Goal: Transaction & Acquisition: Purchase product/service

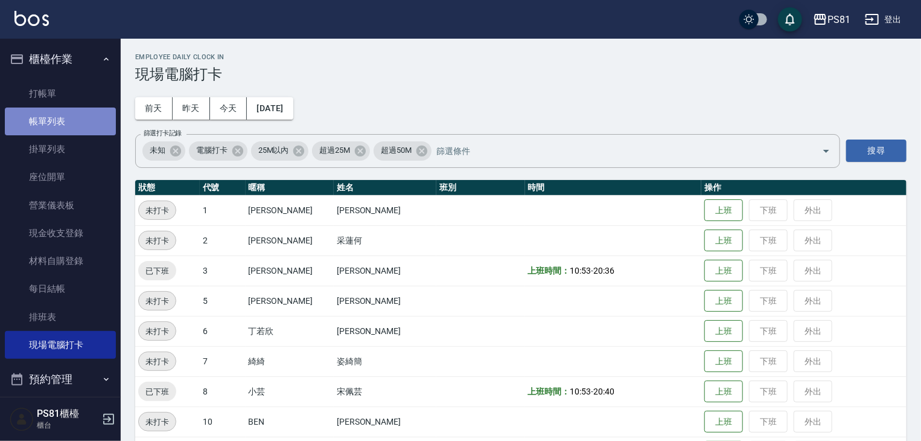
click at [62, 124] on link "帳單列表" at bounding box center [60, 121] width 111 height 28
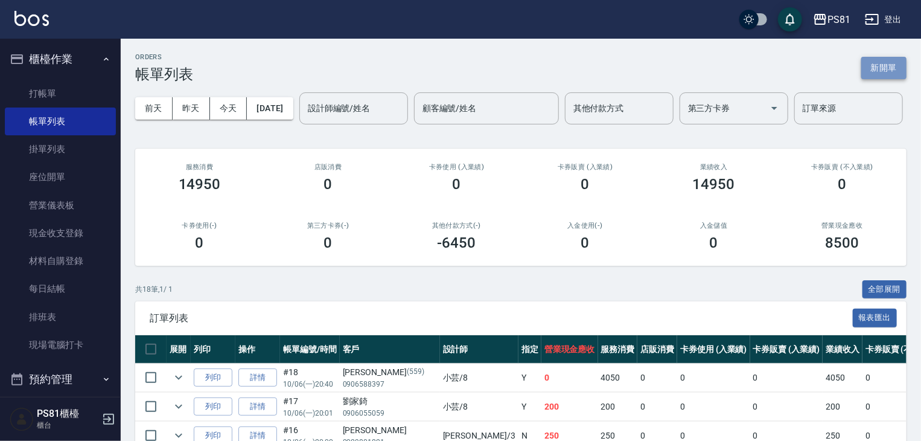
click at [899, 66] on button "新開單" at bounding box center [884, 68] width 45 height 22
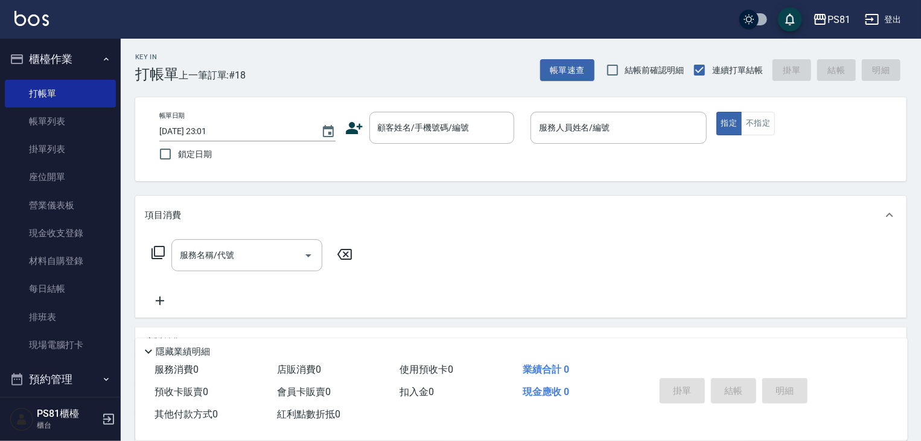
click at [351, 129] on icon at bounding box center [354, 128] width 17 height 12
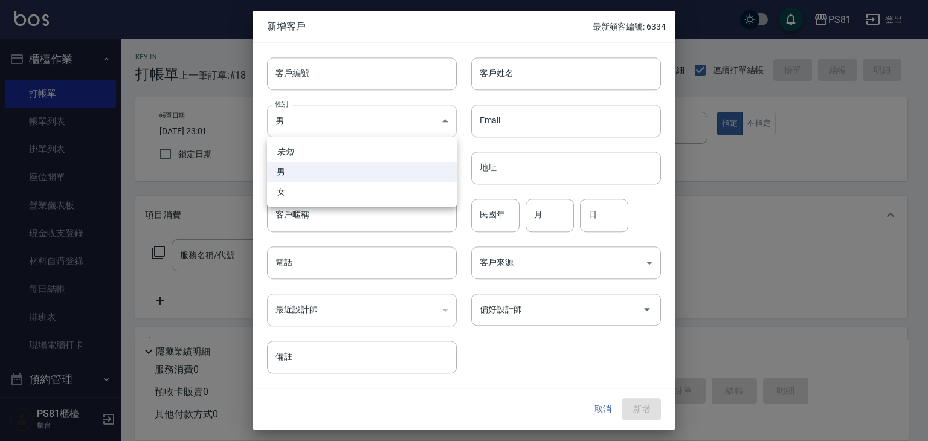
click at [311, 127] on body "PS81 登出 櫃檯作業 打帳單 帳單列表 掛單列表 座位開單 營業儀表板 現金收支登錄 材料自購登錄 每日結帳 排班表 現場電腦打卡 預約管理 預約管理 單…" at bounding box center [464, 293] width 928 height 587
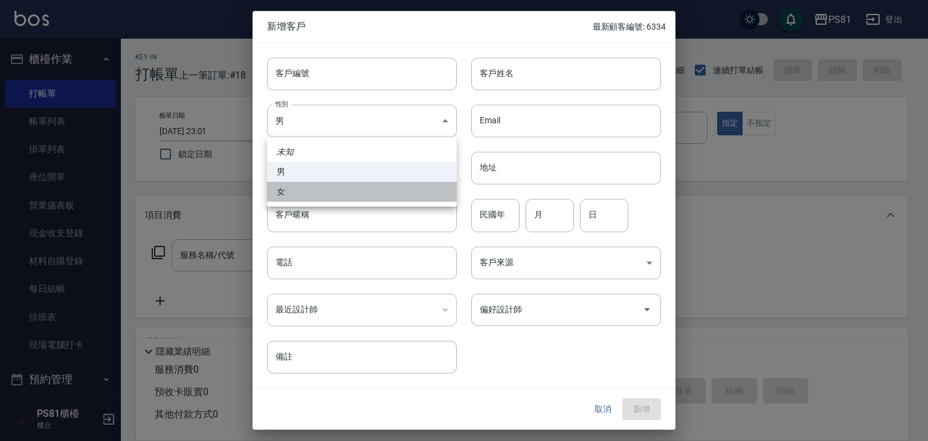
click at [313, 193] on li "女" at bounding box center [362, 192] width 190 height 20
type input "[DEMOGRAPHIC_DATA]"
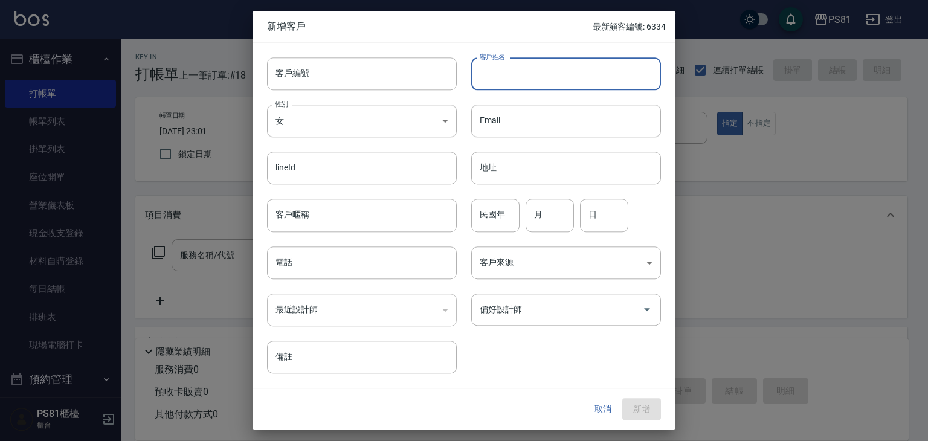
drag, startPoint x: 516, startPoint y: 69, endPoint x: 509, endPoint y: 69, distance: 7.2
click at [516, 69] on input "客戶姓名" at bounding box center [566, 73] width 190 height 33
type input "ㄎ"
click at [509, 69] on input "[PERSON_NAME]" at bounding box center [566, 73] width 190 height 33
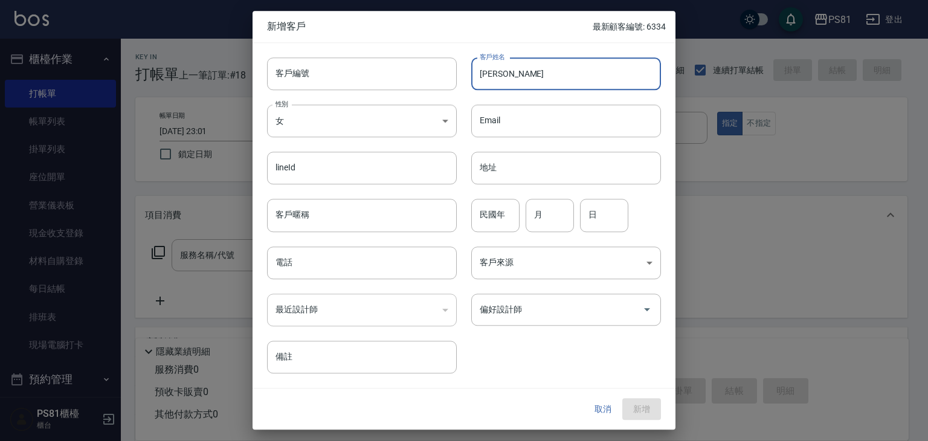
click at [509, 69] on input "[PERSON_NAME]" at bounding box center [566, 73] width 190 height 33
type input "[PERSON_NAME]"
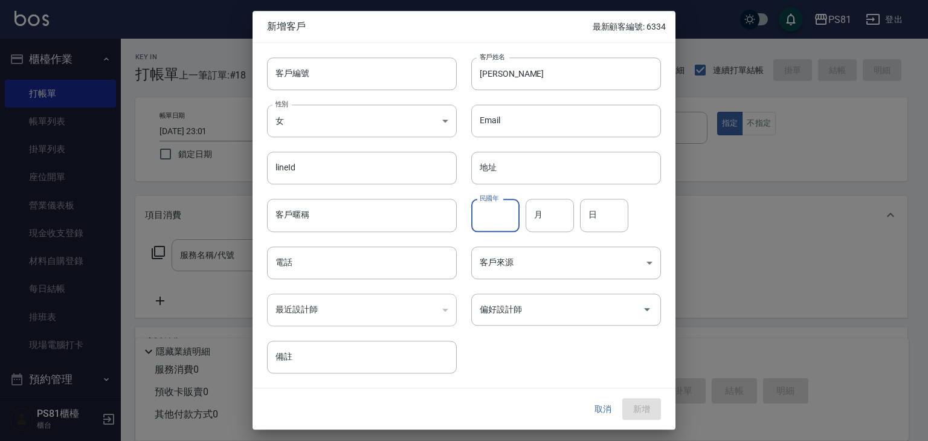
click at [512, 220] on input "民國年" at bounding box center [495, 215] width 48 height 33
type input "89"
type input "02"
click at [599, 213] on input "05" at bounding box center [604, 215] width 48 height 33
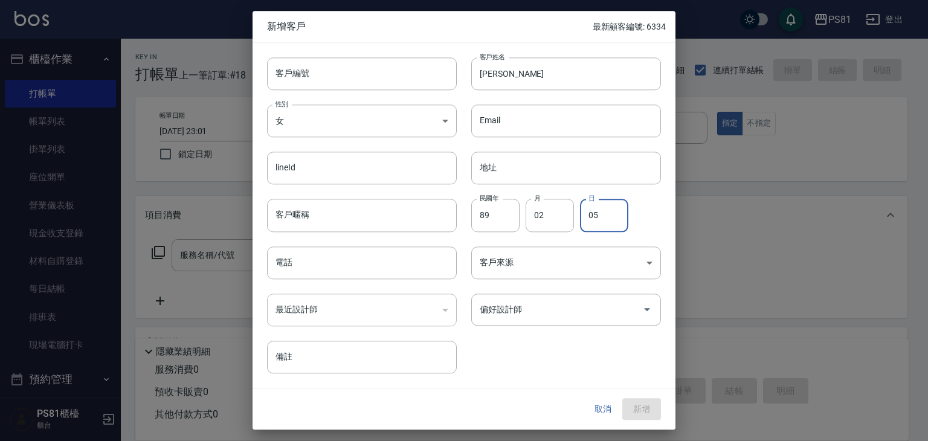
click at [599, 213] on input "05" at bounding box center [604, 215] width 48 height 33
click at [564, 295] on div "偏好設計師" at bounding box center [566, 309] width 190 height 32
type input "04"
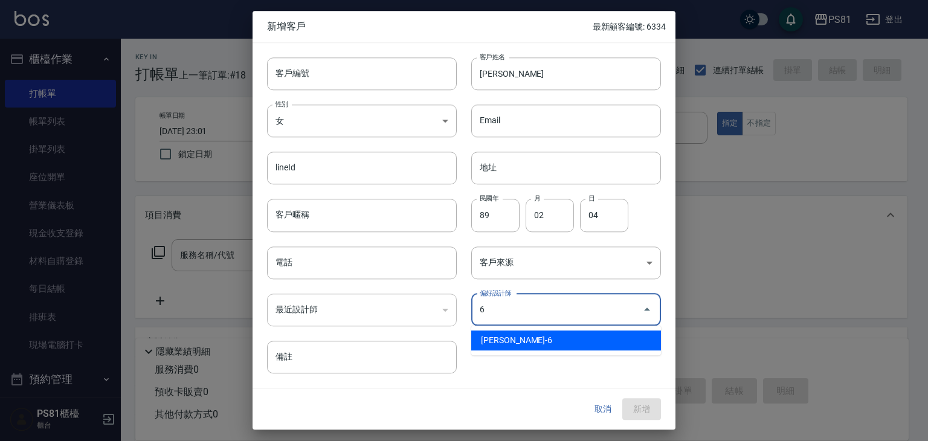
type input "[PERSON_NAME]"
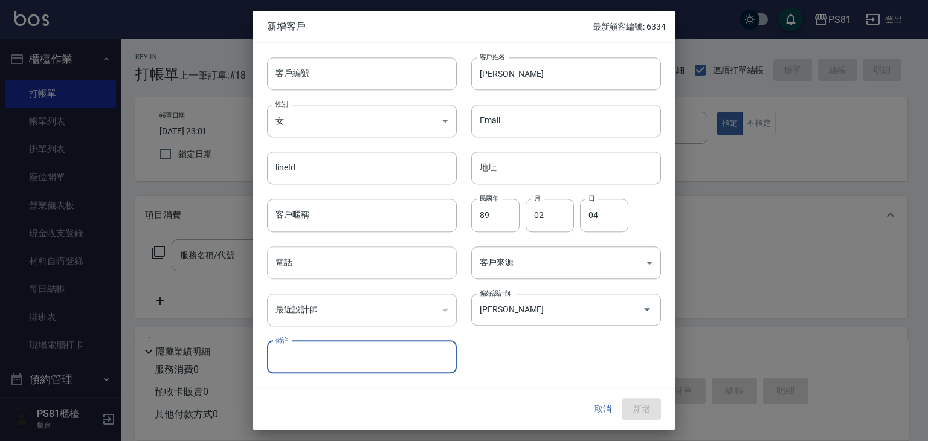
click at [318, 252] on input "電話" at bounding box center [362, 262] width 190 height 33
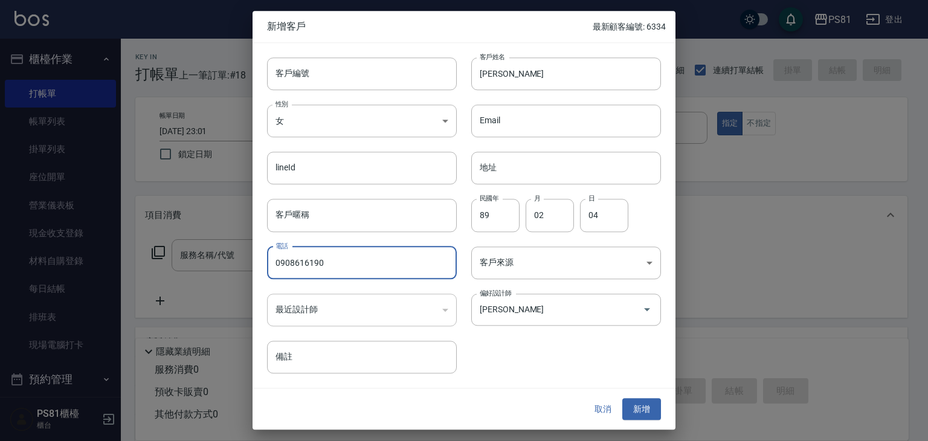
click at [382, 271] on input "0908616190" at bounding box center [362, 262] width 190 height 33
click at [384, 271] on input "0908616190" at bounding box center [362, 262] width 190 height 33
type input "0908616190"
click at [651, 408] on button "新增" at bounding box center [641, 409] width 39 height 22
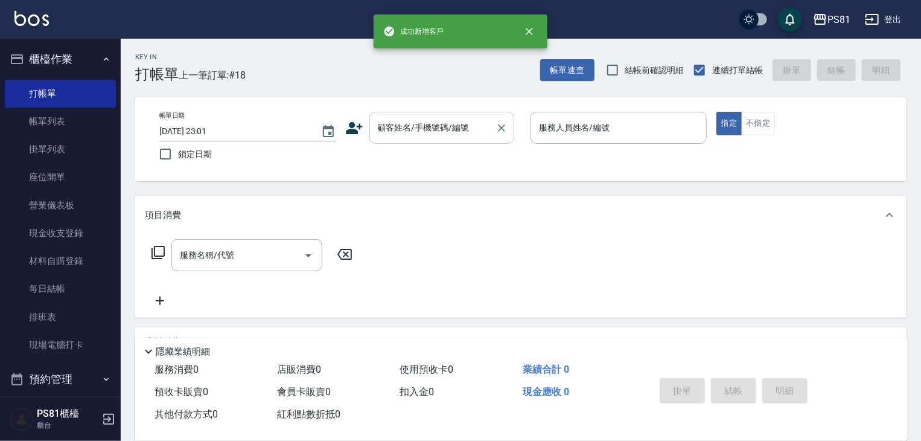
click at [422, 132] on input "顧客姓名/手機號碼/編號" at bounding box center [433, 127] width 116 height 21
paste input "0908616190"
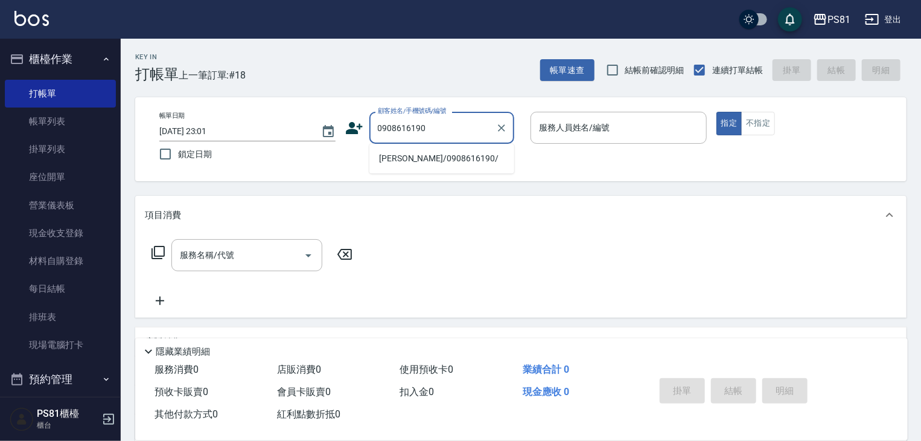
click at [449, 162] on li "[PERSON_NAME]/0908616190/" at bounding box center [442, 159] width 145 height 20
type input "[PERSON_NAME]/0908616190/"
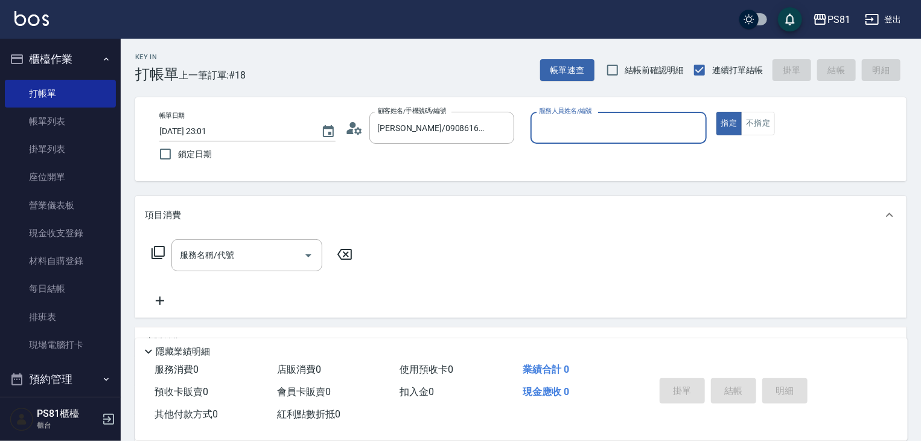
type input "[PERSON_NAME]-6"
click at [717, 112] on button "指定" at bounding box center [730, 124] width 26 height 24
type button "true"
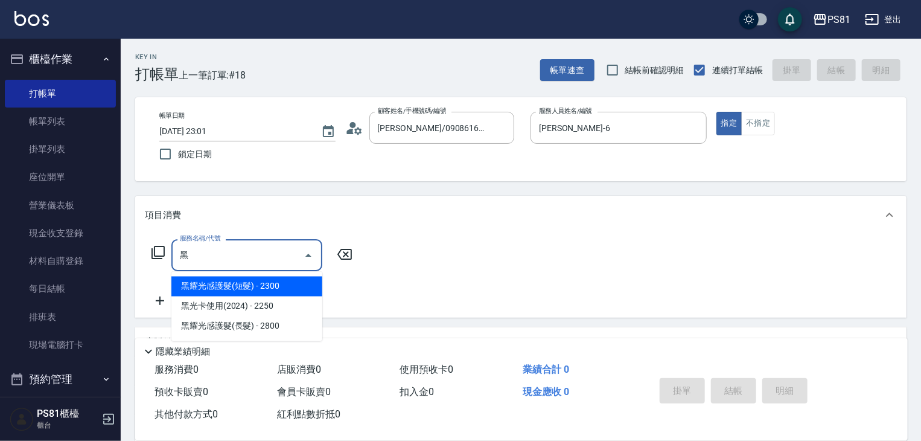
click at [302, 324] on span "黑耀光感護髮(長髮) - 2800" at bounding box center [246, 326] width 151 height 20
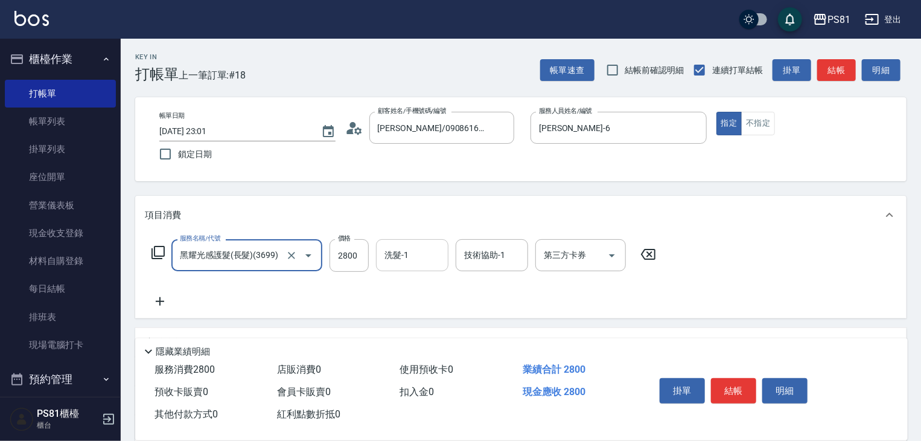
type input "黑耀光感護髮(長髮)(3699)"
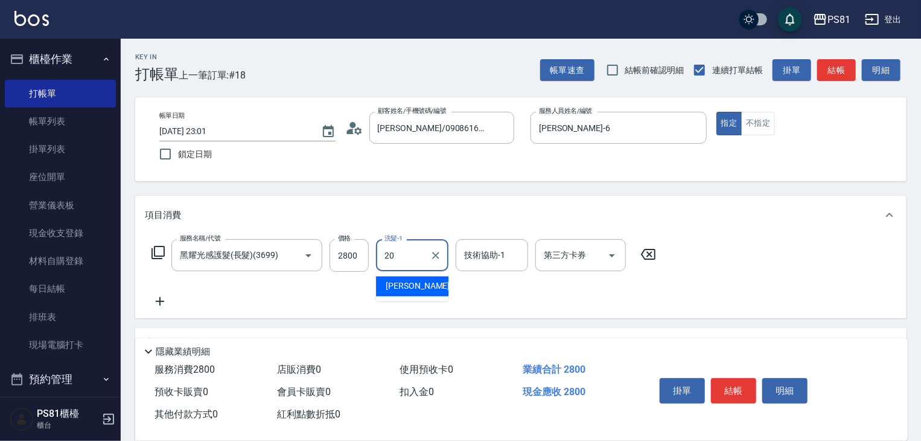
type input "[PERSON_NAME]-20"
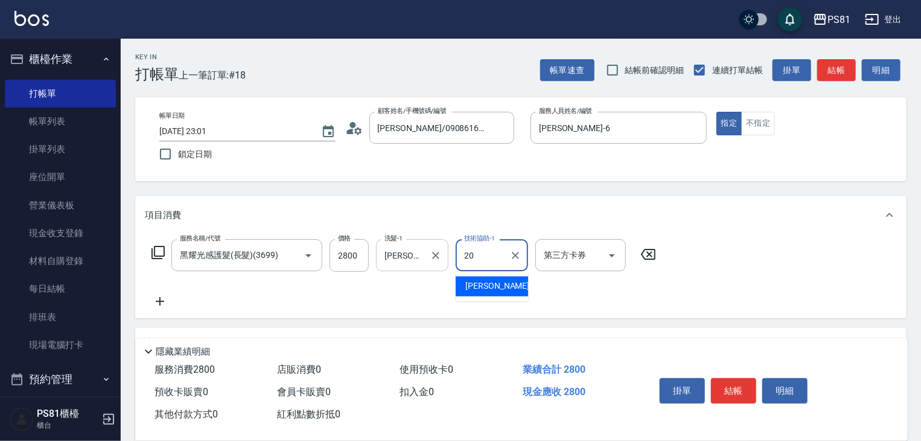
type input "[PERSON_NAME]-20"
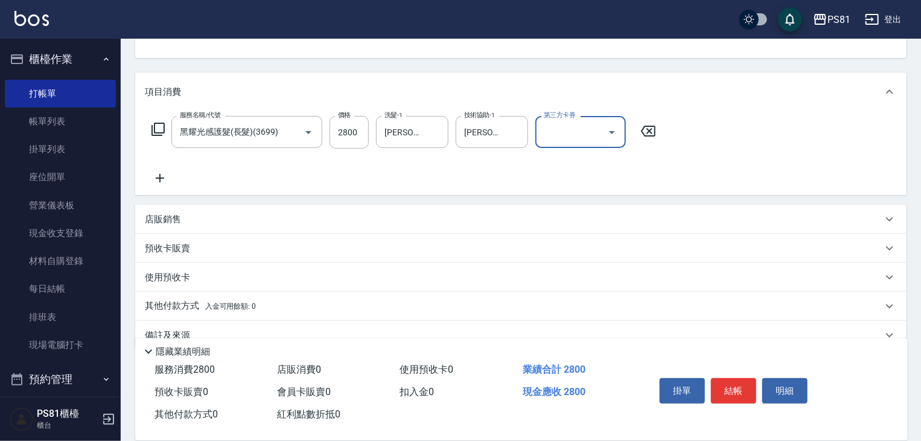
scroll to position [147, 0]
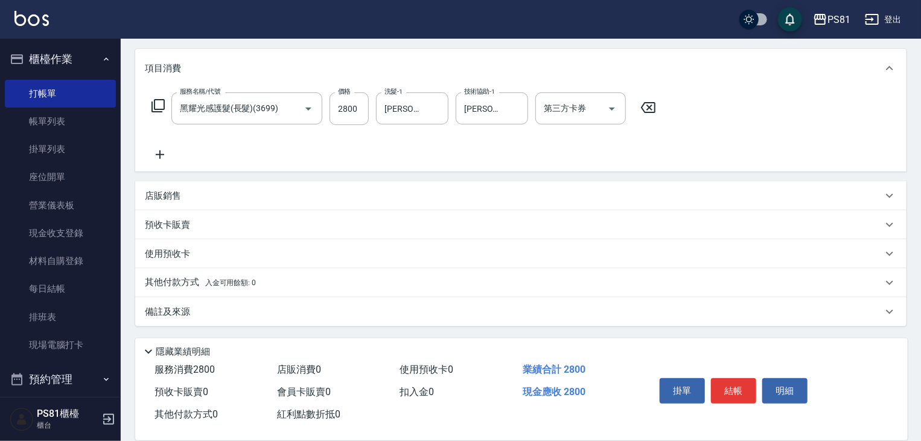
click at [176, 278] on p "其他付款方式 入金可用餘額: 0" at bounding box center [200, 282] width 111 height 13
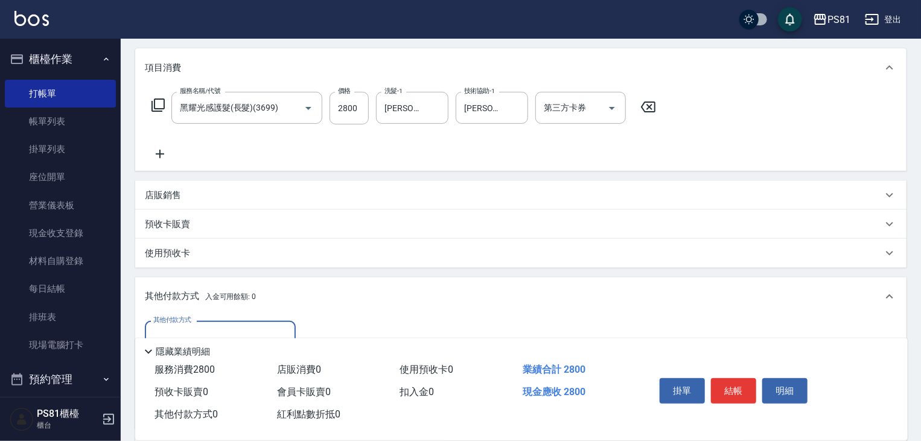
scroll to position [0, 0]
click at [208, 325] on div "其他付款方式" at bounding box center [220, 337] width 151 height 32
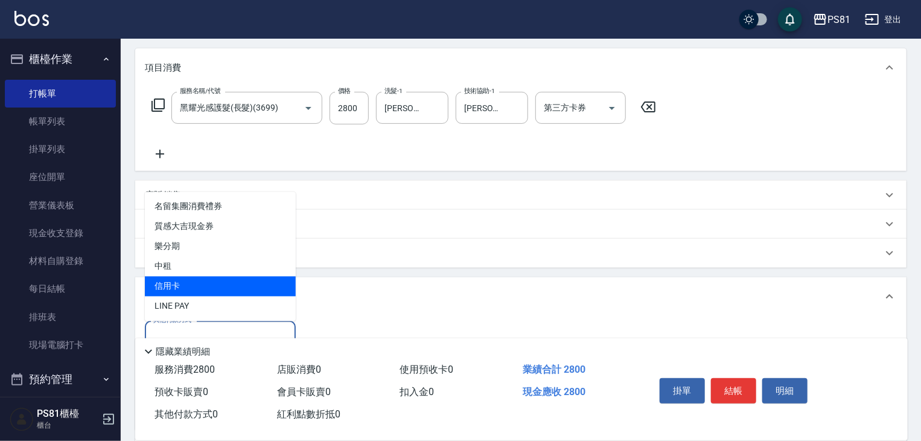
click at [196, 289] on span "信用卡" at bounding box center [220, 287] width 151 height 20
type input "信用卡"
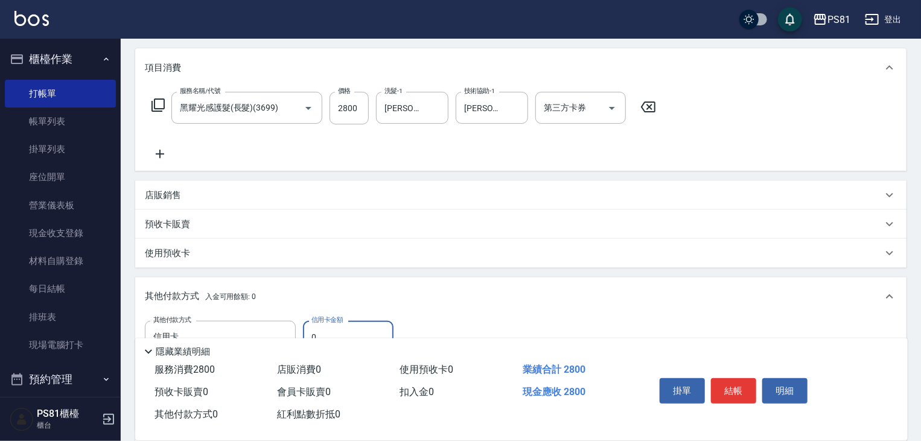
click at [330, 333] on input "0" at bounding box center [348, 337] width 91 height 33
type input "2800"
click at [744, 382] on button "結帳" at bounding box center [733, 390] width 45 height 25
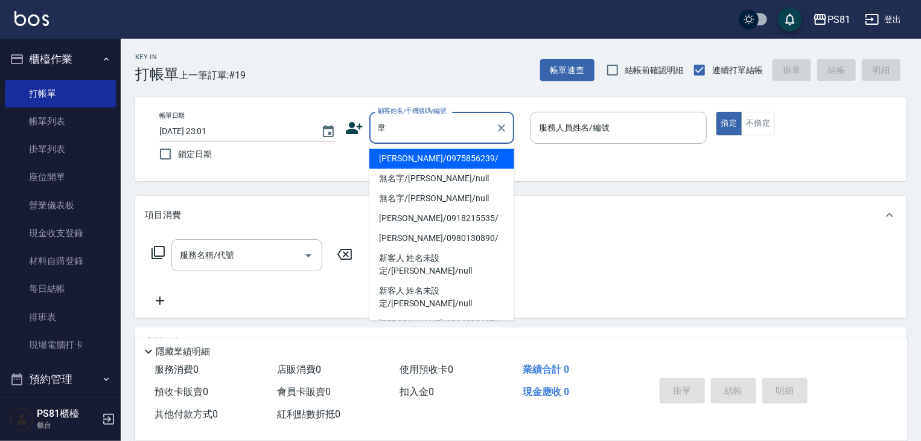
click at [424, 161] on li "[PERSON_NAME]/0975856239/" at bounding box center [442, 159] width 145 height 20
type input "[PERSON_NAME]/0975856239/"
type input "[PERSON_NAME]-1"
click at [442, 129] on input "[PERSON_NAME]/0975856239/" at bounding box center [433, 127] width 116 height 21
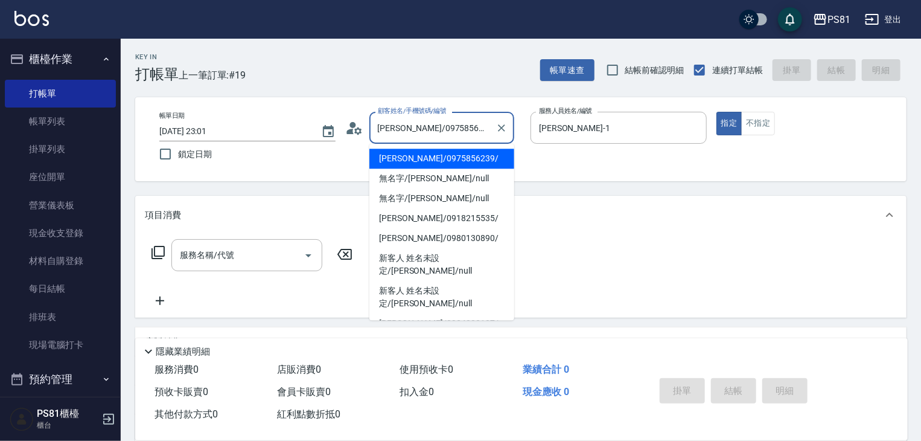
click at [442, 129] on input "[PERSON_NAME]/0975856239/" at bounding box center [433, 127] width 116 height 21
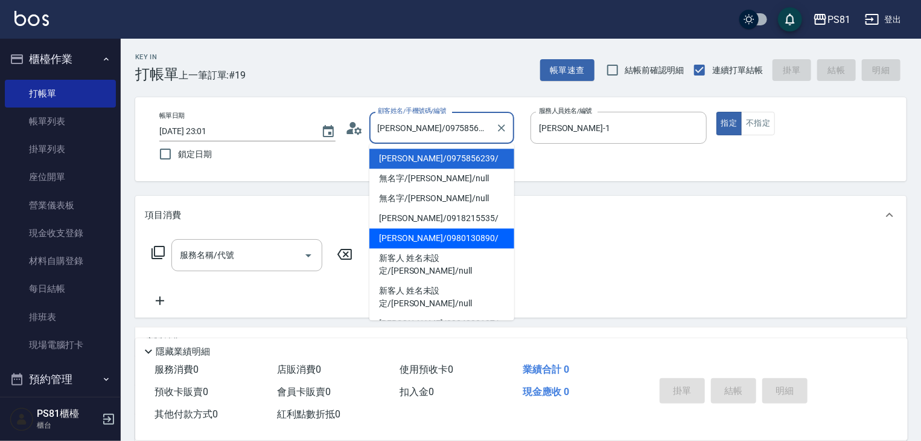
click at [469, 240] on li "[PERSON_NAME]/0980130890/" at bounding box center [442, 238] width 145 height 20
type input "[PERSON_NAME]/0980130890/"
type input "[PERSON_NAME]-6"
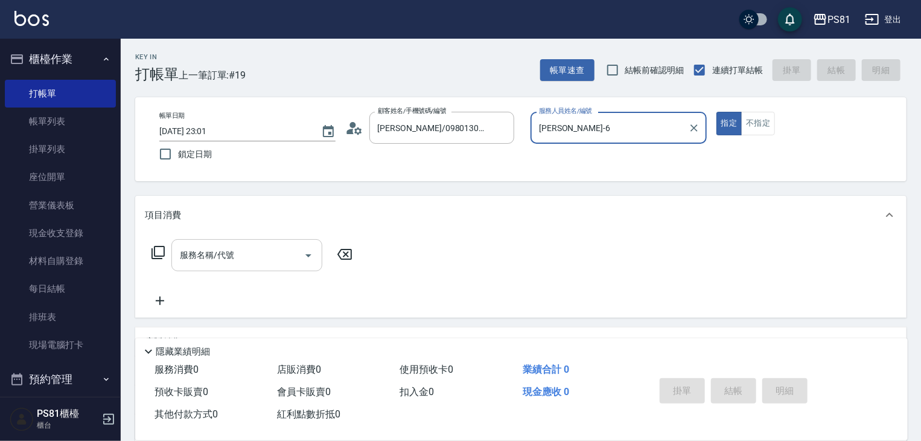
click at [256, 249] on input "服務名稱/代號" at bounding box center [238, 255] width 122 height 21
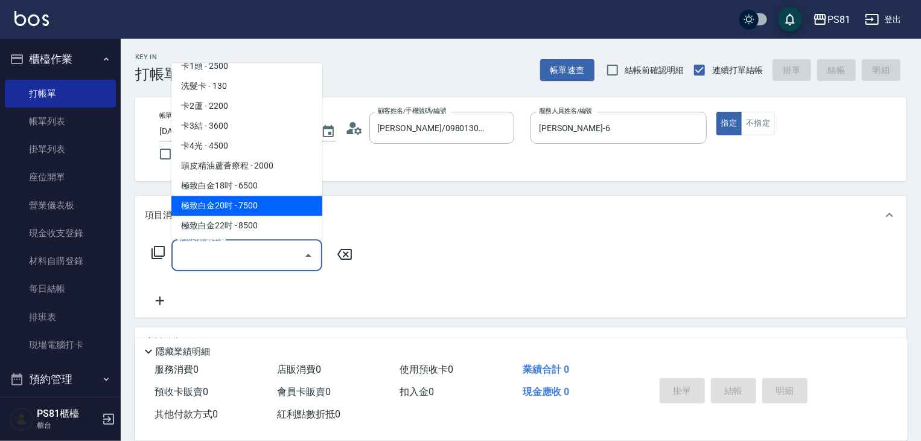
scroll to position [60, 0]
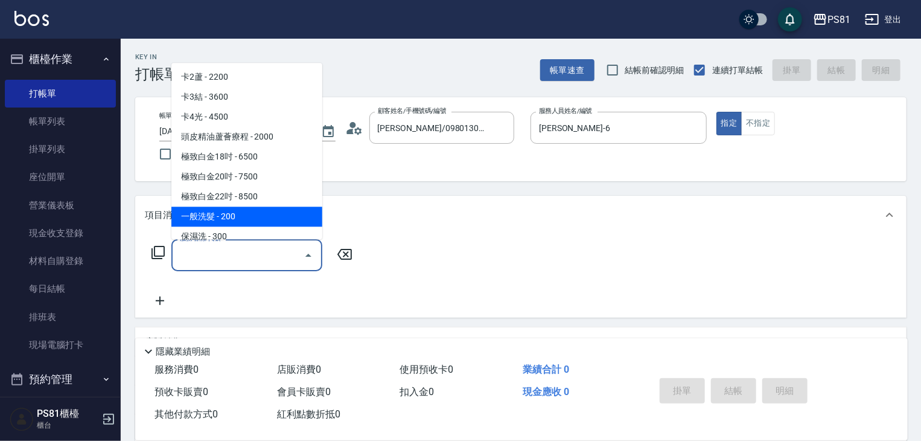
type input "0"
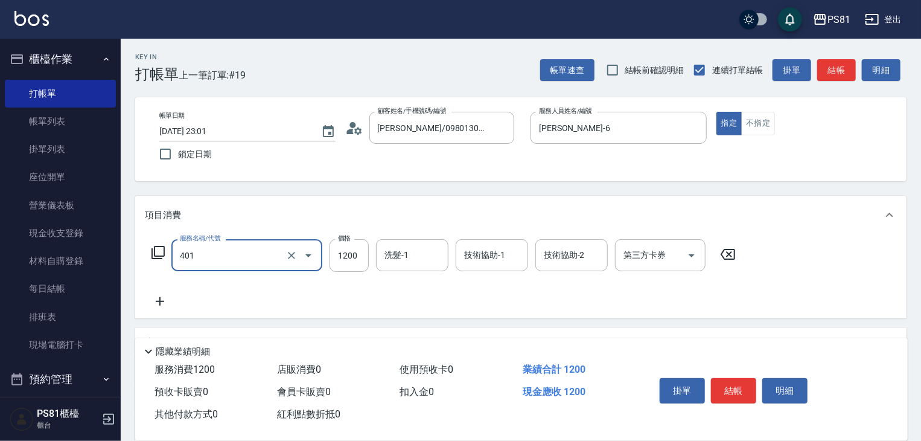
type input "基本染髮(401)"
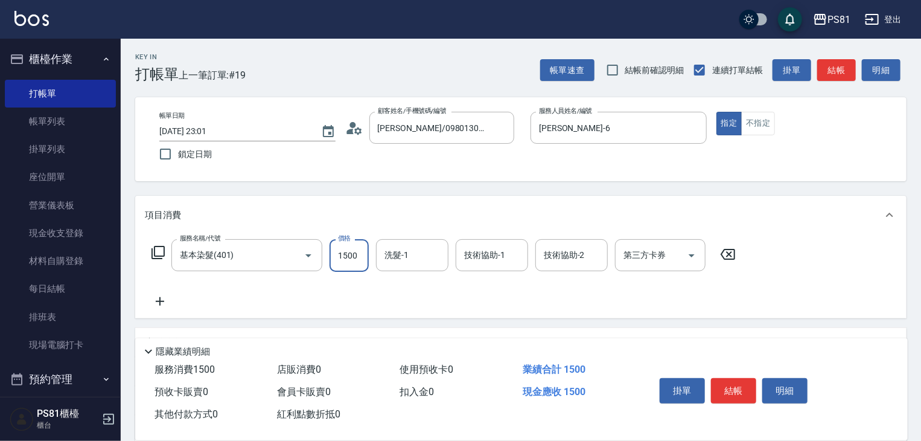
type input "1500"
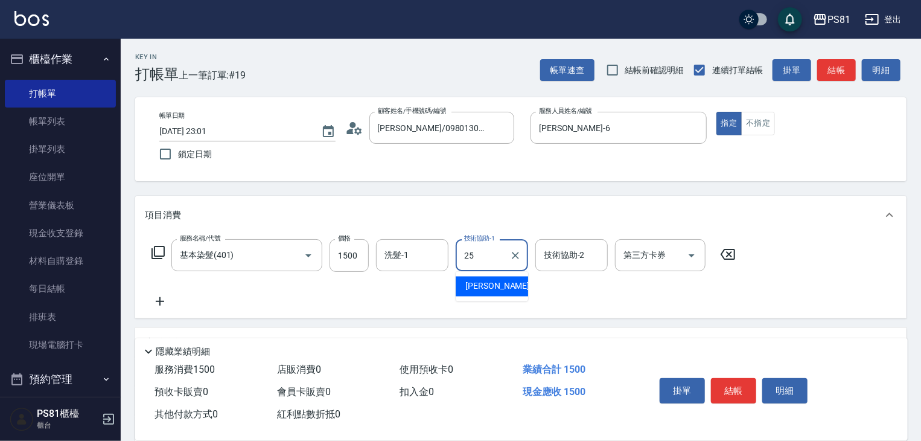
type input "[PERSON_NAME]-25"
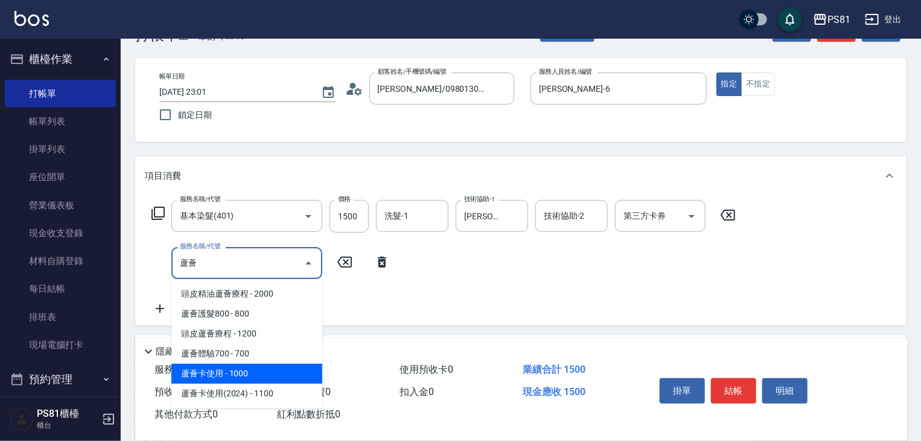
scroll to position [60, 0]
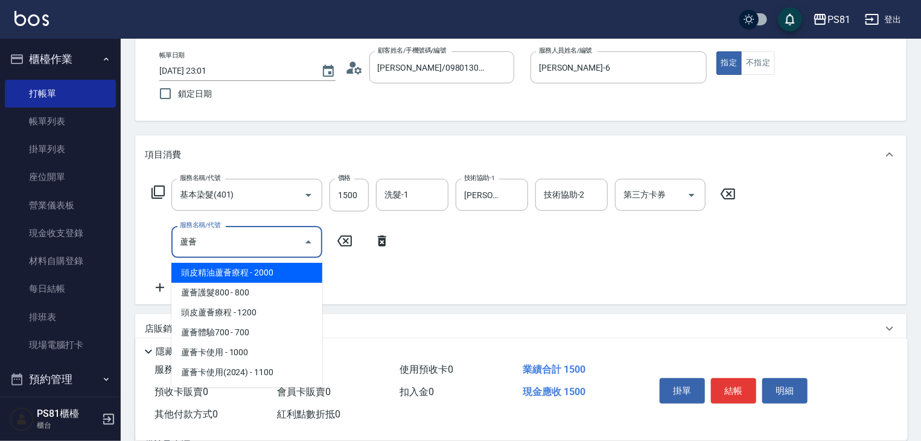
click at [277, 368] on span "蘆薈卡使用(2024) - 1100" at bounding box center [246, 372] width 151 height 20
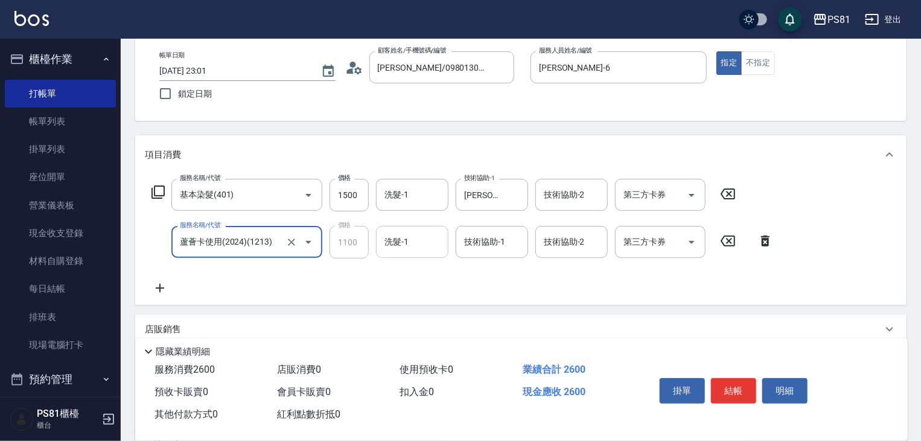
type input "蘆薈卡使用(2024)(1213)"
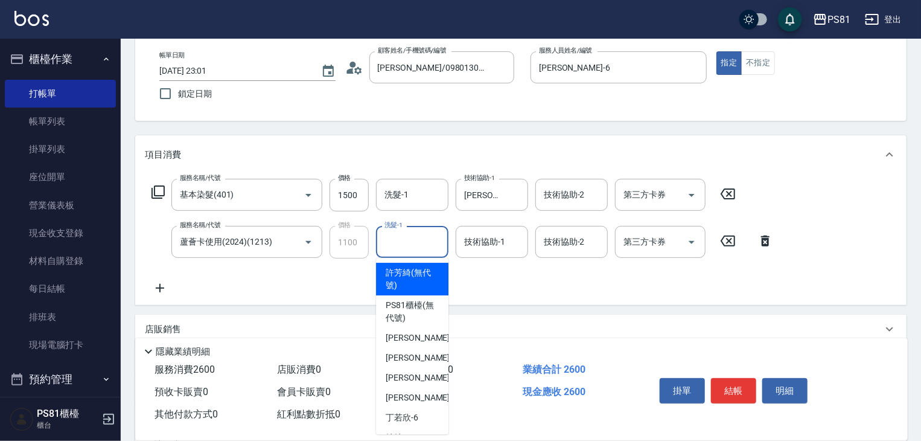
click at [411, 242] on input "洗髮-1" at bounding box center [413, 241] width 62 height 21
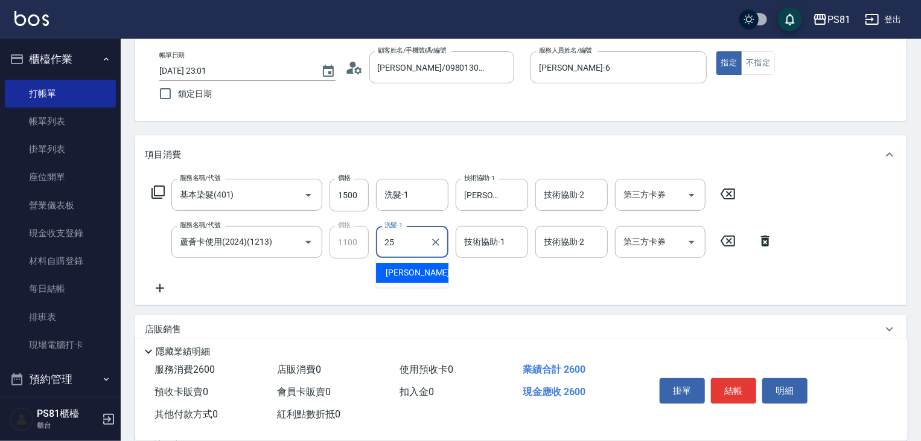
type input "[PERSON_NAME]-25"
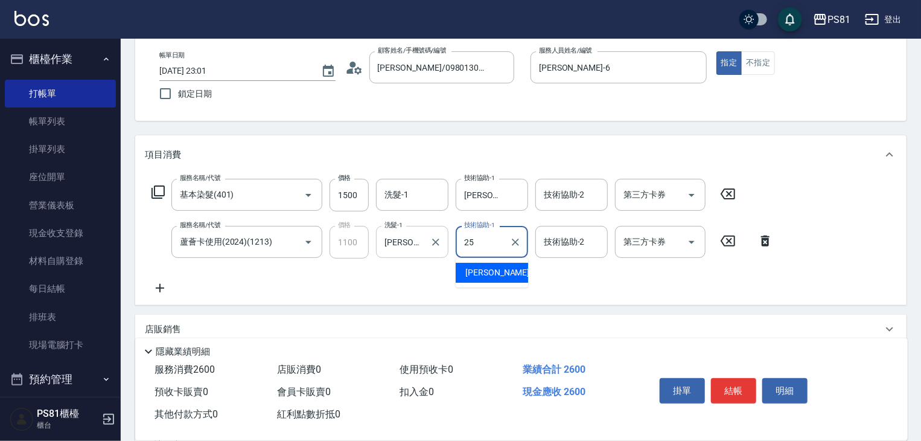
type input "[PERSON_NAME]-25"
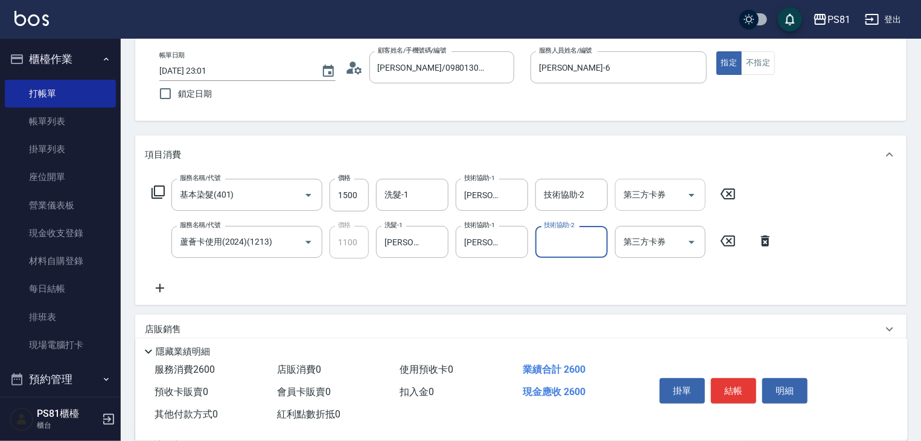
click at [692, 190] on icon "Open" at bounding box center [692, 195] width 14 height 14
click at [531, 297] on div "服務名稱/代號 基本染髮(401) 服務名稱/代號 價格 1500 價格 洗髮-1 洗髮-1 技術協助-1 [PERSON_NAME]-25 技術協助-1 技…" at bounding box center [521, 239] width 772 height 131
click at [692, 242] on icon "Open" at bounding box center [692, 242] width 6 height 3
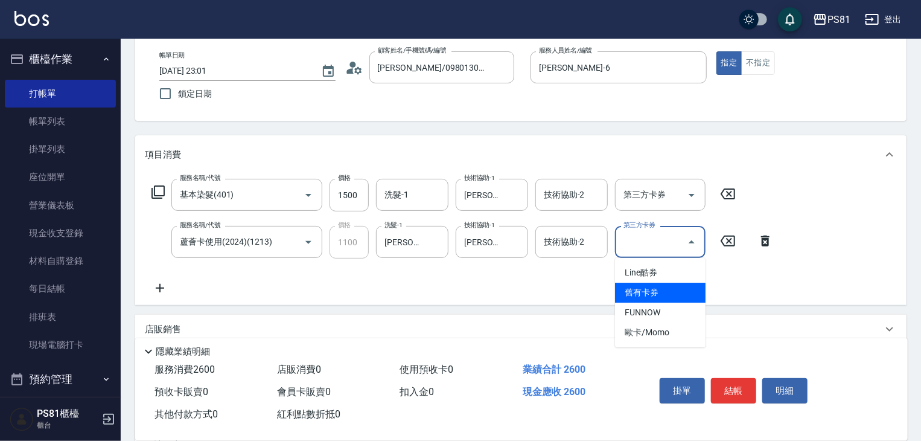
click at [650, 296] on span "舊有卡券" at bounding box center [660, 293] width 91 height 20
type input "舊有卡券"
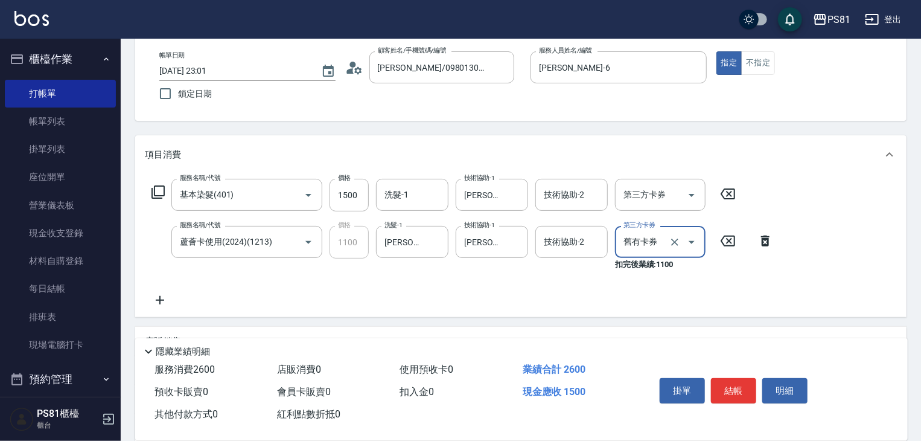
click at [164, 300] on icon at bounding box center [160, 300] width 30 height 14
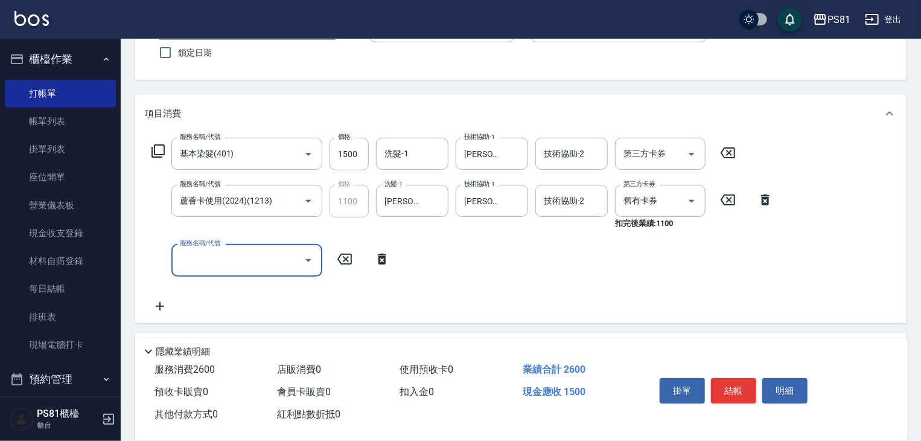
scroll to position [121, 0]
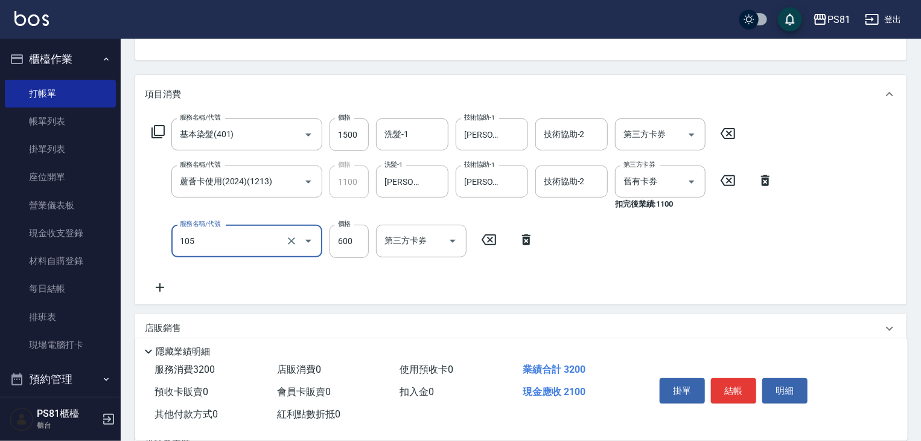
type input "A級洗剪600(105)"
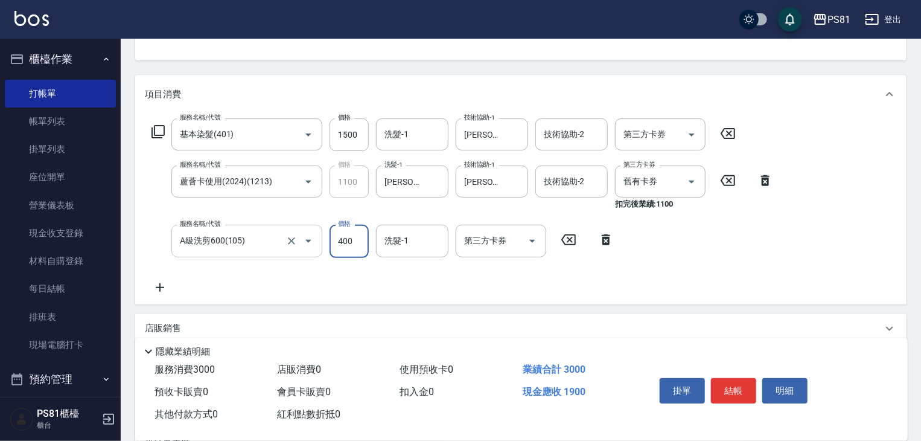
type input "400"
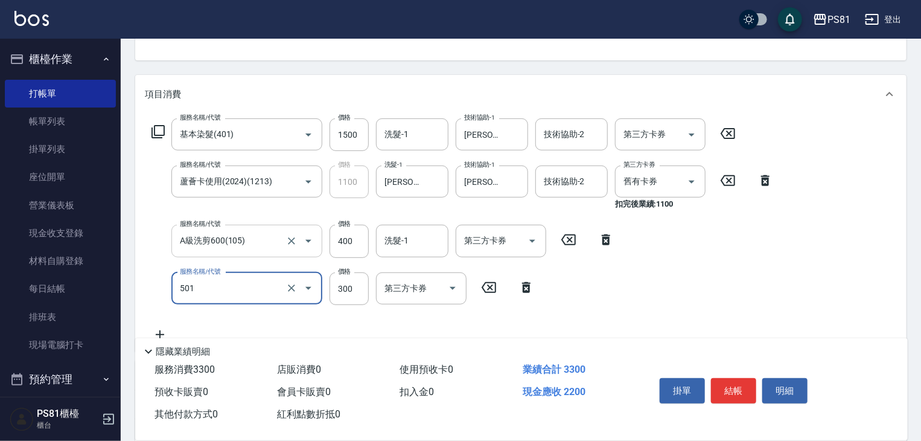
type input "自備護髮(501)"
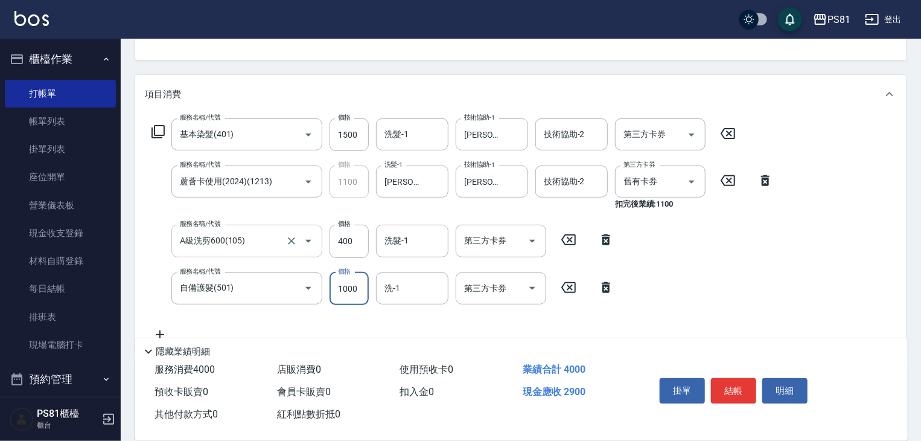
type input "1000"
type input "[PERSON_NAME]-25"
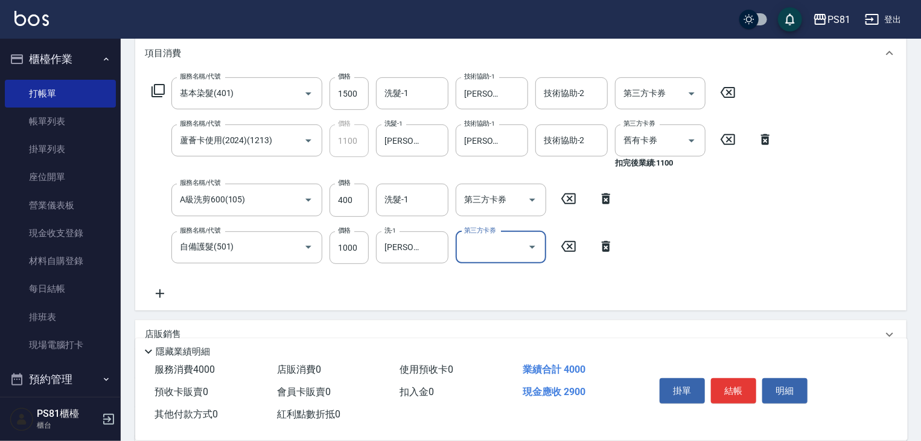
scroll to position [181, 0]
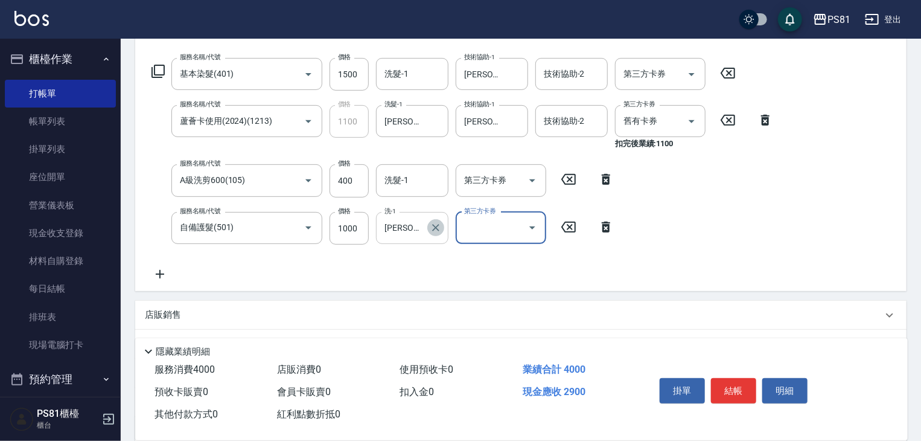
click at [435, 236] on button "Clear" at bounding box center [436, 227] width 17 height 17
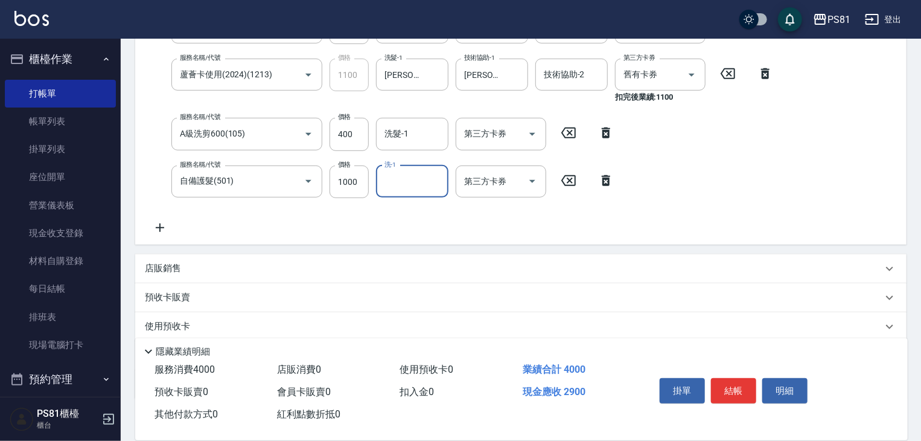
scroll to position [301, 0]
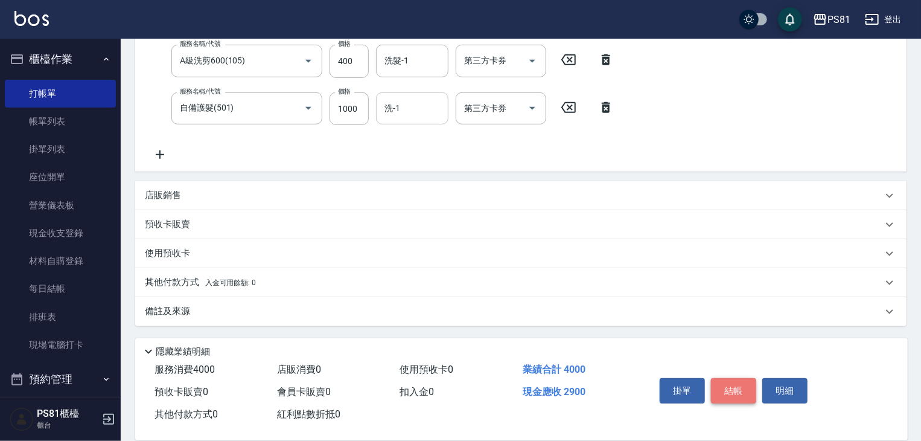
click at [746, 388] on button "結帳" at bounding box center [733, 390] width 45 height 25
type input "[DATE] 23:02"
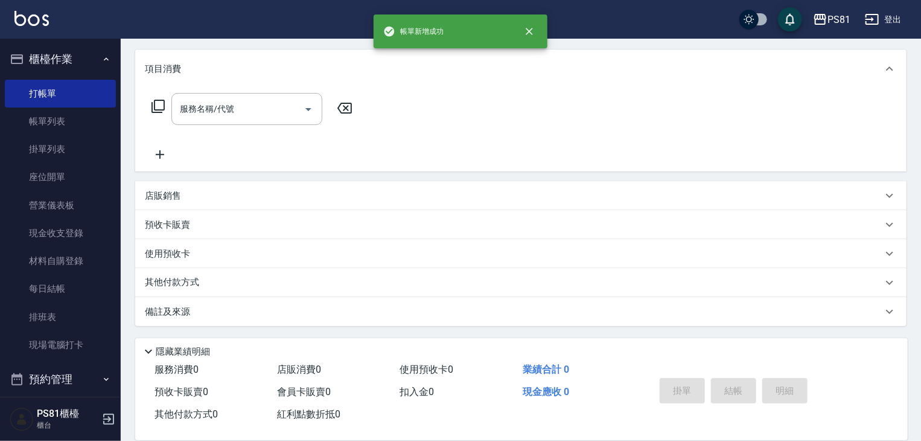
scroll to position [0, 0]
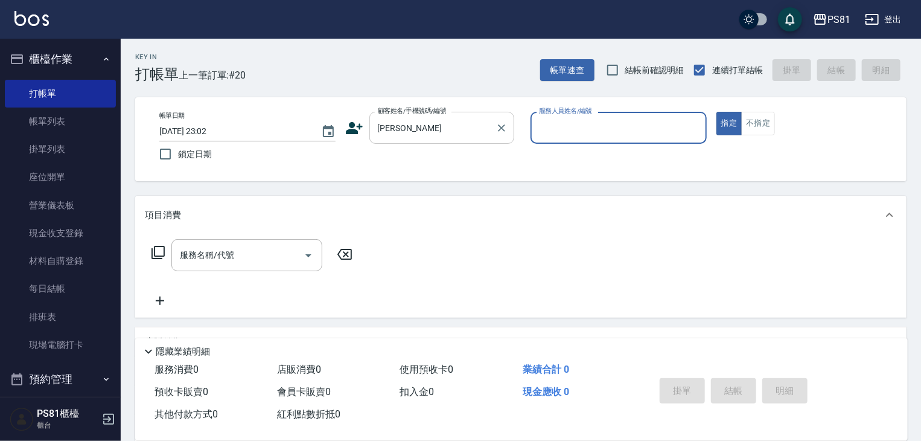
click at [441, 131] on input "[PERSON_NAME]" at bounding box center [433, 127] width 116 height 21
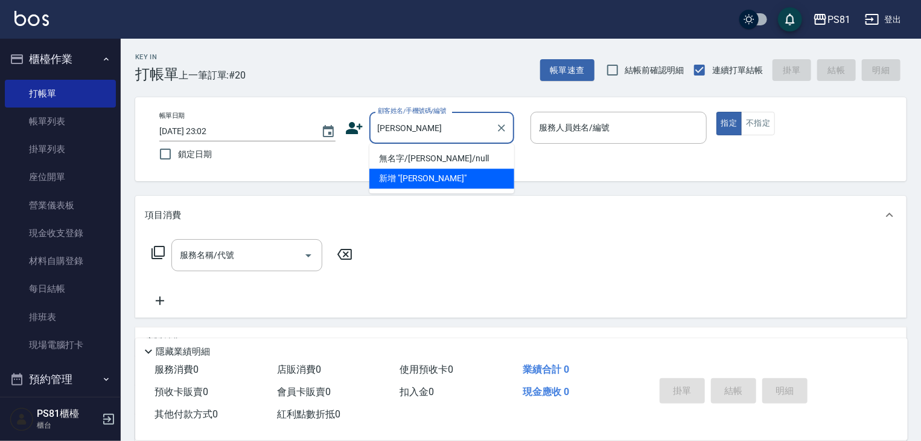
click at [421, 157] on li "無名字/[PERSON_NAME]/null" at bounding box center [442, 159] width 145 height 20
type input "無名字/[PERSON_NAME]/null"
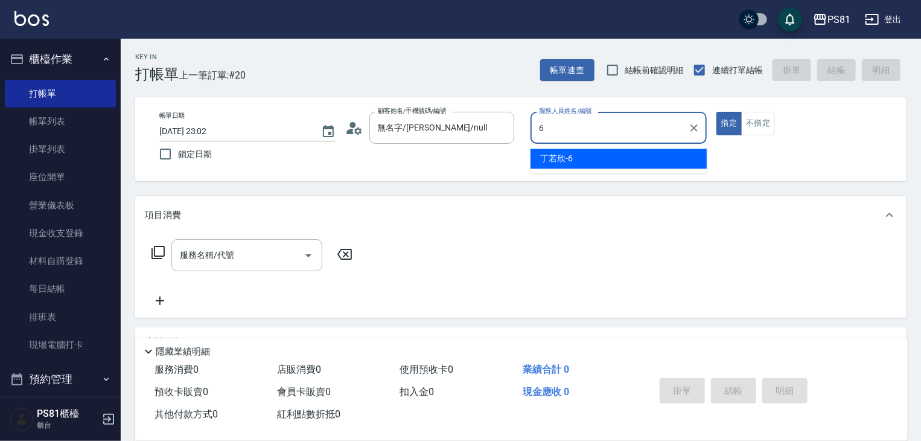
type input "[PERSON_NAME]-6"
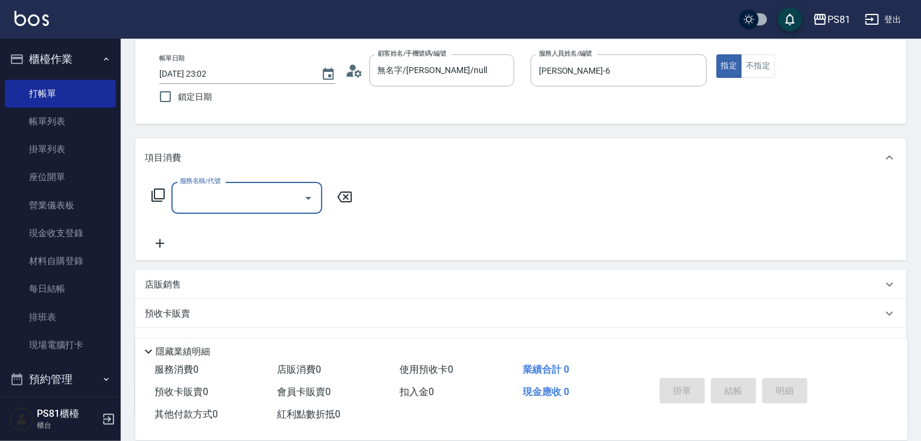
scroll to position [60, 0]
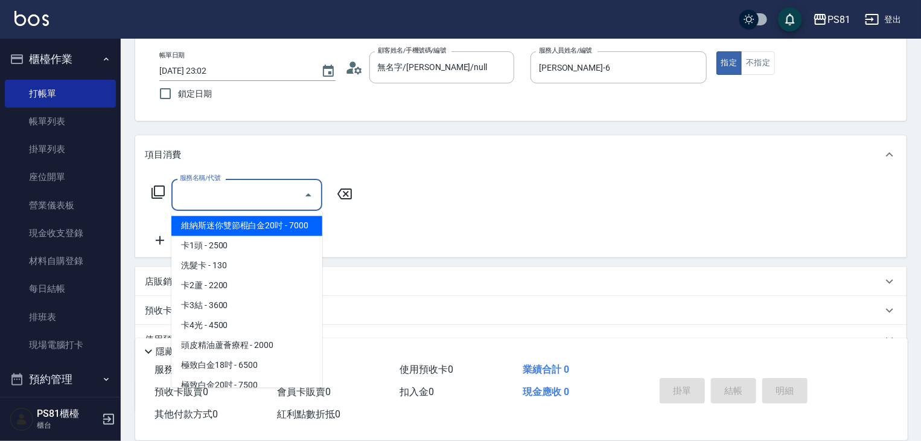
click at [218, 200] on input "服務名稱/代號" at bounding box center [238, 194] width 122 height 21
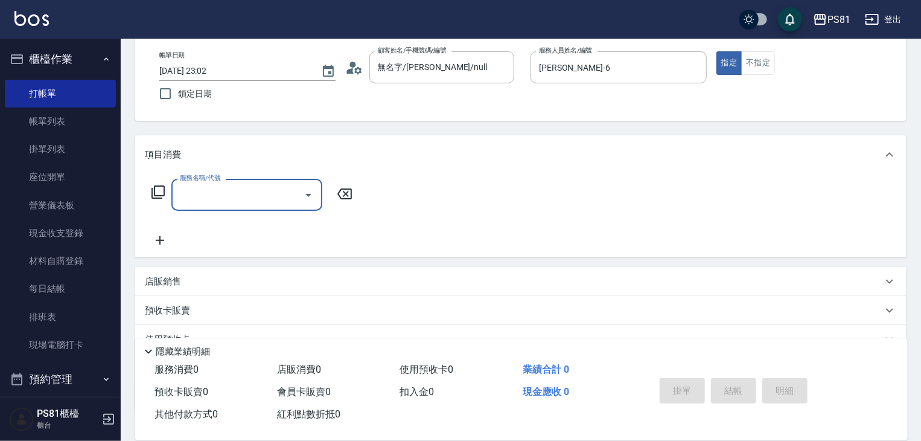
click at [231, 193] on input "服務名稱/代號" at bounding box center [238, 194] width 122 height 21
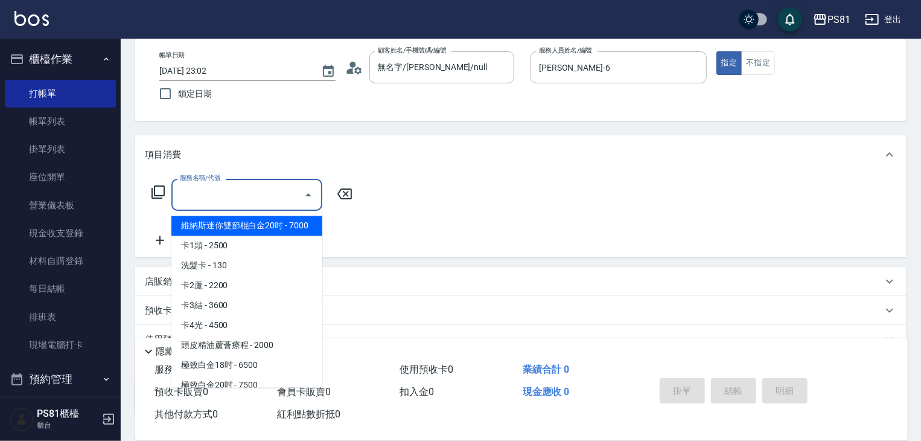
click at [231, 193] on input "服務名稱/代號" at bounding box center [238, 194] width 122 height 21
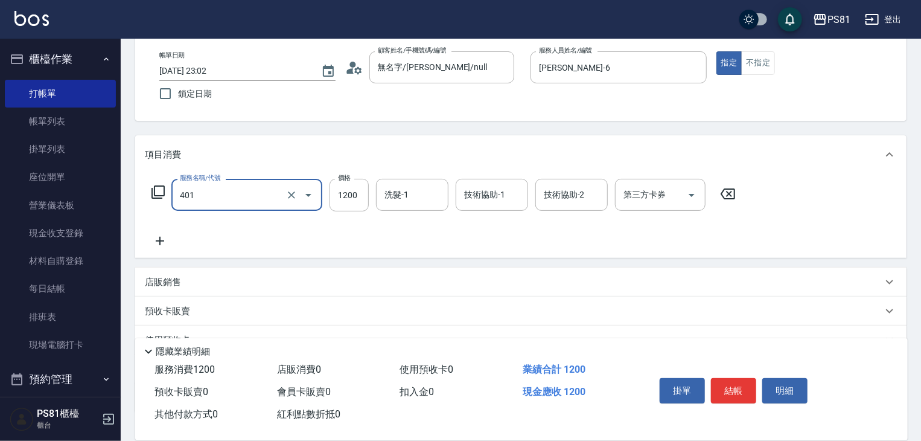
type input "基本染髮(401)"
type input "3500"
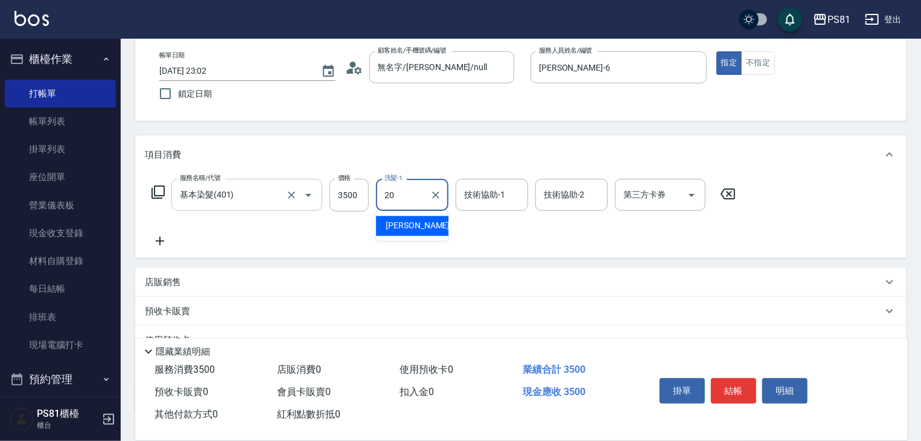
type input "[PERSON_NAME]-20"
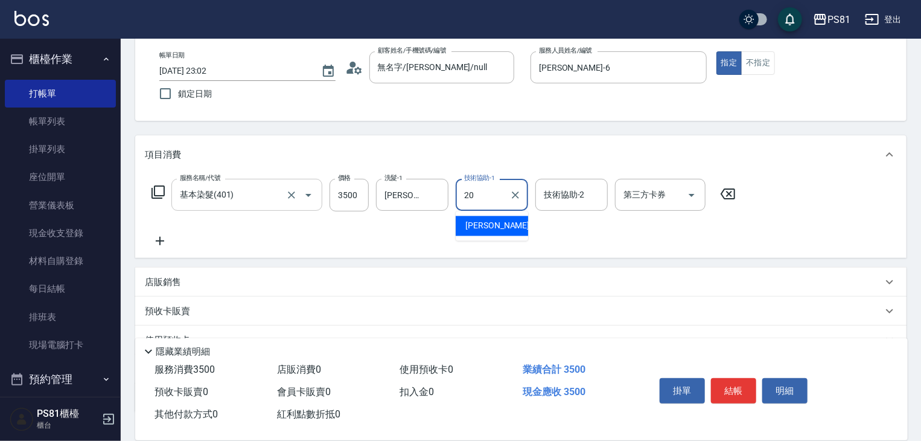
type input "[PERSON_NAME]-20"
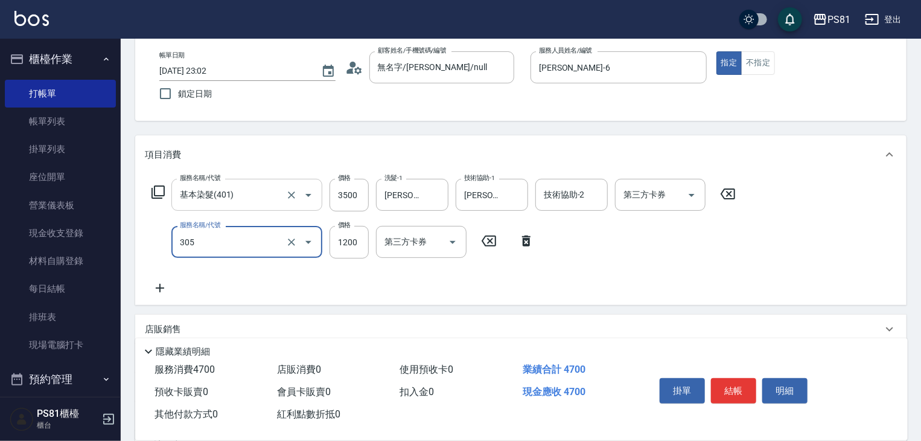
type input "基本離子燙(305)"
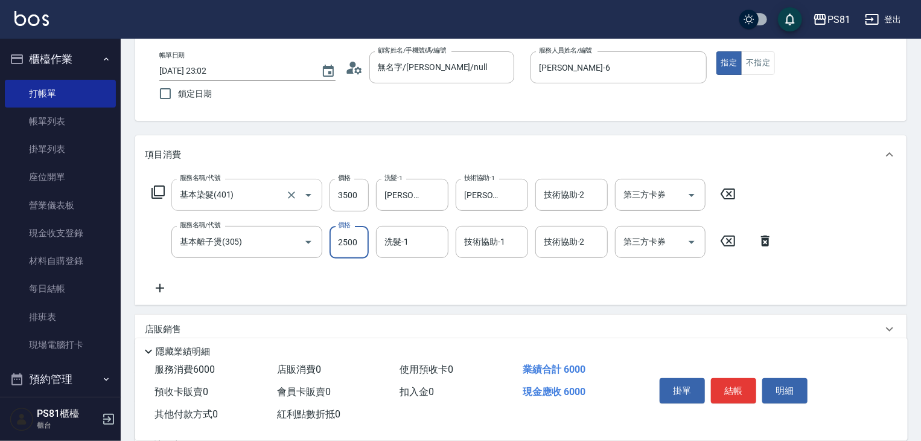
type input "2500"
type input "[PERSON_NAME]-25"
type input "5"
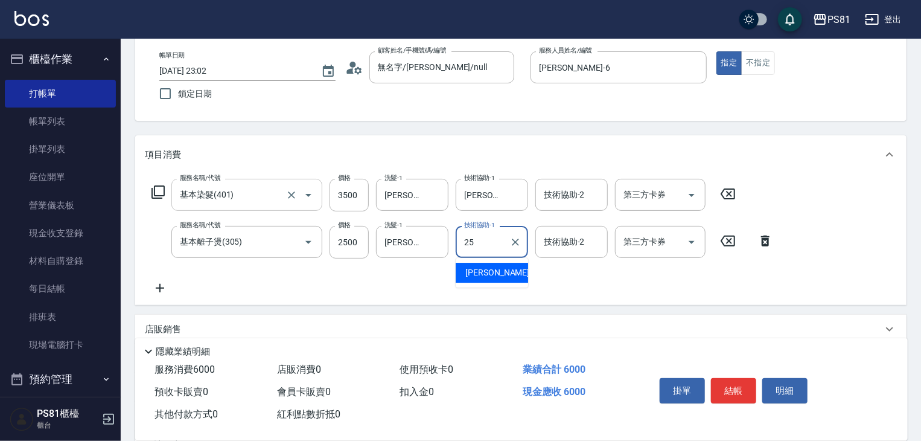
type input "[PERSON_NAME]-25"
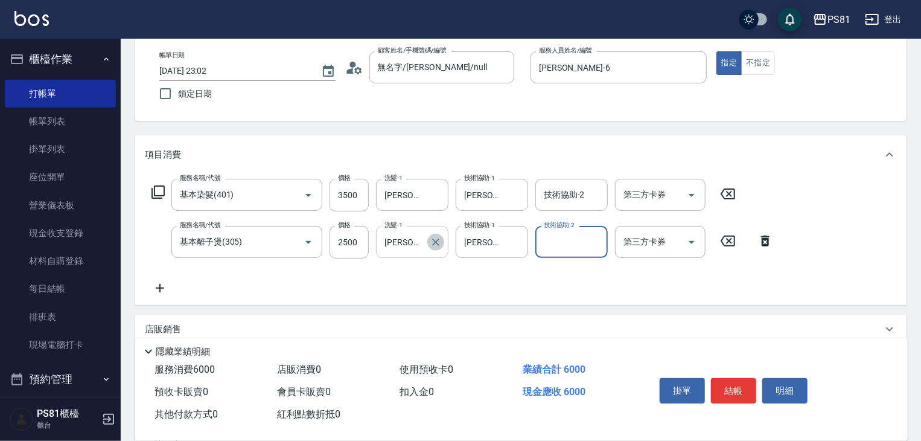
click at [434, 238] on icon "Clear" at bounding box center [436, 242] width 12 height 12
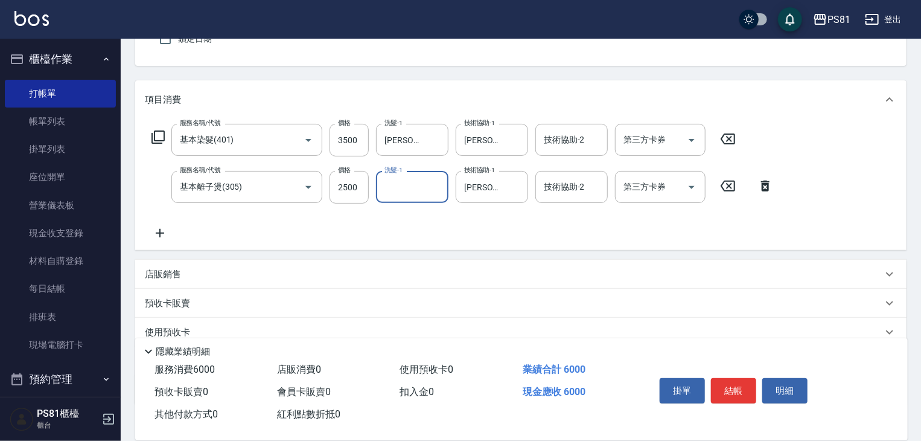
scroll to position [194, 0]
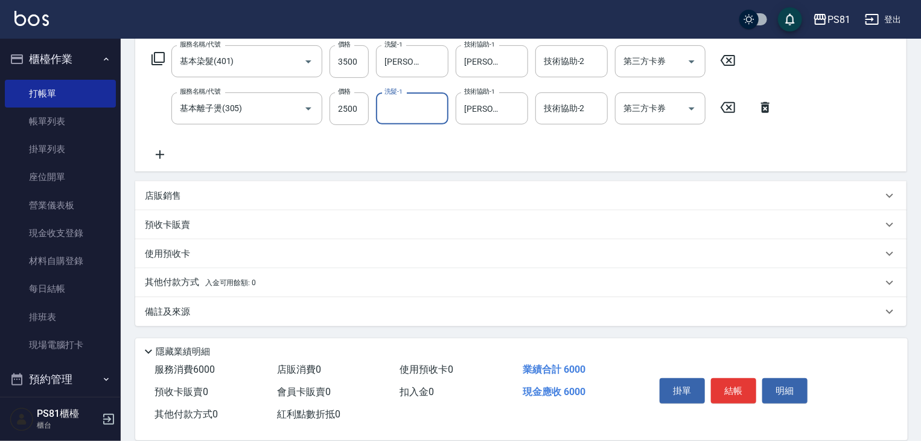
drag, startPoint x: 240, startPoint y: 286, endPoint x: 236, endPoint y: 302, distance: 16.1
click at [240, 286] on span "入金可用餘額: 0" at bounding box center [230, 282] width 51 height 8
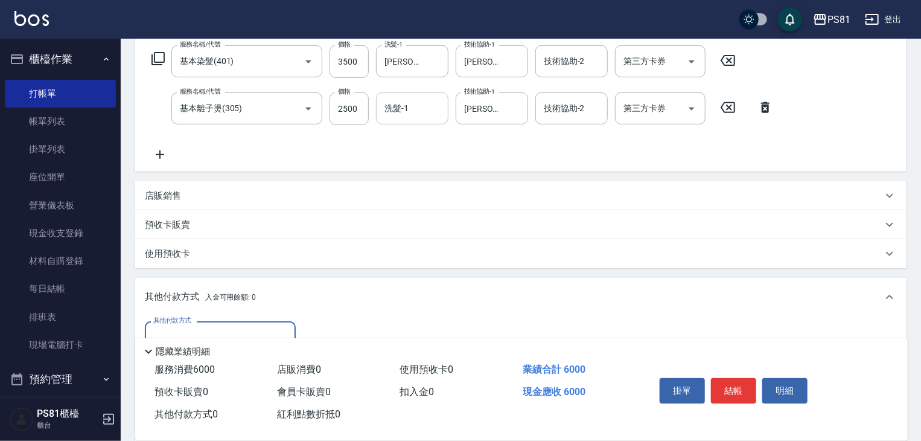
scroll to position [0, 0]
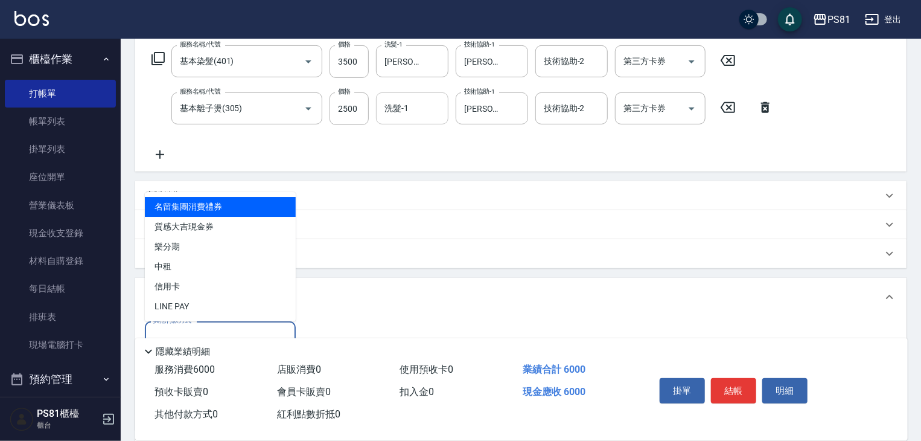
drag, startPoint x: 191, startPoint y: 328, endPoint x: 184, endPoint y: 293, distance: 35.2
click at [190, 328] on input "其他付款方式" at bounding box center [220, 337] width 140 height 21
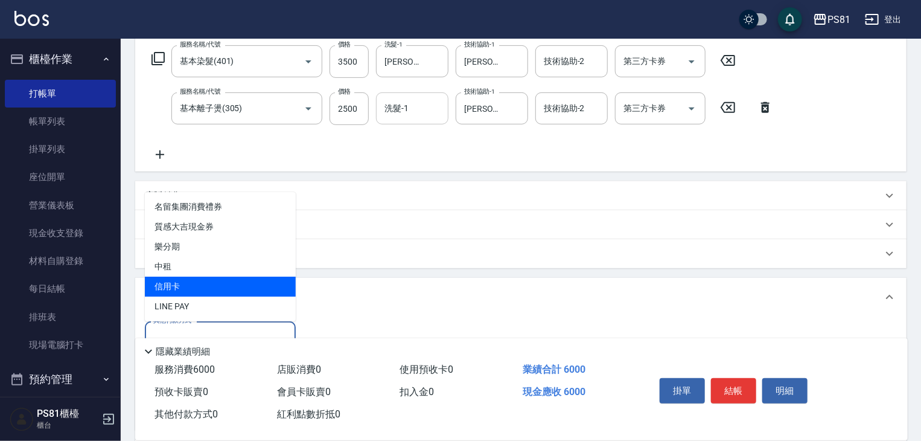
drag, startPoint x: 181, startPoint y: 283, endPoint x: 257, endPoint y: 301, distance: 78.4
click at [183, 283] on span "信用卡" at bounding box center [220, 287] width 151 height 20
type input "信用卡"
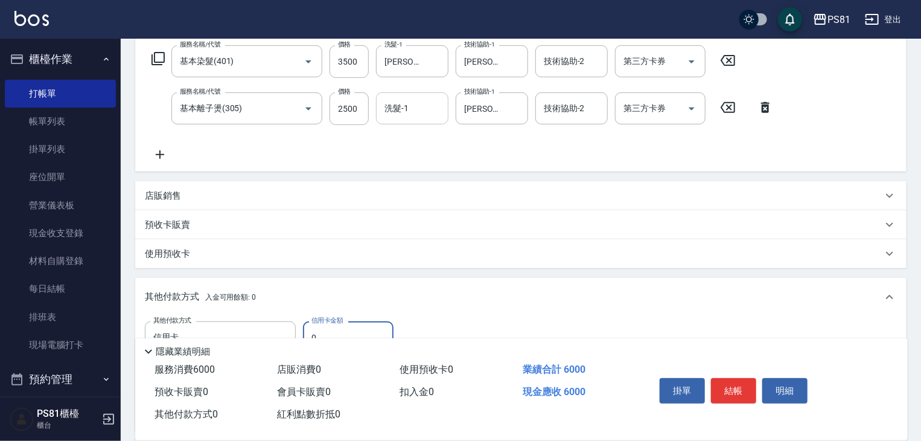
click at [358, 331] on input "0" at bounding box center [348, 337] width 91 height 33
drag, startPoint x: 356, startPoint y: 331, endPoint x: 345, endPoint y: 329, distance: 11.0
click at [345, 329] on input "0" at bounding box center [348, 337] width 91 height 33
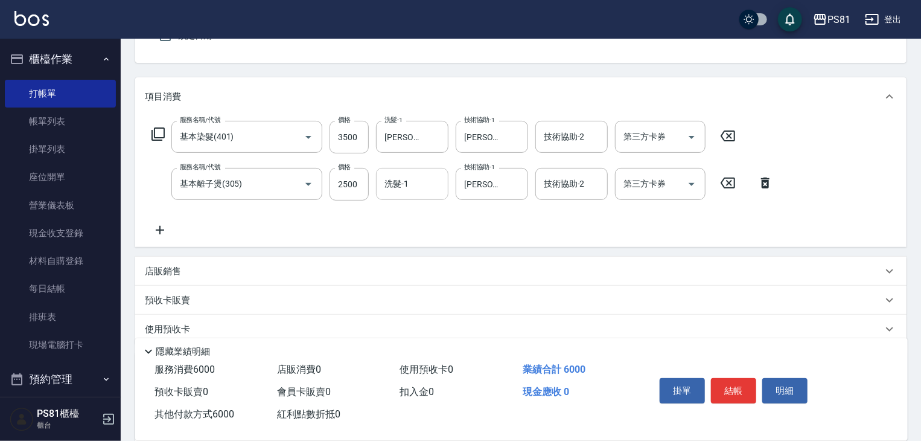
scroll to position [73, 0]
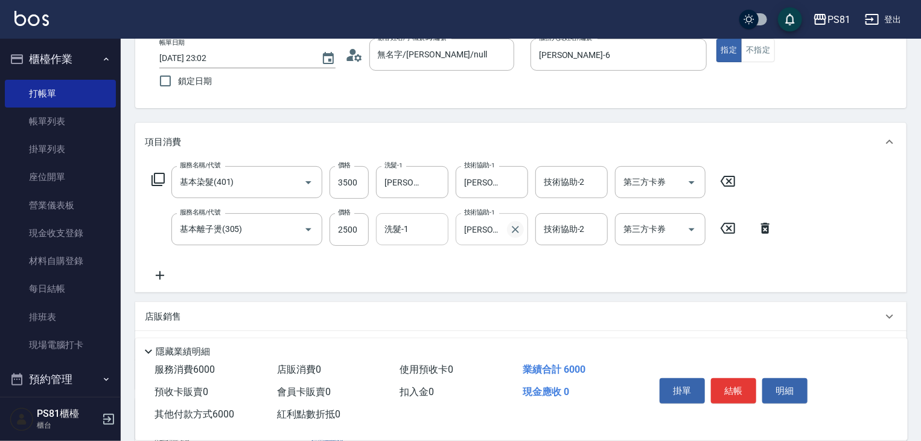
click at [519, 232] on icon "Clear" at bounding box center [516, 229] width 12 height 12
type input "6000"
type input "0"
type input "[PERSON_NAME]-25"
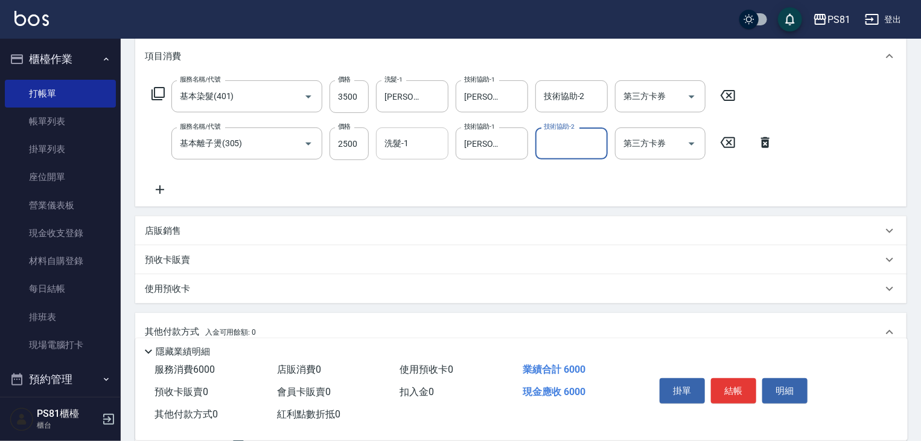
scroll to position [315, 0]
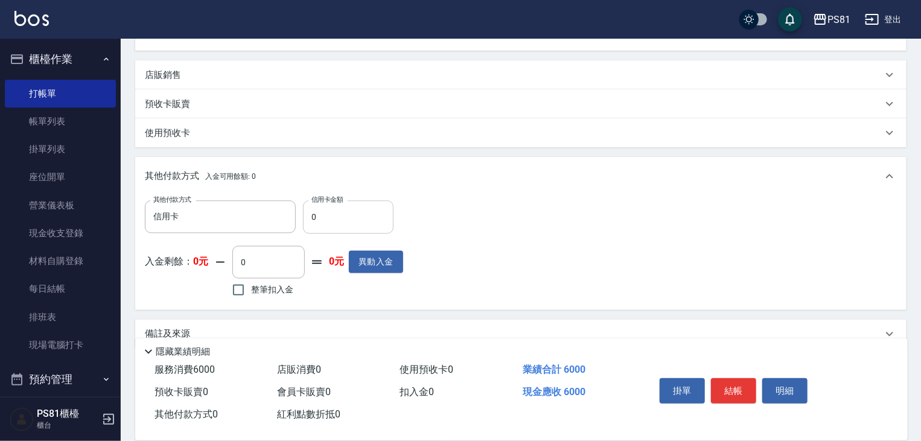
click at [311, 222] on input "0" at bounding box center [348, 216] width 91 height 33
type input "6000"
click at [739, 389] on button "結帳" at bounding box center [733, 390] width 45 height 25
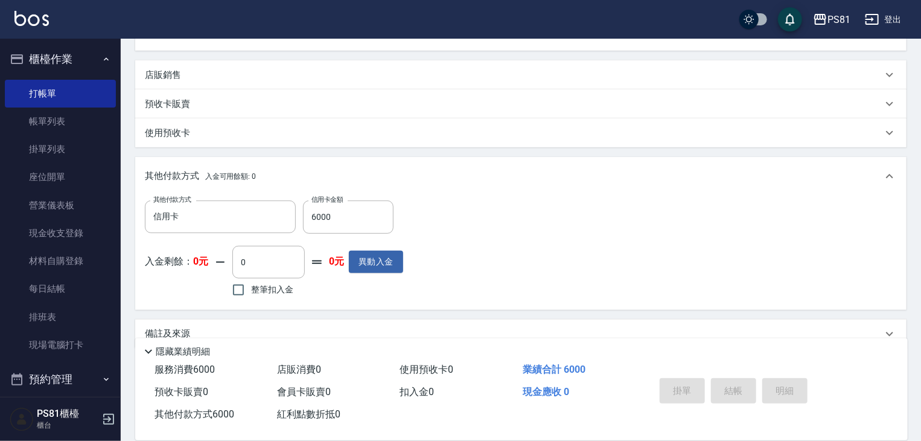
type input "[DATE] 23:04"
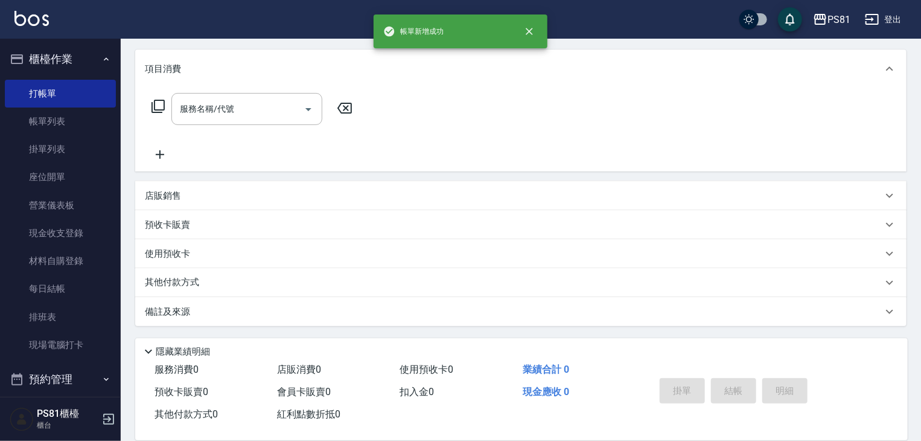
scroll to position [0, 0]
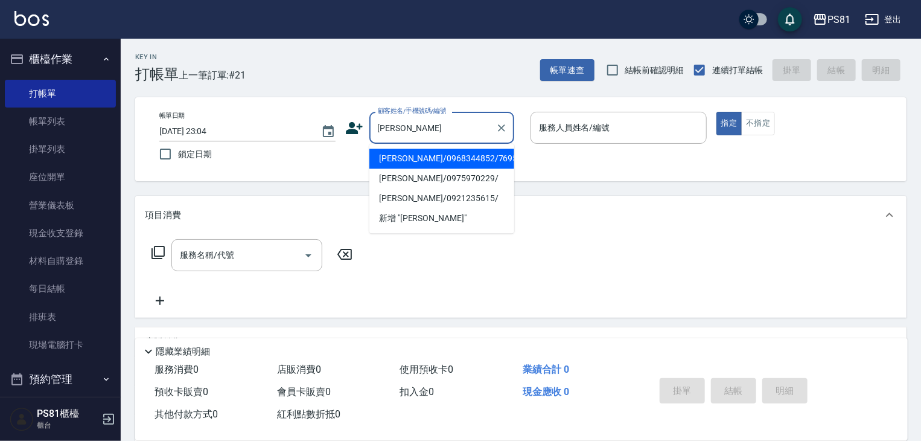
click at [414, 154] on li "[PERSON_NAME]/0968344852/7695" at bounding box center [442, 159] width 145 height 20
type input "[PERSON_NAME]/0968344852/7695"
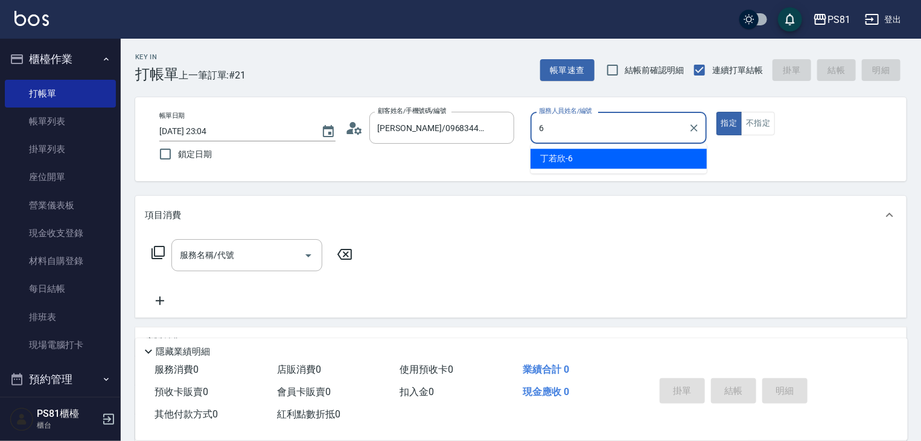
type input "[PERSON_NAME]-6"
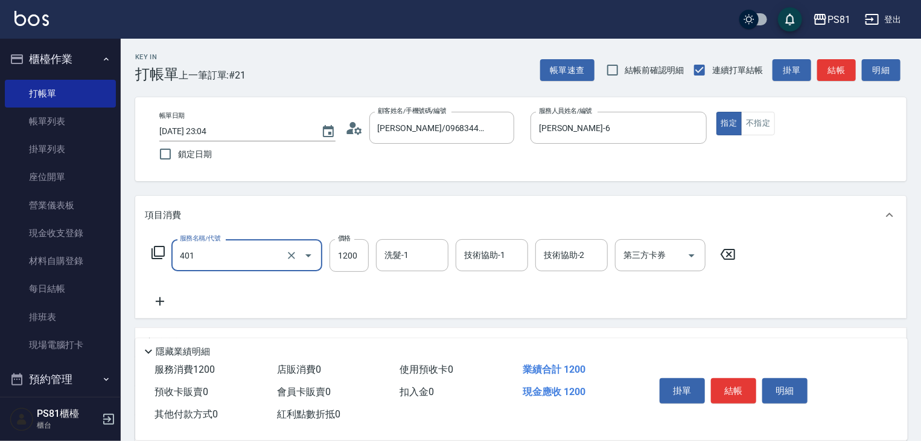
type input "基本染髮(401)"
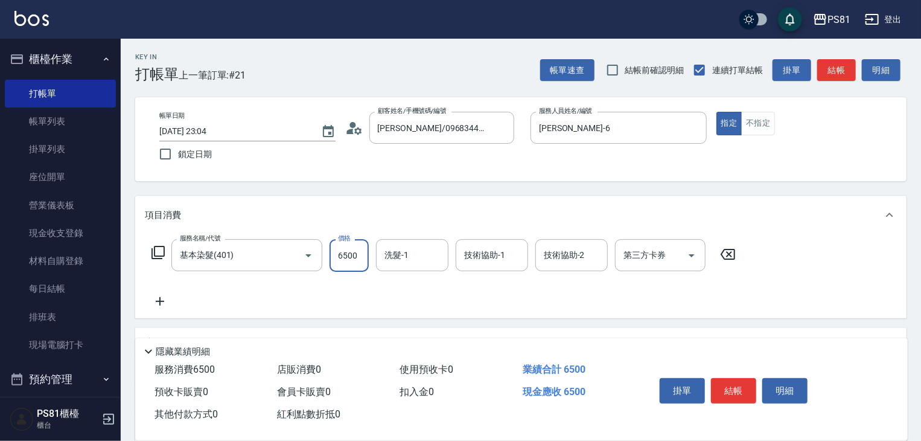
type input "6500"
type input "[PERSON_NAME]-20"
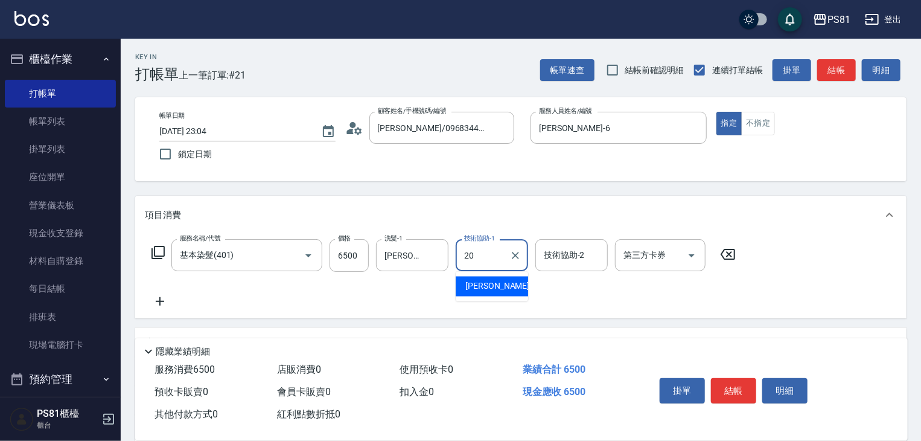
type input "[PERSON_NAME]-20"
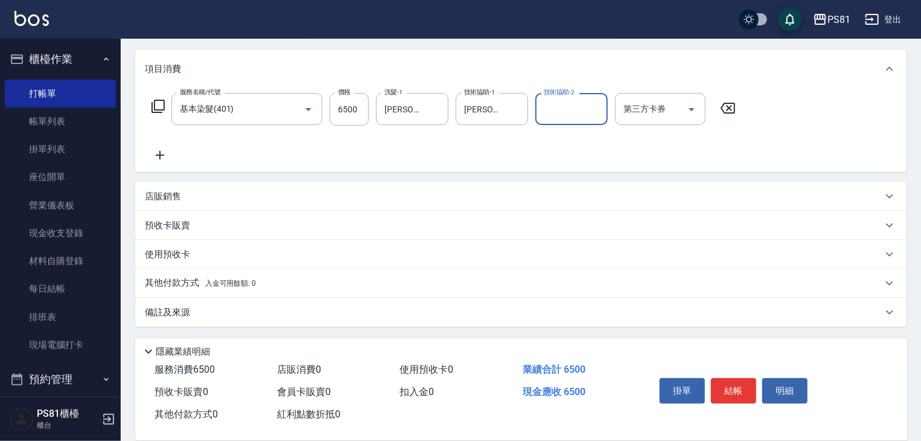
scroll to position [147, 0]
click at [170, 283] on p "其他付款方式 入金可用餘額: 0" at bounding box center [200, 282] width 111 height 13
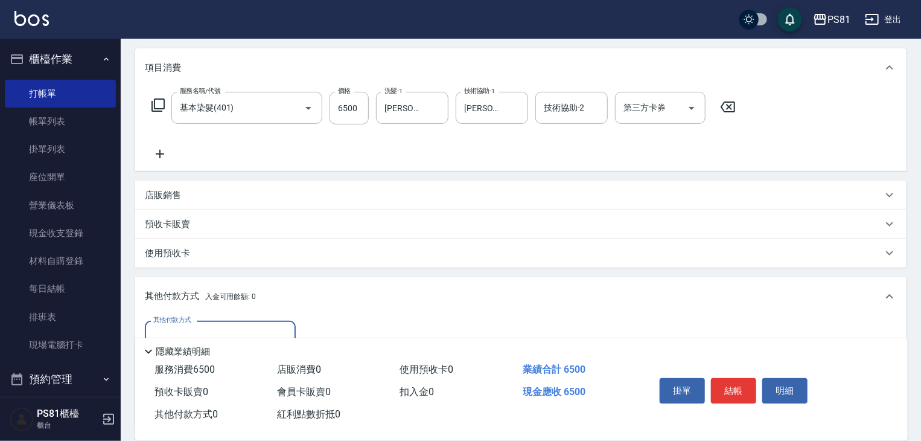
scroll to position [0, 0]
click at [234, 322] on div "其他付款方式" at bounding box center [220, 337] width 151 height 32
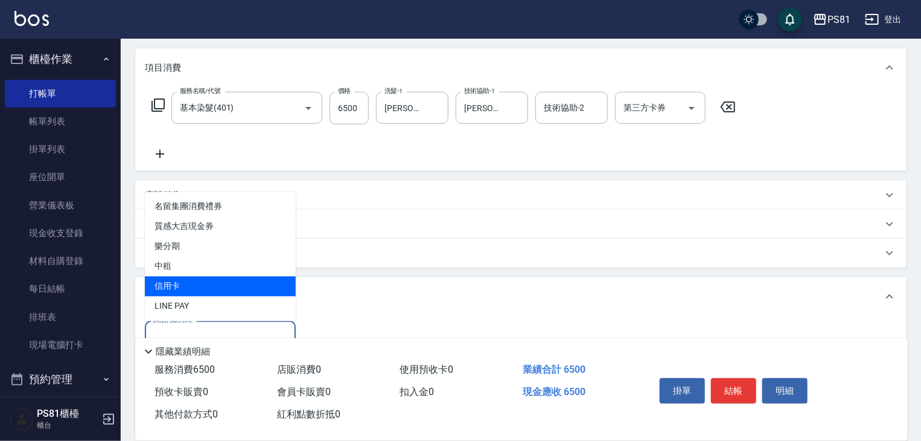
click at [190, 294] on span "信用卡" at bounding box center [220, 287] width 151 height 20
type input "信用卡"
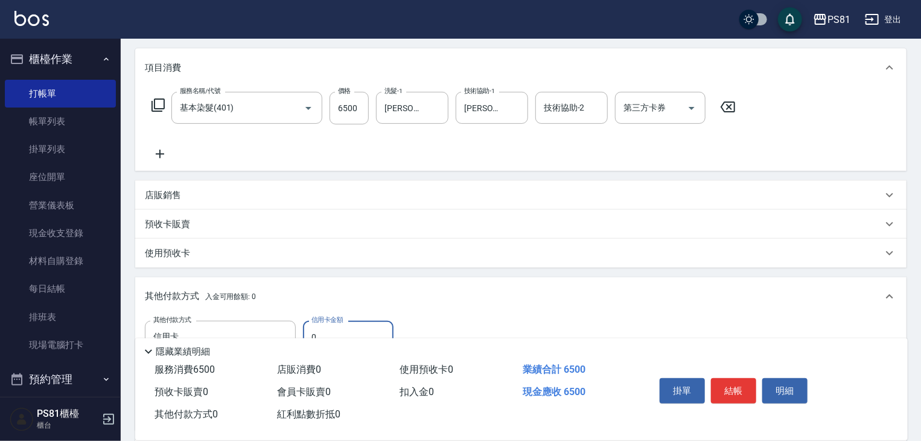
click at [348, 331] on input "0" at bounding box center [348, 337] width 91 height 33
click at [347, 331] on input "0" at bounding box center [348, 337] width 91 height 33
type input "6500"
click at [737, 388] on button "結帳" at bounding box center [733, 390] width 45 height 25
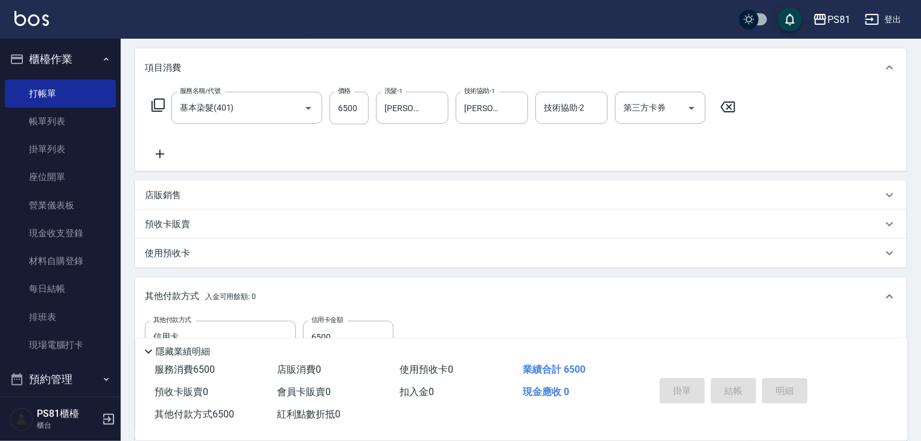
type input "[DATE] 23:05"
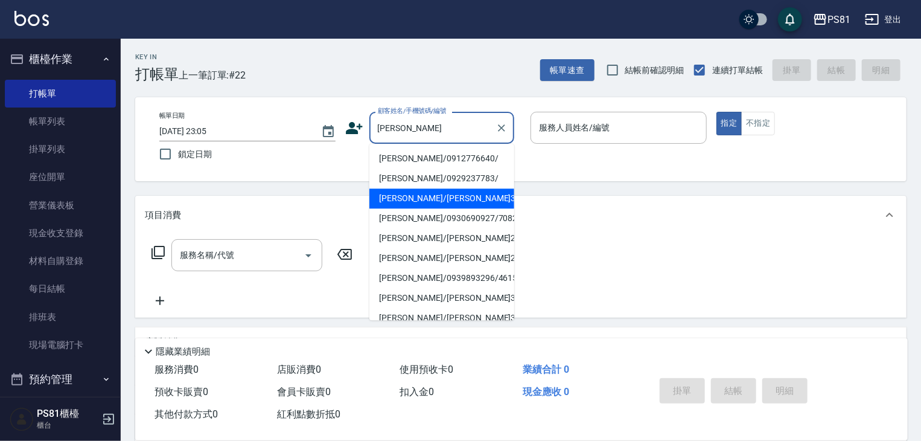
type input "[PERSON_NAME]"
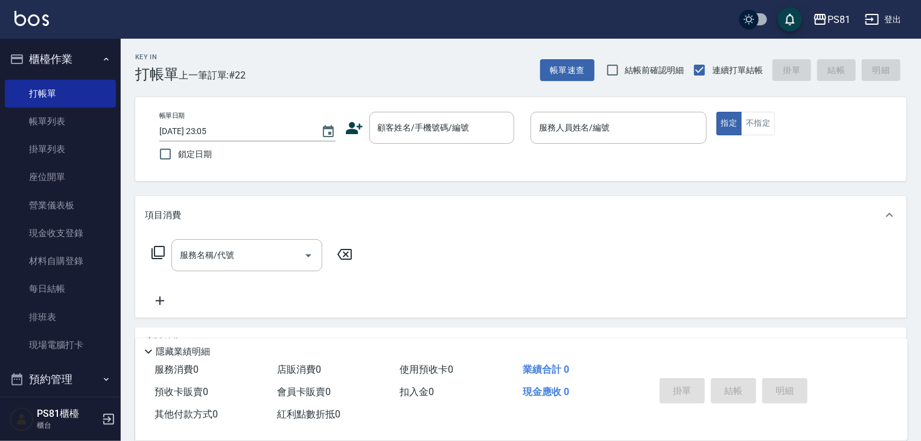
click at [423, 191] on div "Key In 打帳單 上一筆訂單:#22 帳單速查 結帳前確認明細 連續打單結帳 掛單 結帳 明細 帳單日期 [DATE] 23:05 鎖定日期 顧客姓名/手…" at bounding box center [521, 313] width 801 height 548
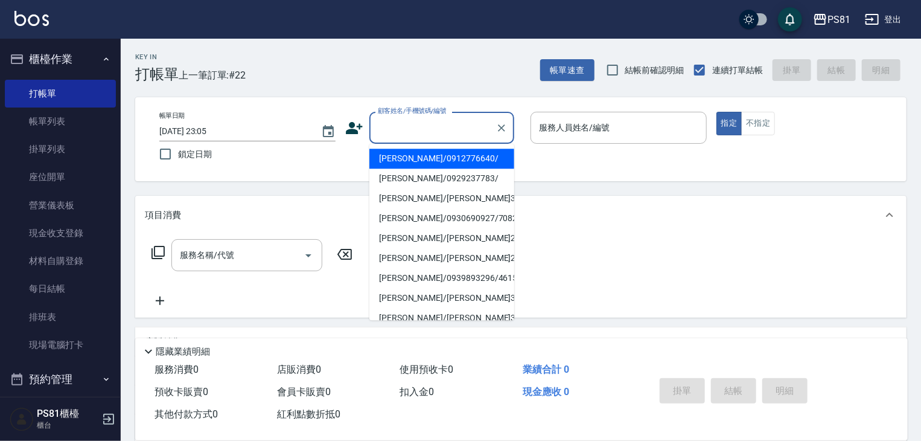
click at [428, 119] on input "顧客姓名/手機號碼/編號" at bounding box center [433, 127] width 116 height 21
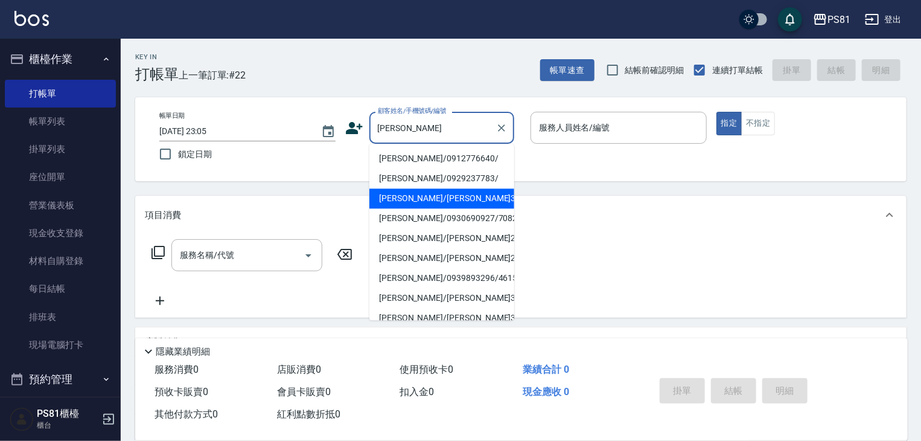
click at [469, 199] on li "[PERSON_NAME]/[PERSON_NAME]3605/3605" at bounding box center [442, 198] width 145 height 20
type input "[PERSON_NAME]/[PERSON_NAME]3605/3605"
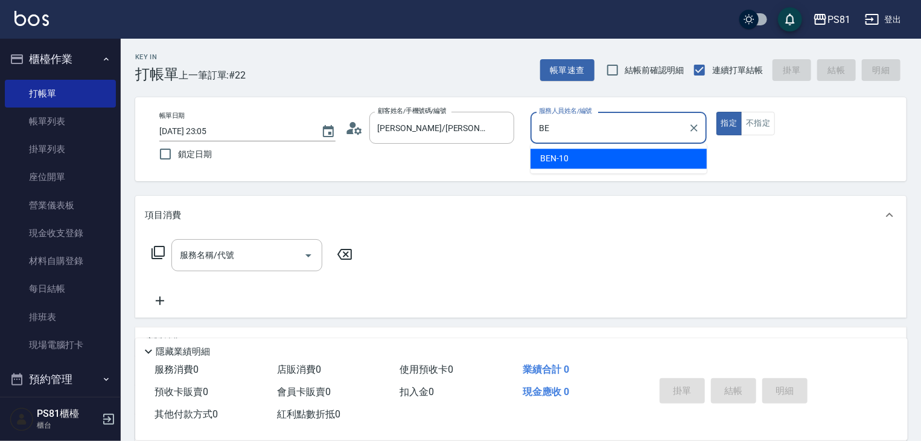
type input "B"
type input "[PERSON_NAME]-6"
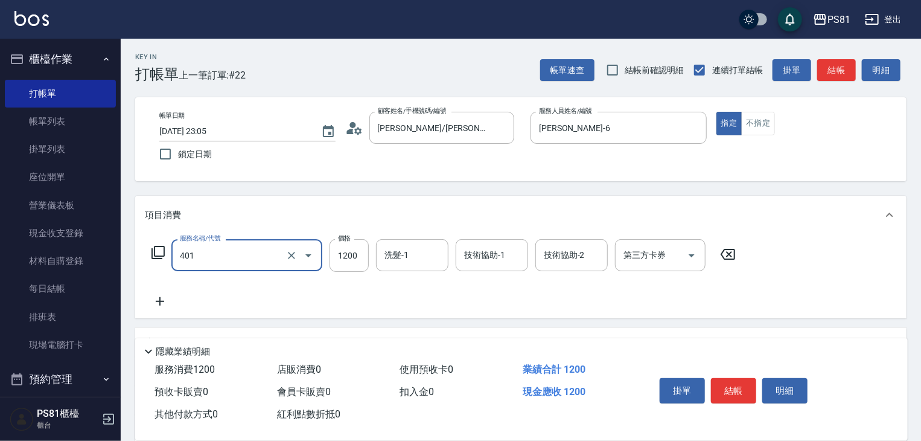
type input "基本染髮(401)"
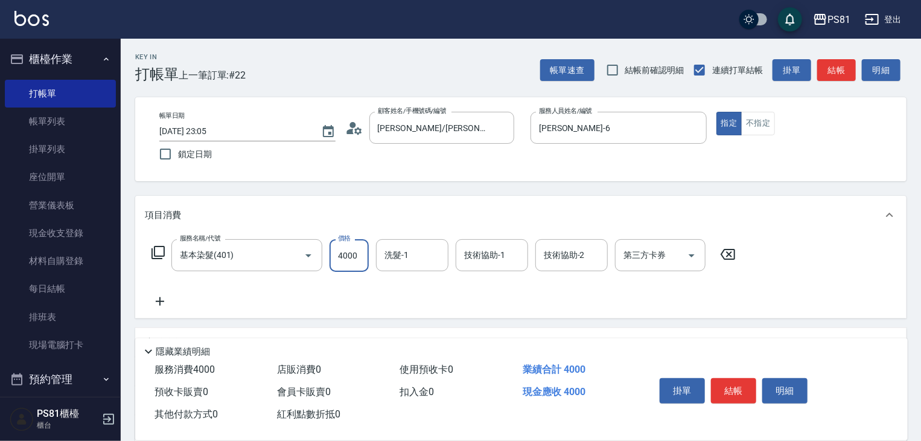
type input "4000"
type input "[PERSON_NAME]-25"
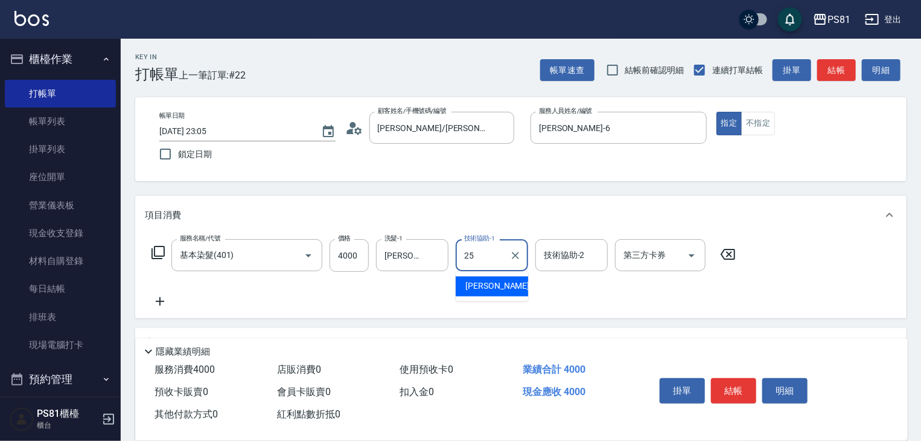
type input "[PERSON_NAME]-25"
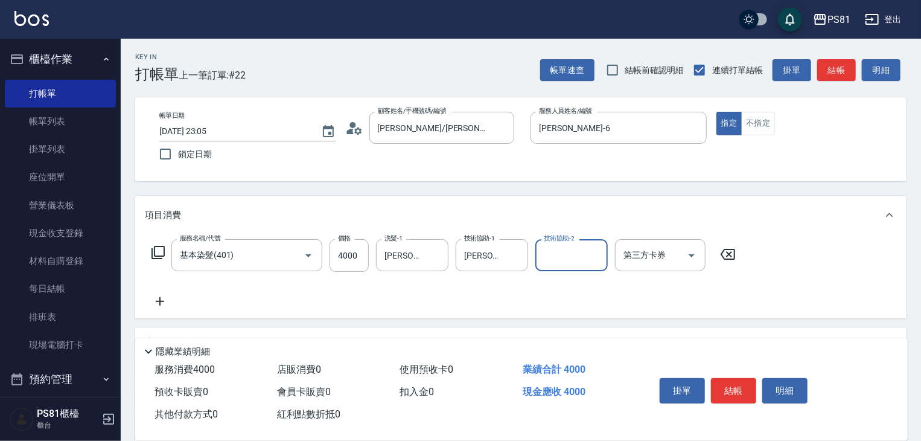
scroll to position [147, 0]
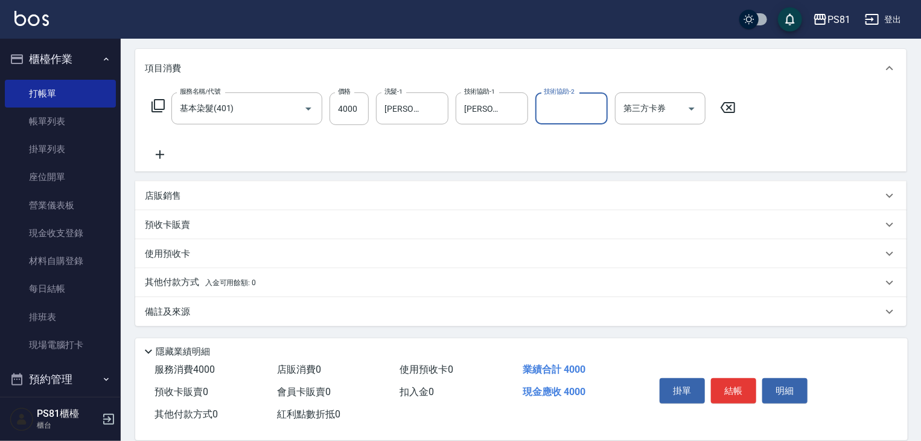
click at [171, 151] on icon at bounding box center [160, 154] width 30 height 14
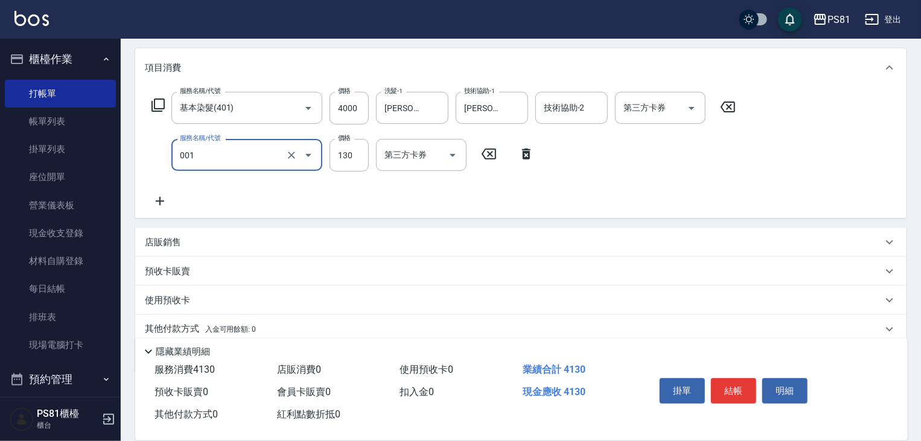
type input "洗髮卡(001)"
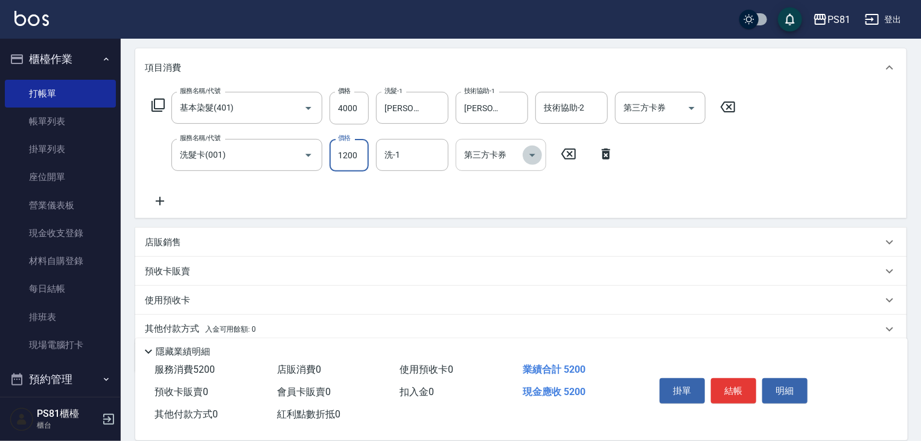
click at [534, 160] on icon "Open" at bounding box center [532, 155] width 14 height 14
type input "1200"
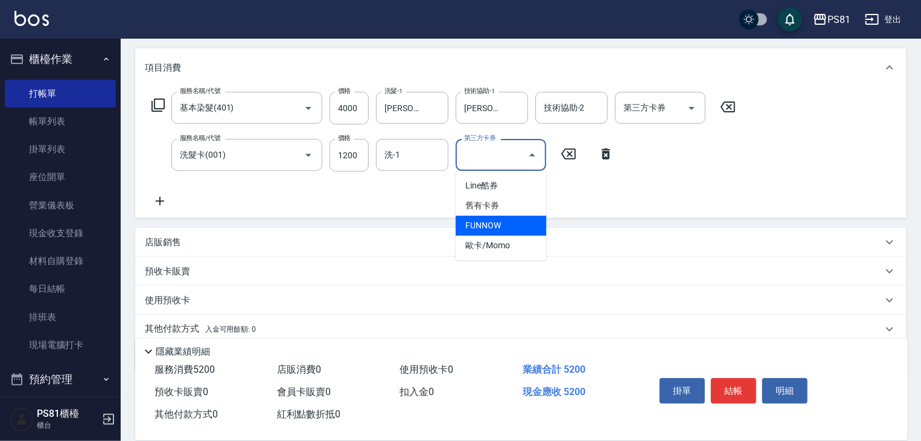
drag, startPoint x: 513, startPoint y: 216, endPoint x: 508, endPoint y: 203, distance: 13.0
click at [513, 216] on span "FUNNOW" at bounding box center [501, 226] width 91 height 20
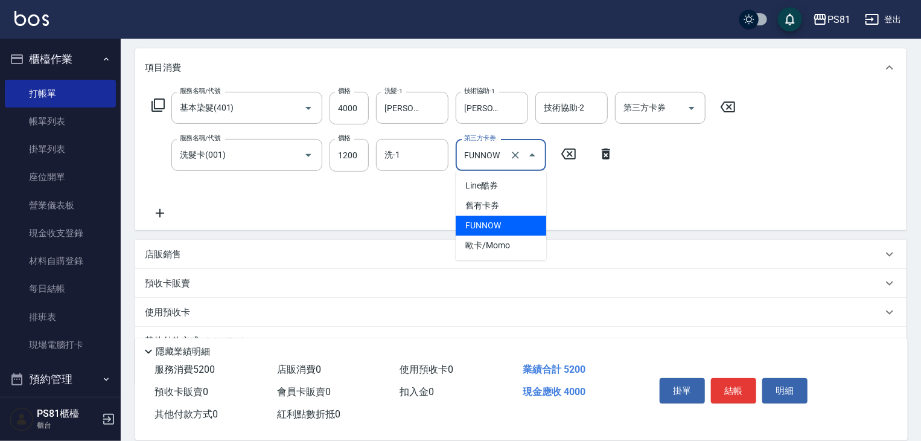
click at [505, 154] on input "FUNNOW" at bounding box center [484, 154] width 46 height 21
drag, startPoint x: 505, startPoint y: 154, endPoint x: 494, endPoint y: 209, distance: 56.0
click at [504, 158] on input "FUNNOW" at bounding box center [484, 154] width 46 height 21
click at [495, 211] on span "舊有卡券" at bounding box center [501, 206] width 91 height 20
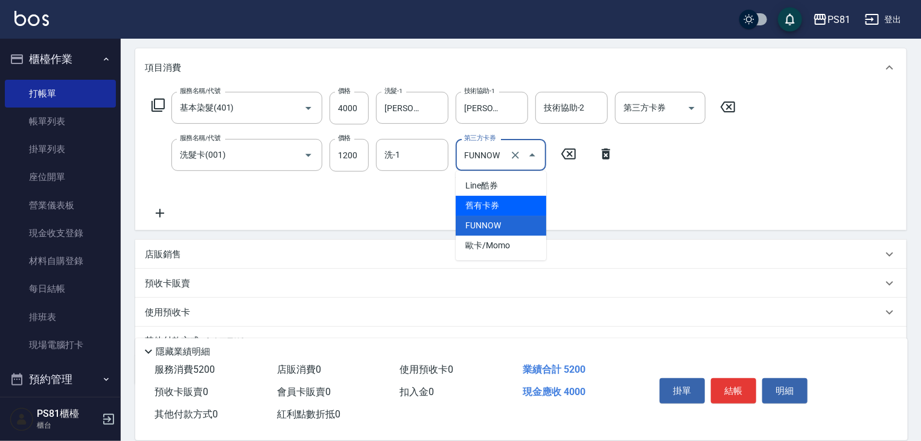
type input "舊有卡券"
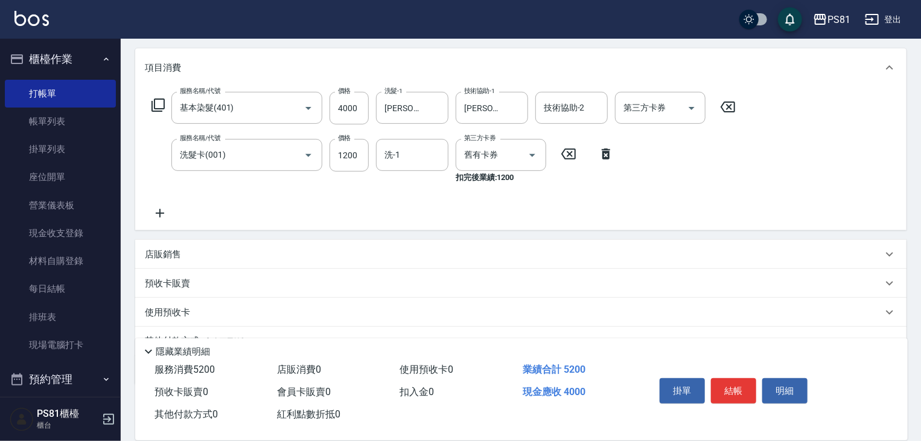
click at [194, 309] on div "使用預收卡" at bounding box center [514, 312] width 738 height 13
click at [194, 309] on div "使用預收卡" at bounding box center [521, 312] width 772 height 29
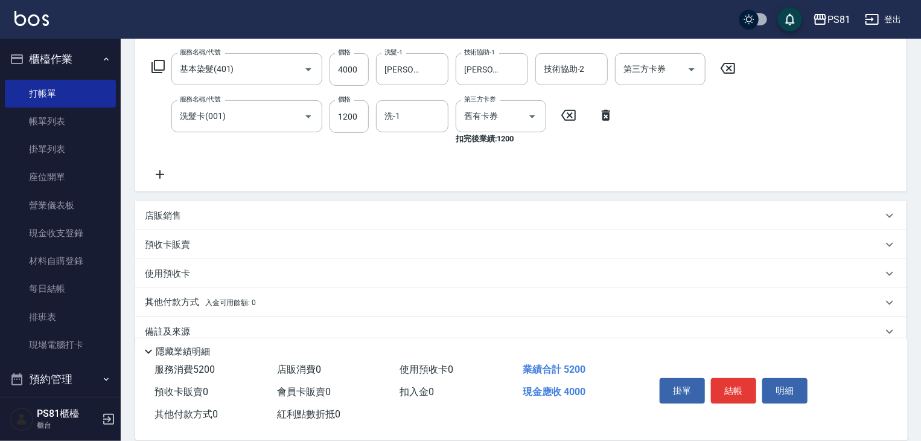
scroll to position [206, 0]
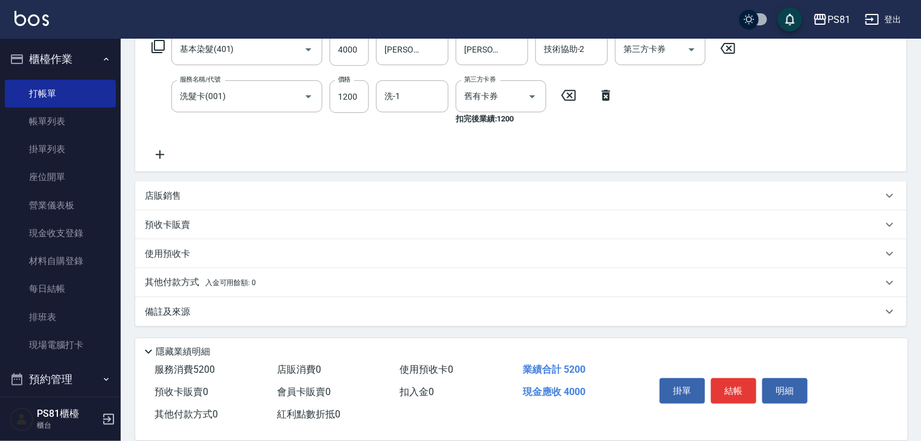
click at [223, 278] on p "其他付款方式 入金可用餘額: 0" at bounding box center [200, 282] width 111 height 13
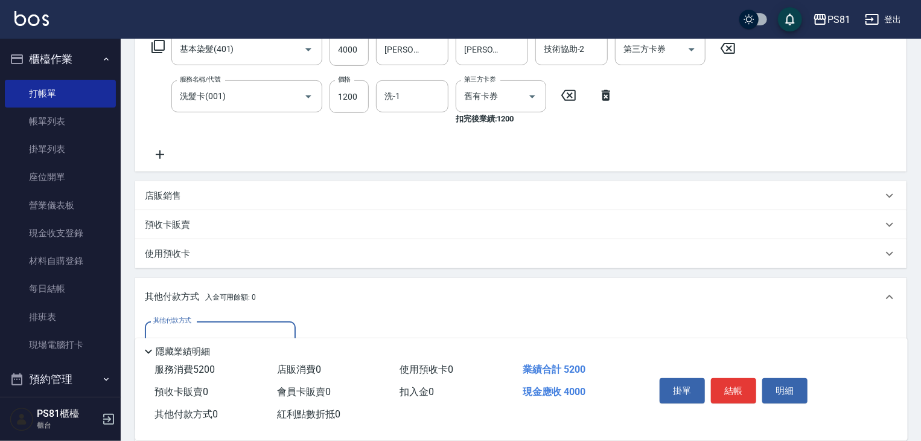
scroll to position [0, 0]
click at [198, 327] on input "其他付款方式" at bounding box center [220, 337] width 140 height 21
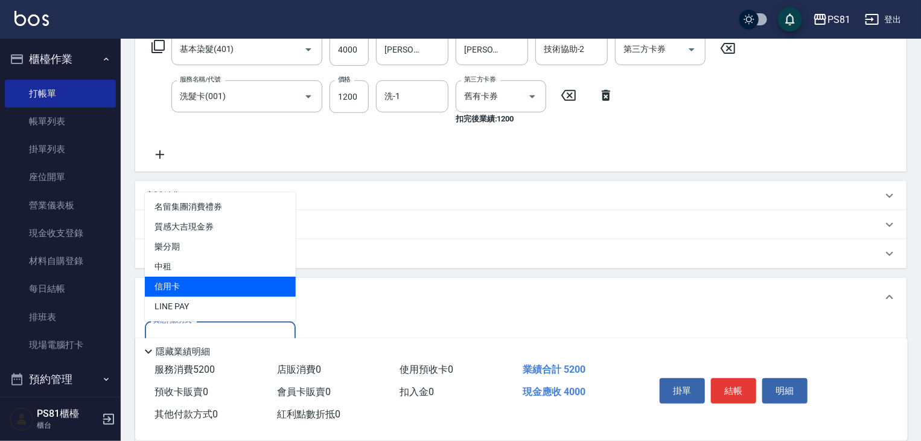
click at [215, 288] on span "信用卡" at bounding box center [220, 287] width 151 height 20
type input "信用卡"
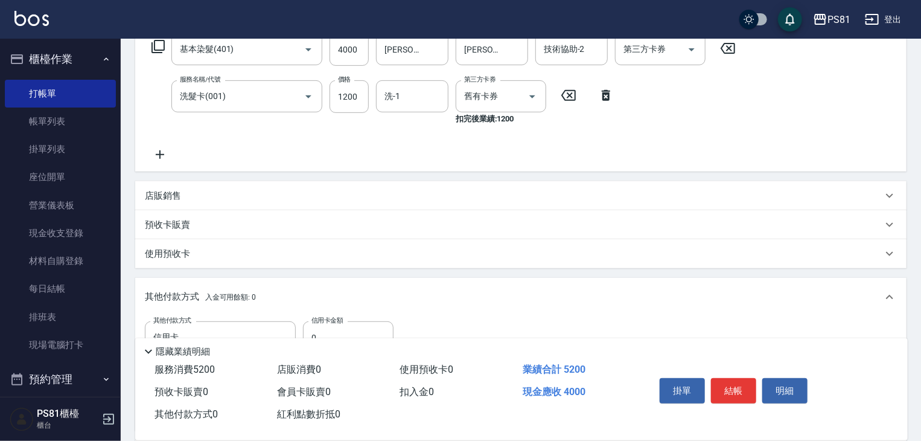
click at [333, 338] on div "隱藏業績明細" at bounding box center [521, 348] width 773 height 21
click at [332, 332] on div "Key In 打帳單 上一筆訂單:#22 帳單速查 結帳前確認明細 連續打單結帳 掛單 結帳 明細 帳單日期 [DATE] 23:05 鎖定日期 顧客姓名/手…" at bounding box center [521, 208] width 801 height 751
click at [332, 329] on input "0" at bounding box center [348, 337] width 91 height 33
click at [331, 329] on input "0" at bounding box center [348, 337] width 91 height 33
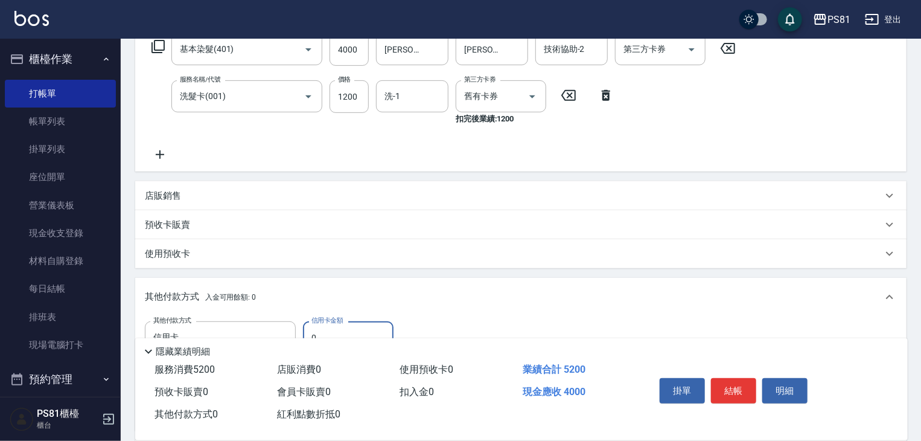
click at [331, 329] on input "0" at bounding box center [348, 337] width 91 height 33
type input "4000"
click at [748, 389] on button "結帳" at bounding box center [733, 390] width 45 height 25
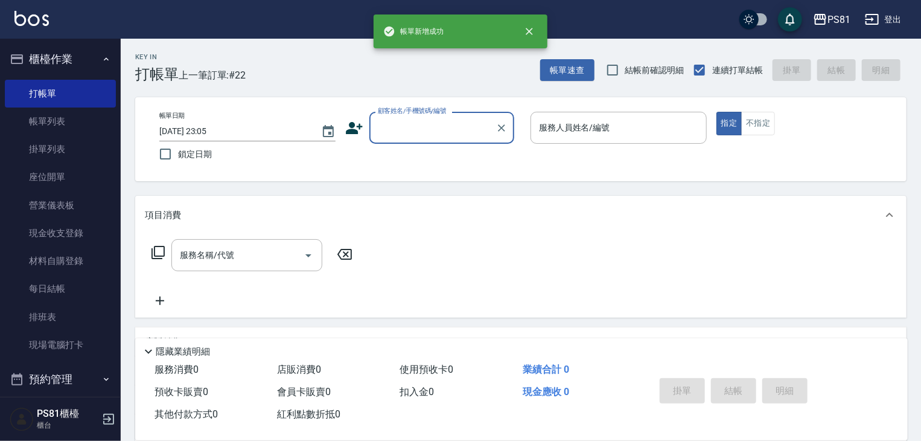
scroll to position [14, 0]
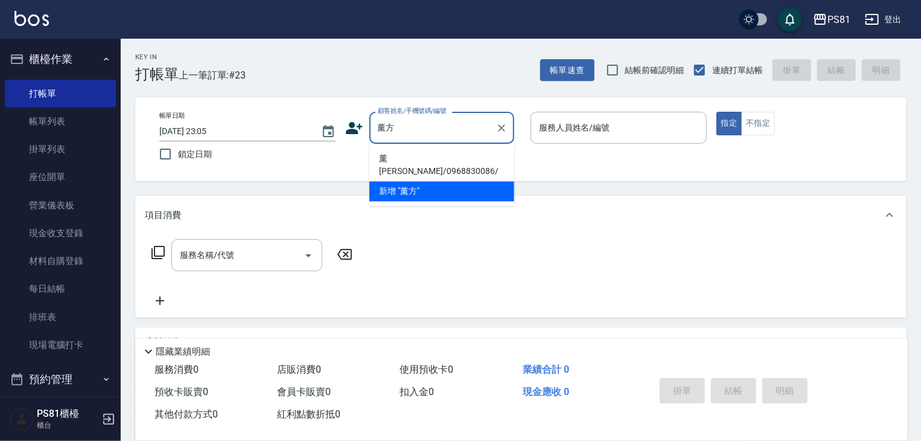
click at [413, 161] on li "薰[PERSON_NAME]/0968830086/" at bounding box center [442, 165] width 145 height 33
type input "薰[PERSON_NAME]/0968830086/"
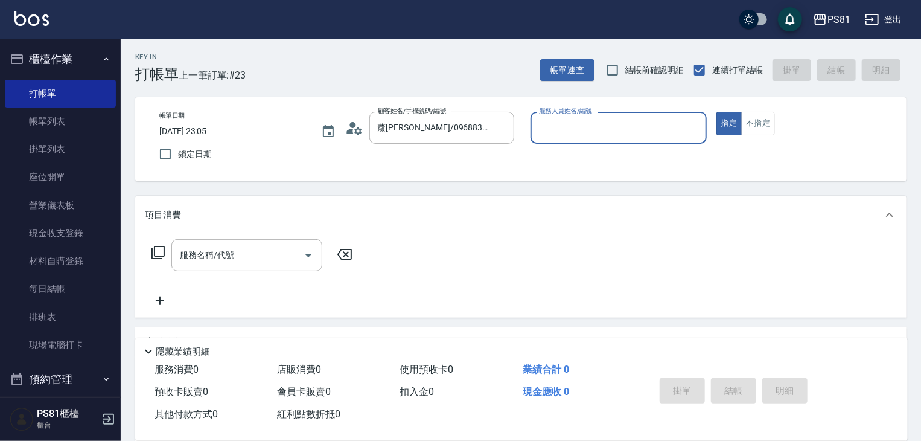
type input "[PERSON_NAME]-6"
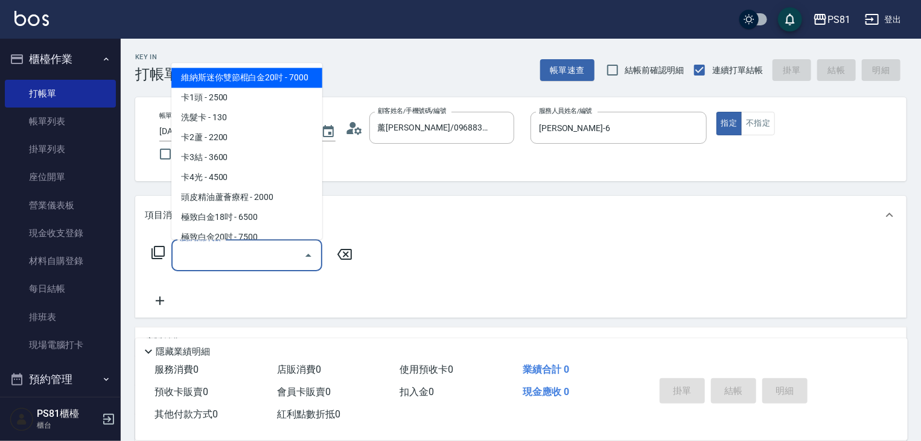
click at [262, 257] on input "服務名稱/代號" at bounding box center [238, 255] width 122 height 21
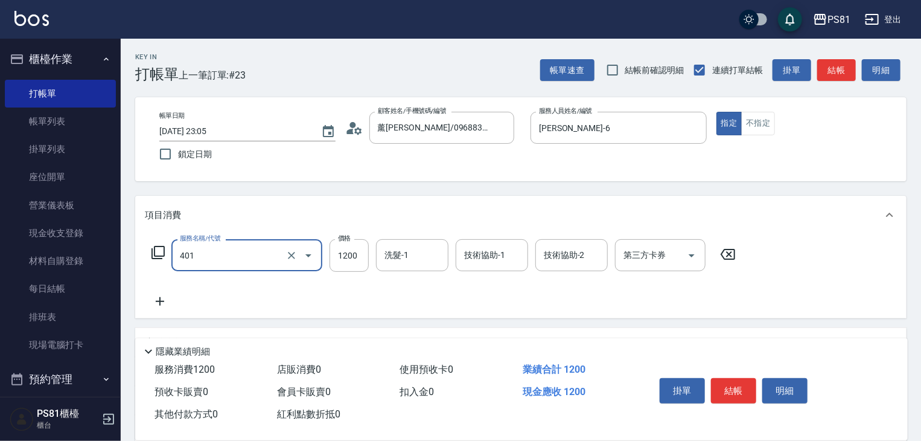
type input "基本染髮(401)"
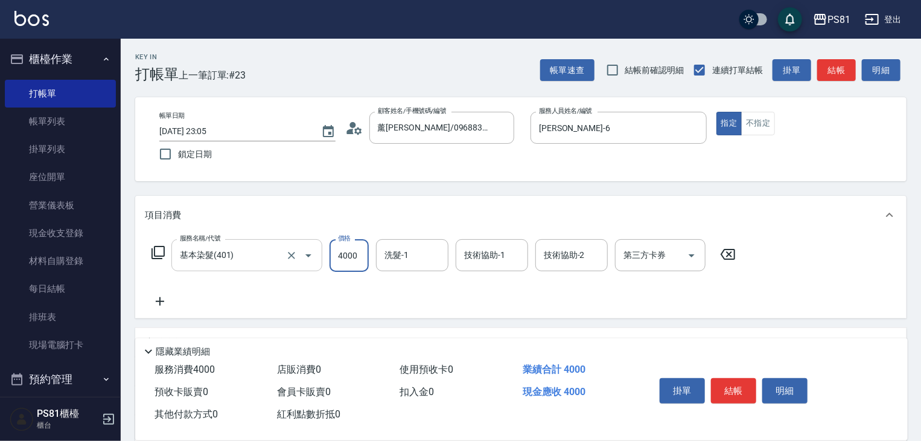
type input "4000"
type input "[PERSON_NAME]-25"
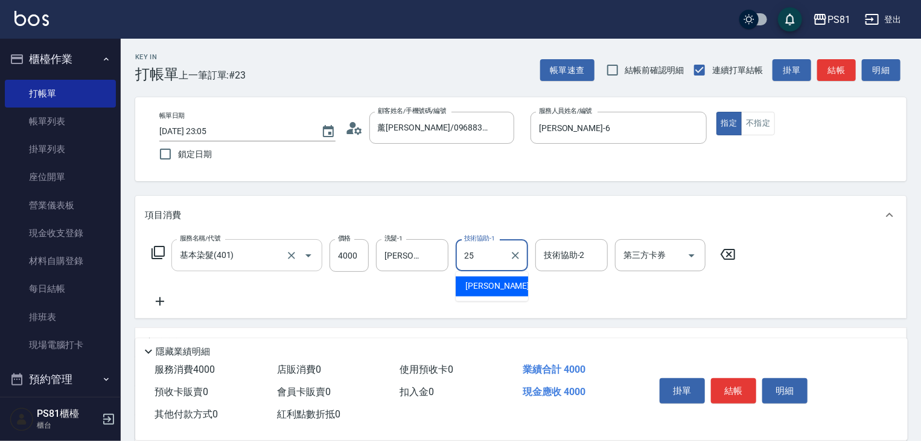
type input "[PERSON_NAME]-25"
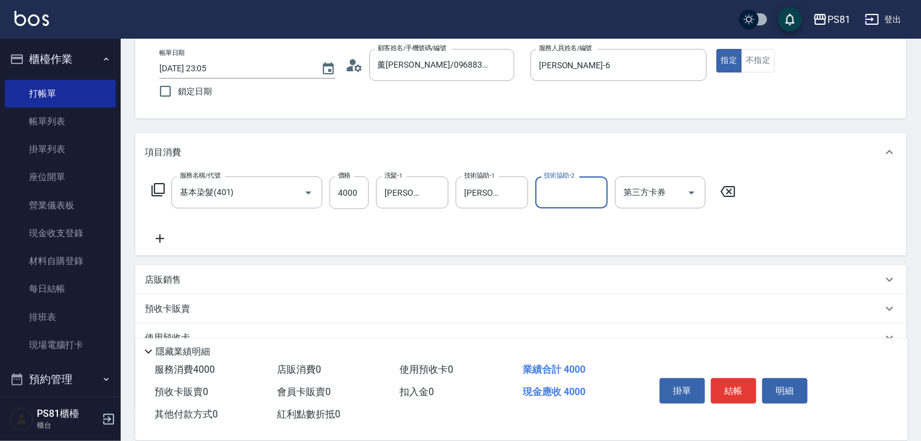
scroll to position [147, 0]
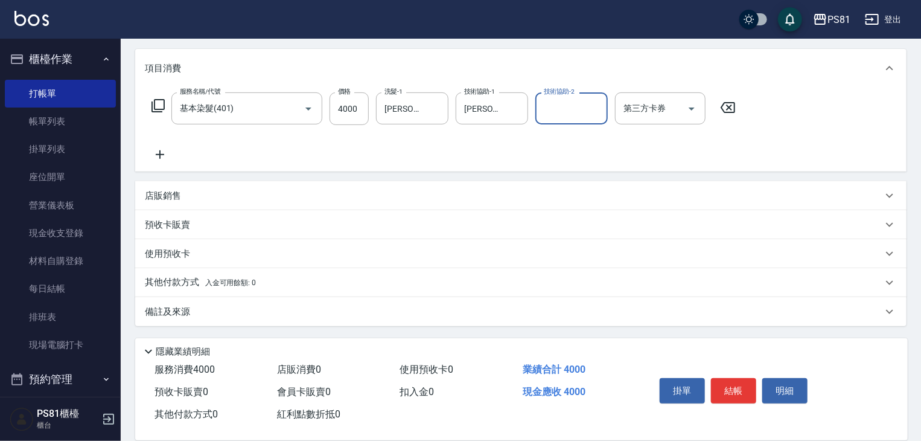
click at [220, 272] on div "其他付款方式 入金可用餘額: 0" at bounding box center [521, 282] width 772 height 29
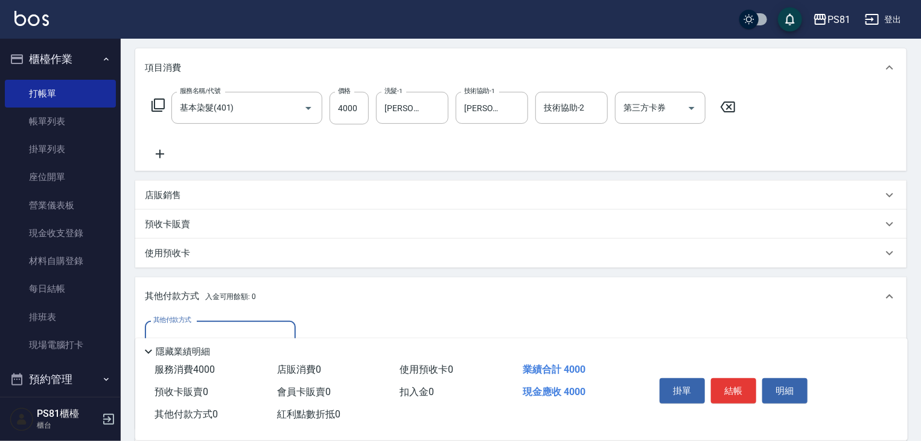
scroll to position [0, 0]
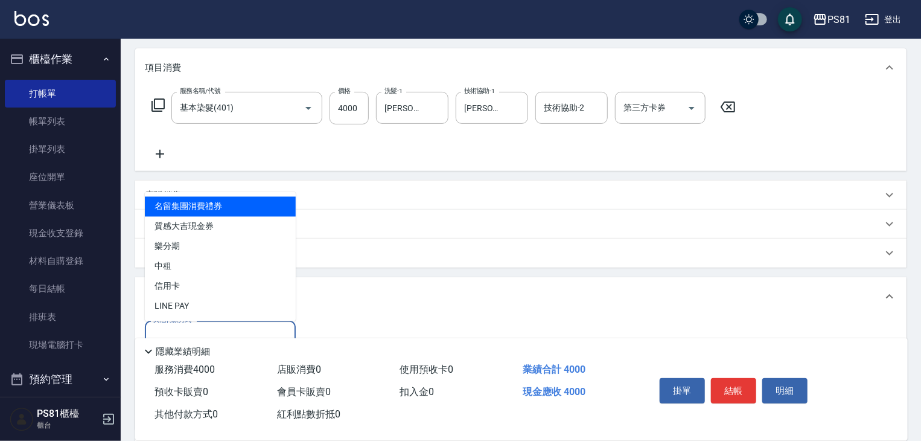
drag, startPoint x: 168, startPoint y: 328, endPoint x: 191, endPoint y: 298, distance: 38.4
click at [169, 329] on input "其他付款方式" at bounding box center [220, 336] width 140 height 21
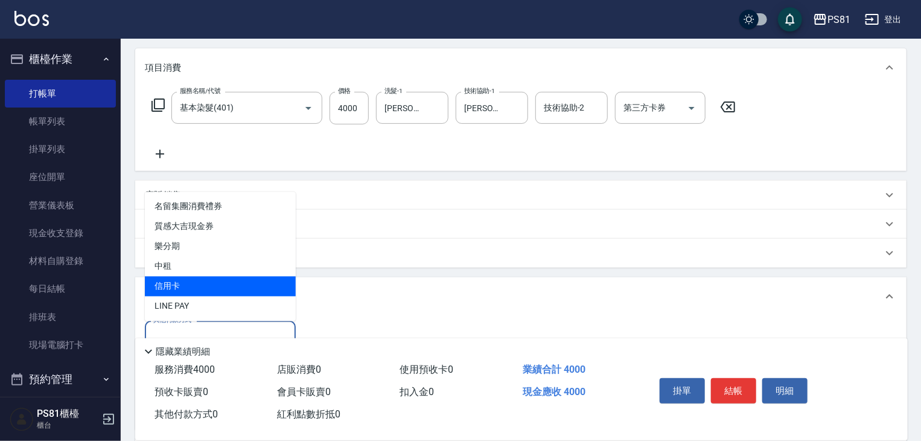
click at [196, 292] on span "信用卡" at bounding box center [220, 287] width 151 height 20
type input "信用卡"
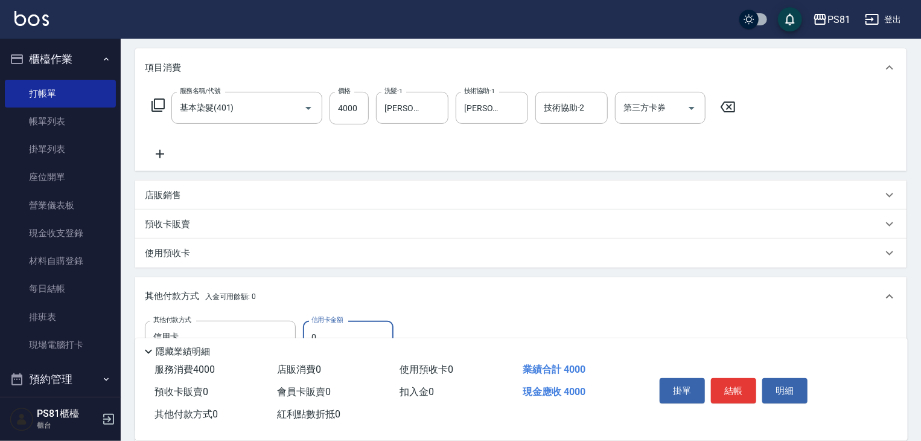
click at [344, 329] on input "0" at bounding box center [348, 337] width 91 height 33
drag, startPoint x: 344, startPoint y: 329, endPoint x: 309, endPoint y: 321, distance: 35.3
click at [333, 325] on input "0" at bounding box center [348, 337] width 91 height 33
type input "4000"
click at [729, 383] on button "結帳" at bounding box center [733, 390] width 45 height 25
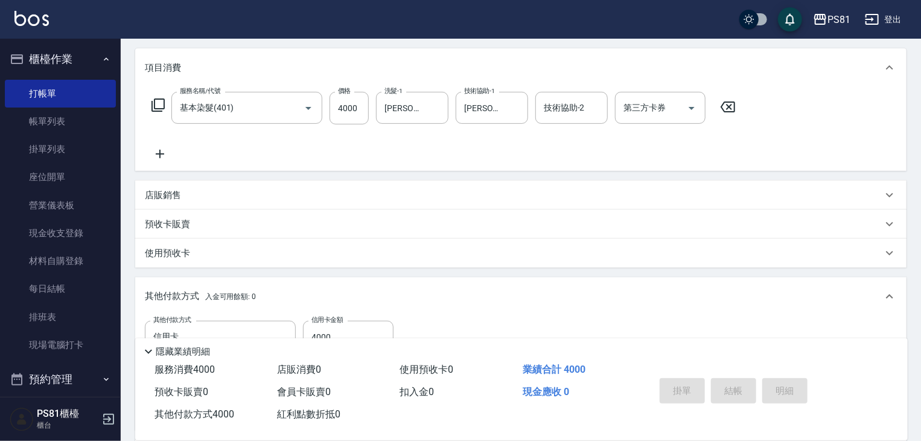
type input "[DATE] 23:06"
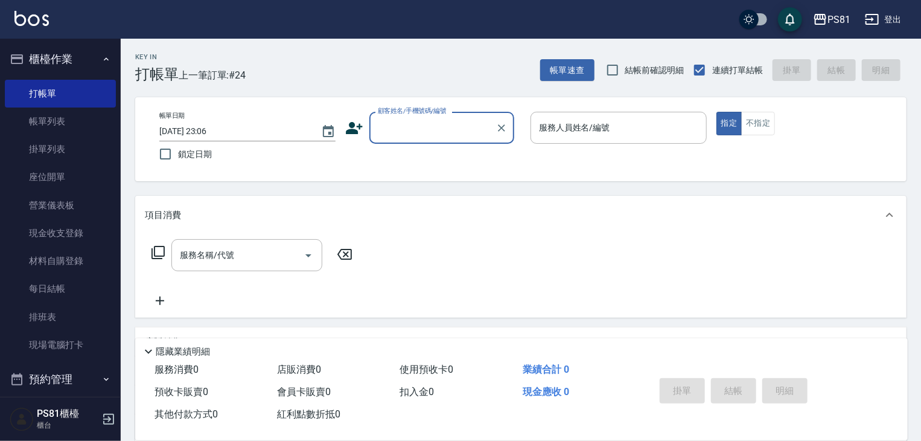
click at [353, 136] on icon at bounding box center [354, 128] width 18 height 18
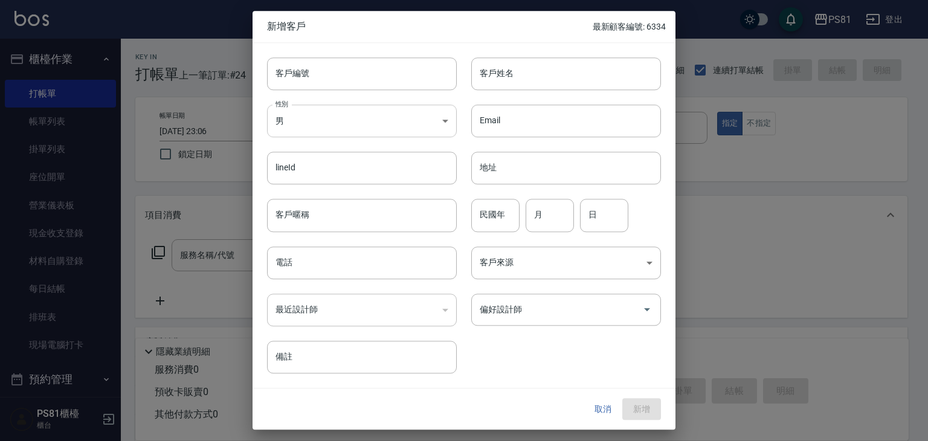
click at [312, 124] on body "PS81 登出 櫃檯作業 打帳單 帳單列表 掛單列表 座位開單 營業儀表板 現金收支登錄 材料自購登錄 每日結帳 排班表 現場電腦打卡 預約管理 預約管理 單…" at bounding box center [464, 293] width 928 height 587
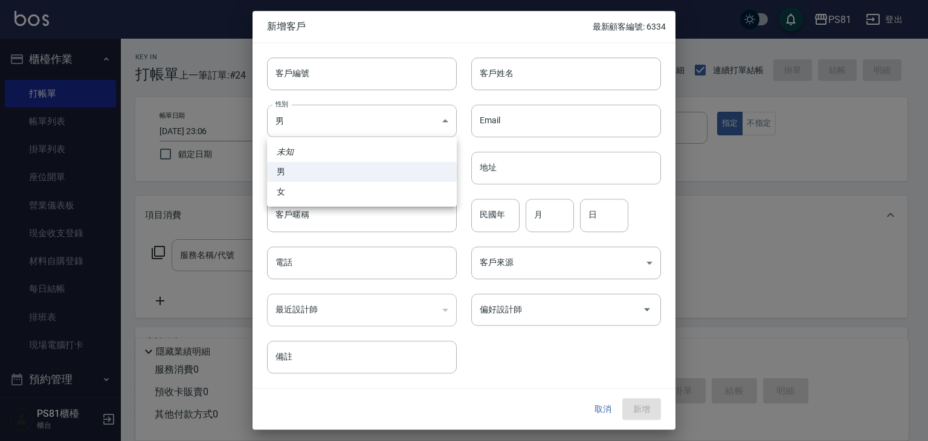
drag, startPoint x: 295, startPoint y: 194, endPoint x: 300, endPoint y: 204, distance: 11.1
click at [295, 196] on li "女" at bounding box center [362, 192] width 190 height 20
type input "[DEMOGRAPHIC_DATA]"
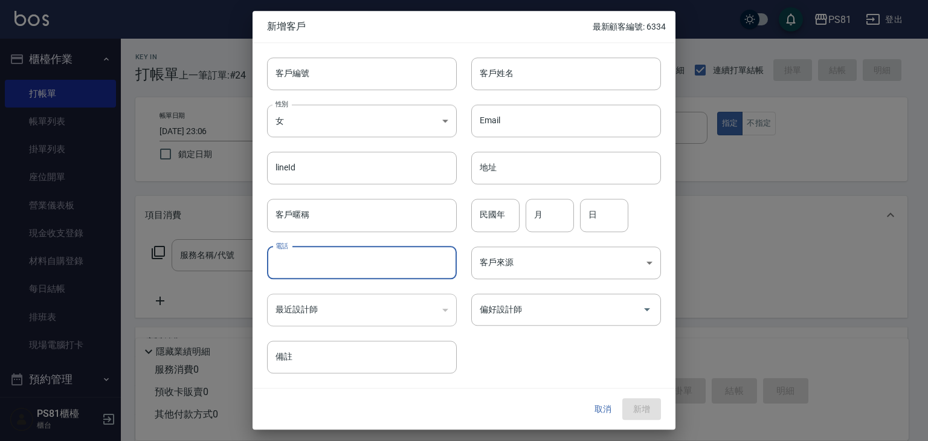
click at [302, 264] on input "電話" at bounding box center [362, 262] width 190 height 33
click at [343, 265] on input "0981885116" at bounding box center [362, 262] width 190 height 33
type input "0981885116"
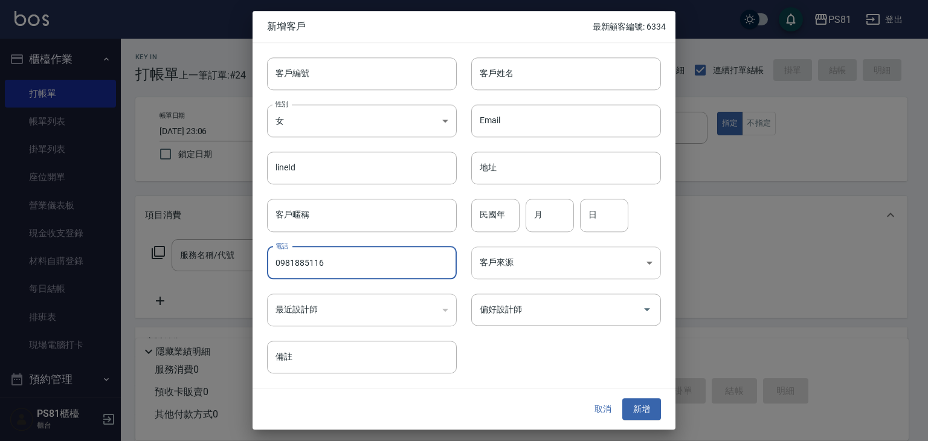
click at [492, 264] on body "PS81 登出 櫃檯作業 打帳單 帳單列表 掛單列表 座位開單 營業儀表板 現金收支登錄 材料自購登錄 每日結帳 排班表 現場電腦打卡 預約管理 預約管理 單…" at bounding box center [464, 293] width 928 height 587
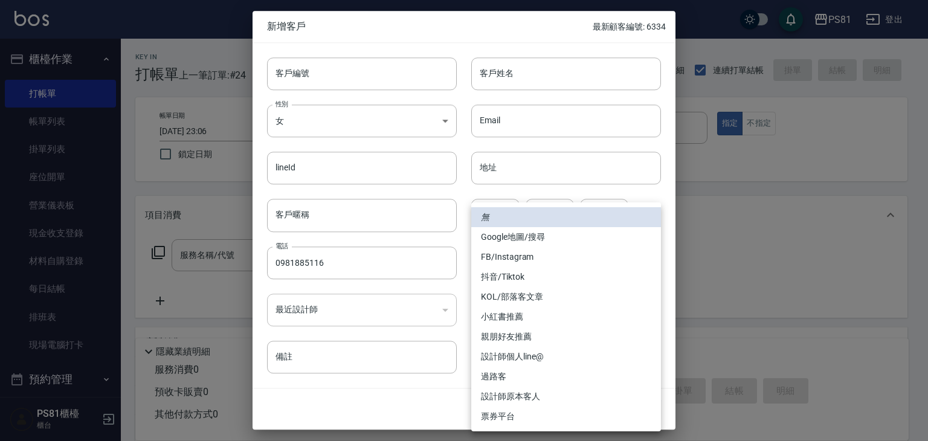
click at [423, 310] on div at bounding box center [464, 220] width 928 height 441
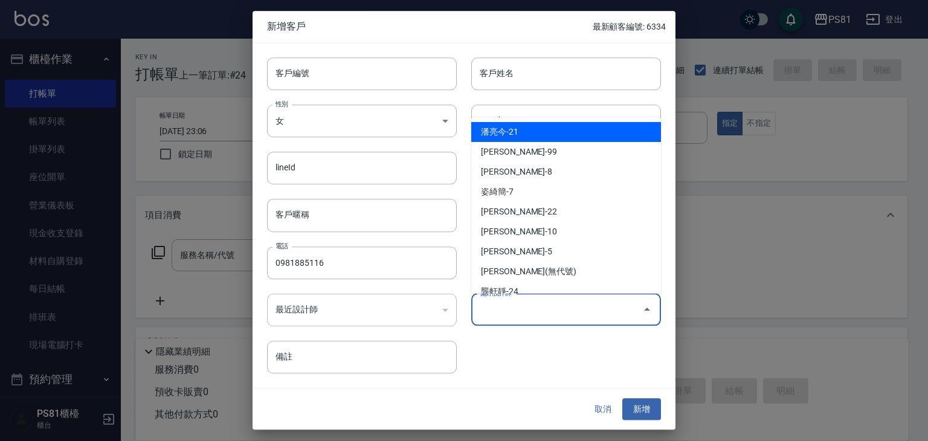
click at [482, 310] on input "偏好設計師" at bounding box center [556, 309] width 161 height 21
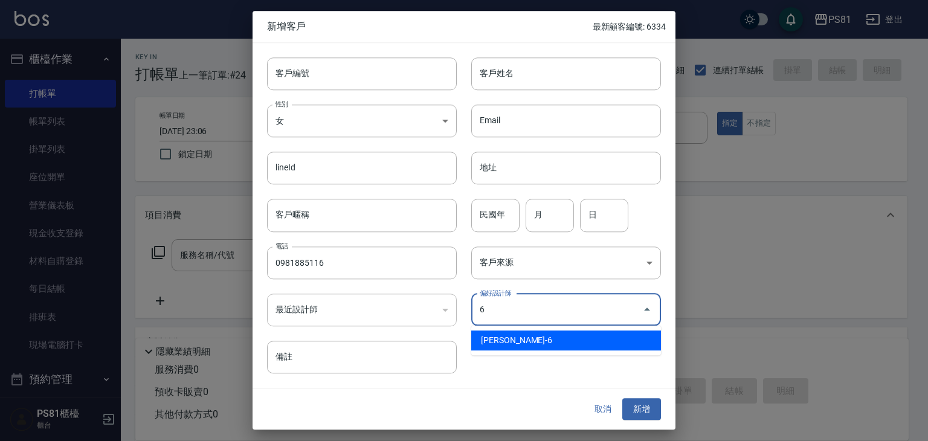
type input "[PERSON_NAME]"
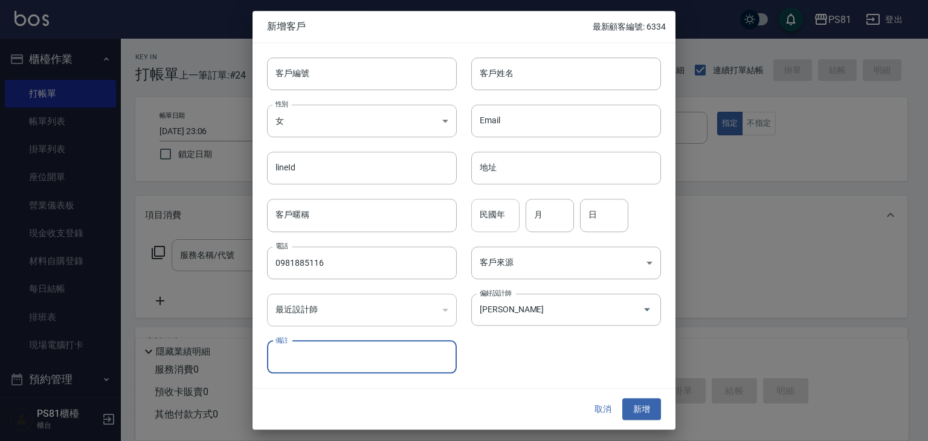
click at [494, 216] on input "民國年" at bounding box center [495, 215] width 48 height 33
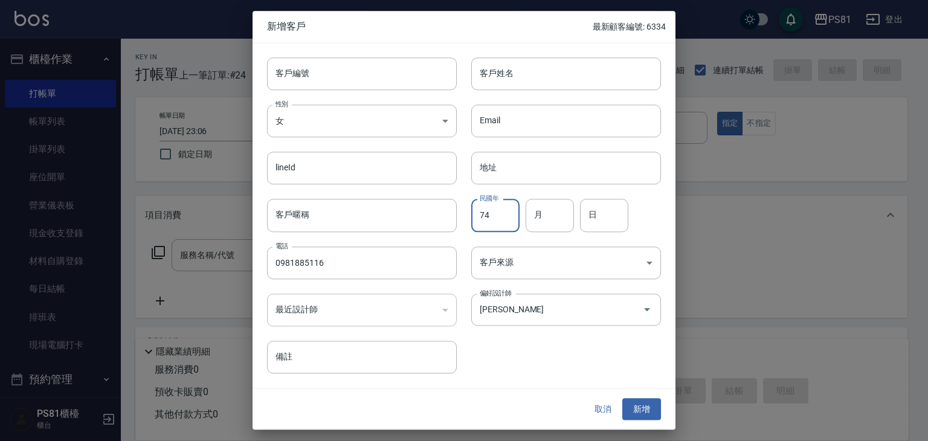
type input "74"
type input "04"
type input "16"
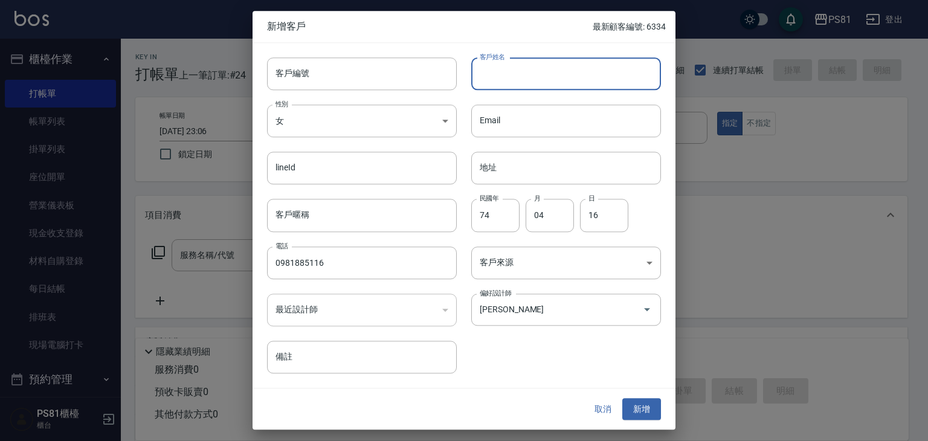
click at [508, 73] on input "客戶姓名" at bounding box center [566, 73] width 190 height 33
click at [517, 75] on input "[PERSON_NAME]" at bounding box center [566, 73] width 190 height 33
type input "[PERSON_NAME]"
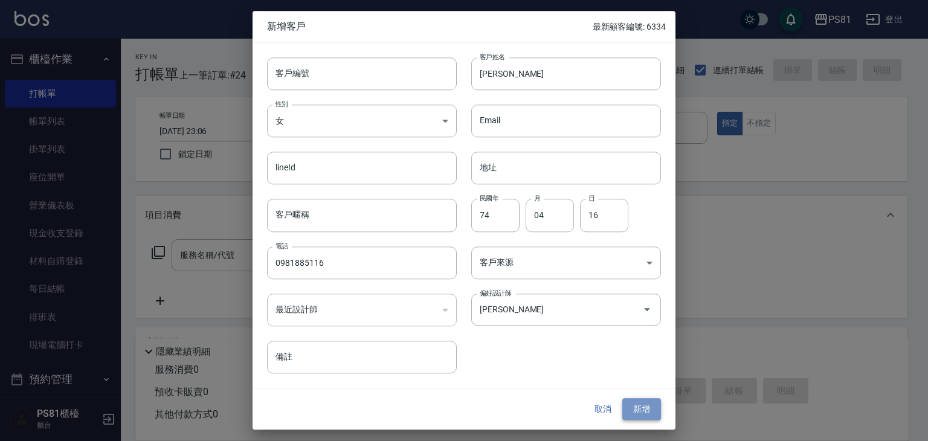
click at [641, 402] on button "新增" at bounding box center [641, 409] width 39 height 22
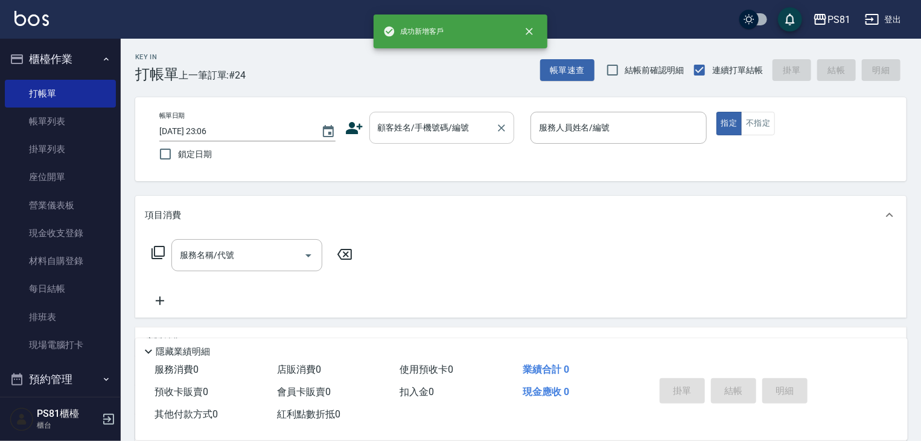
click at [432, 124] on input "顧客姓名/手機號碼/編號" at bounding box center [433, 127] width 116 height 21
paste input "[PERSON_NAME]"
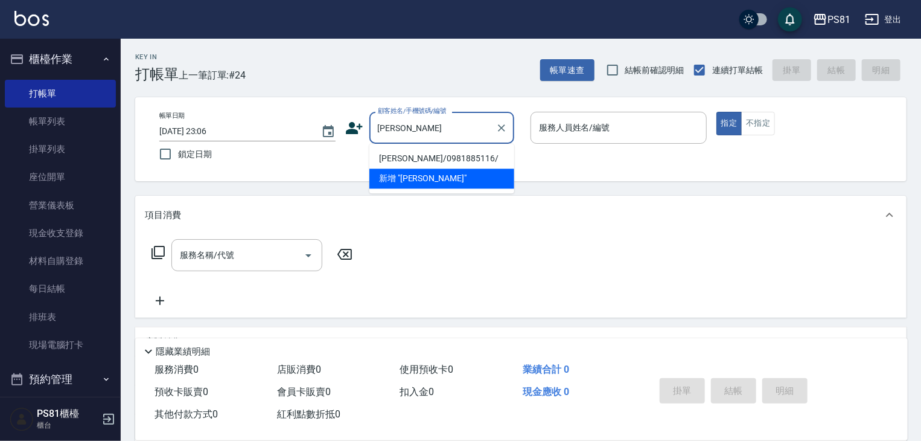
click at [429, 155] on li "[PERSON_NAME]/0981885116/" at bounding box center [442, 159] width 145 height 20
type input "[PERSON_NAME]/0981885116/"
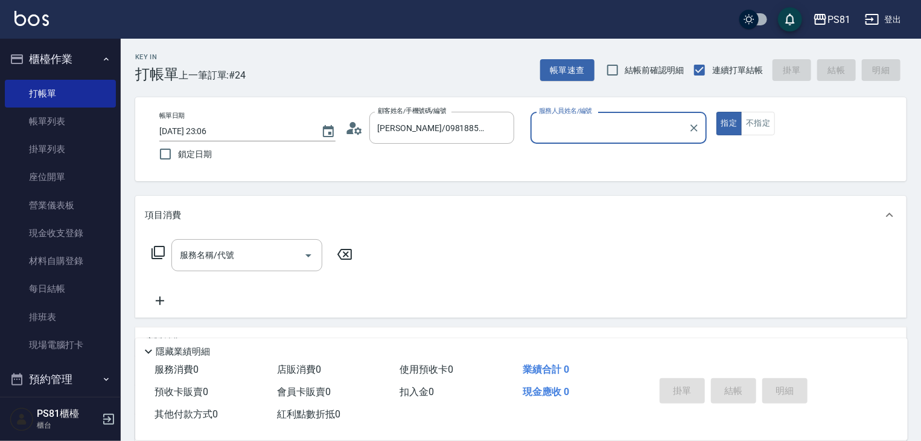
type input "[PERSON_NAME]-6"
click at [717, 112] on button "指定" at bounding box center [730, 124] width 26 height 24
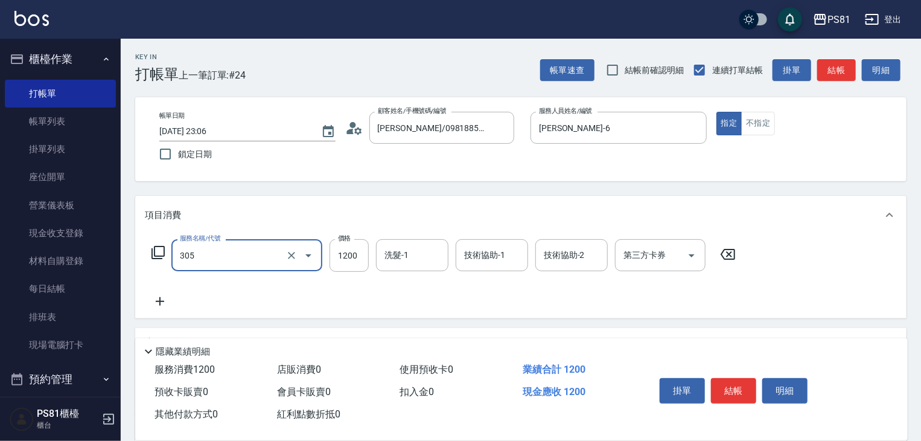
type input "基本離子燙(305)"
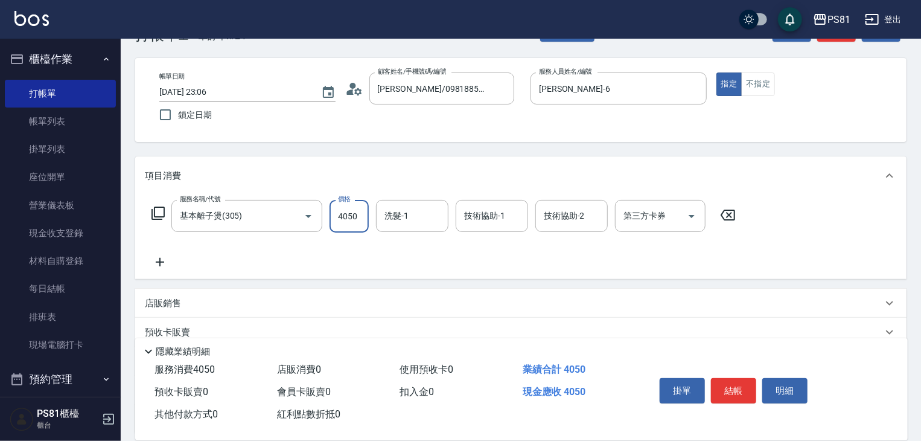
scroll to position [60, 0]
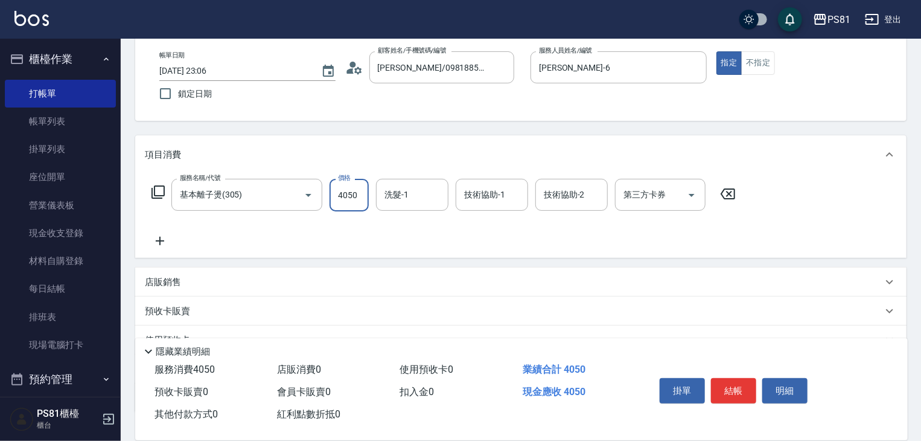
type input "4050"
click at [379, 218] on div "服務名稱/代號 基本離子燙(305) 服務名稱/代號 價格 4050 價格 洗髮-1 洗髮-1 技術協助-1 技術協助-1 技術協助-2 技術協助-2 第三方…" at bounding box center [444, 213] width 598 height 69
click at [399, 196] on input "洗髮-1" at bounding box center [413, 194] width 62 height 21
type input "[PERSON_NAME]-25"
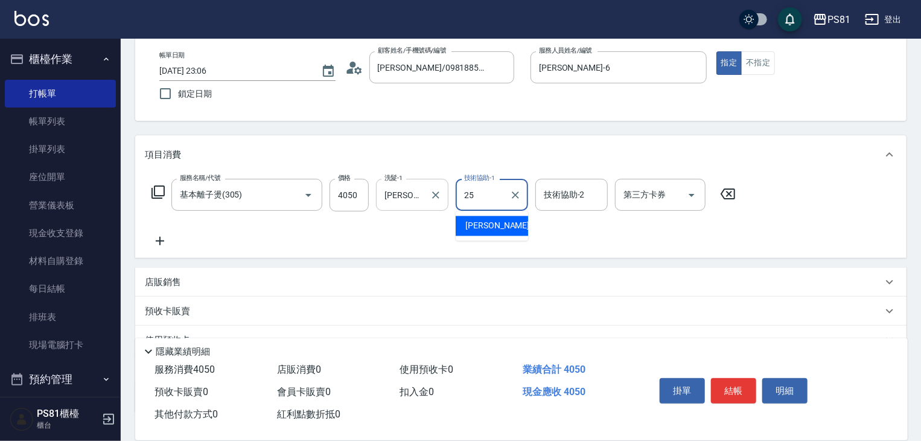
type input "25"
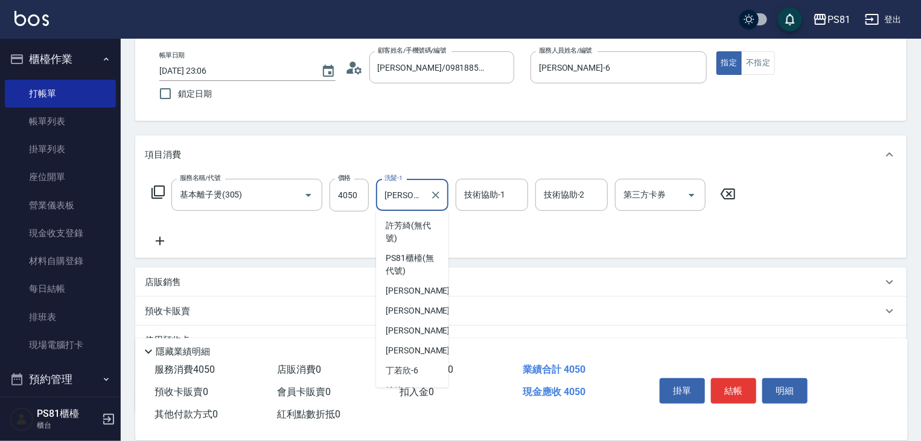
click at [399, 196] on input "[PERSON_NAME]-25" at bounding box center [403, 194] width 43 height 21
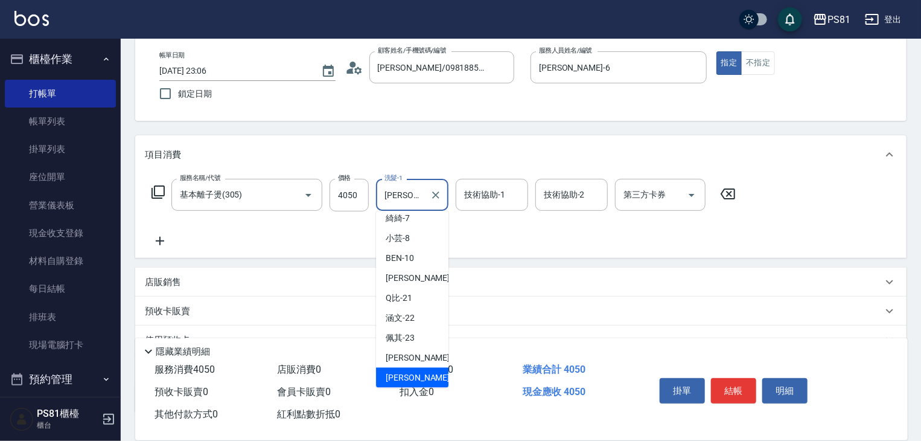
click at [399, 196] on input "[PERSON_NAME]-25" at bounding box center [403, 194] width 43 height 21
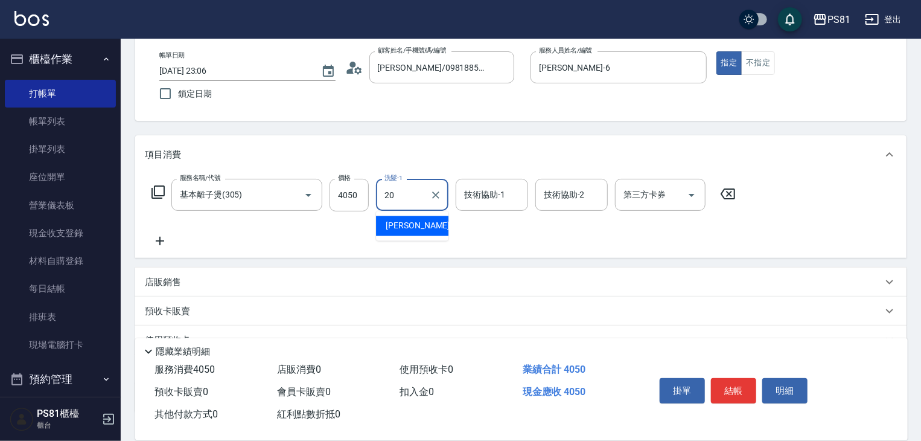
type input "[PERSON_NAME]-20"
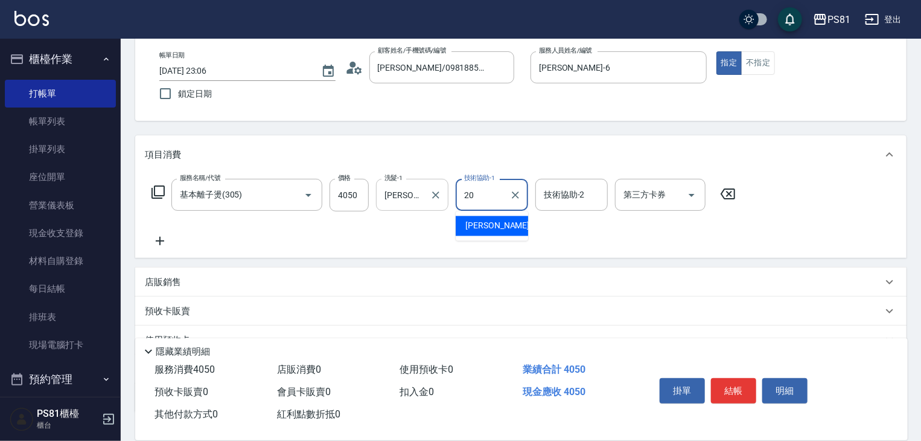
type input "[PERSON_NAME]-20"
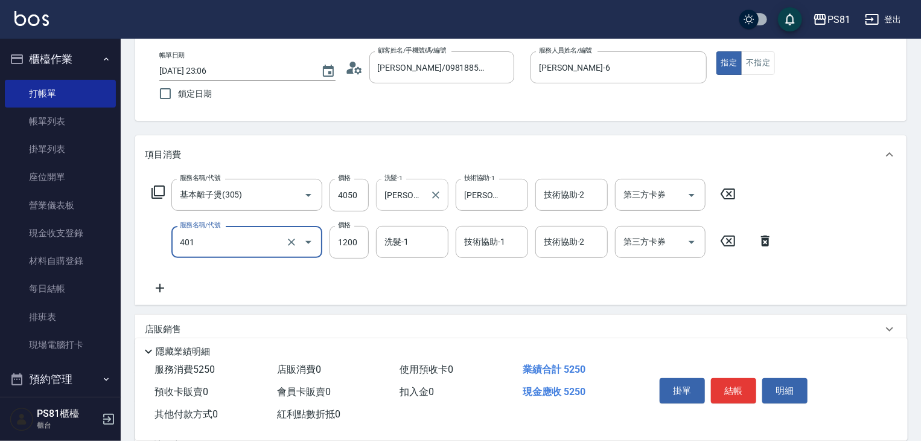
type input "基本染髮(401)"
drag, startPoint x: 368, startPoint y: 249, endPoint x: 353, endPoint y: 242, distance: 16.5
click at [358, 245] on input "22702" at bounding box center [349, 242] width 39 height 33
click at [353, 242] on input "22702" at bounding box center [349, 242] width 39 height 33
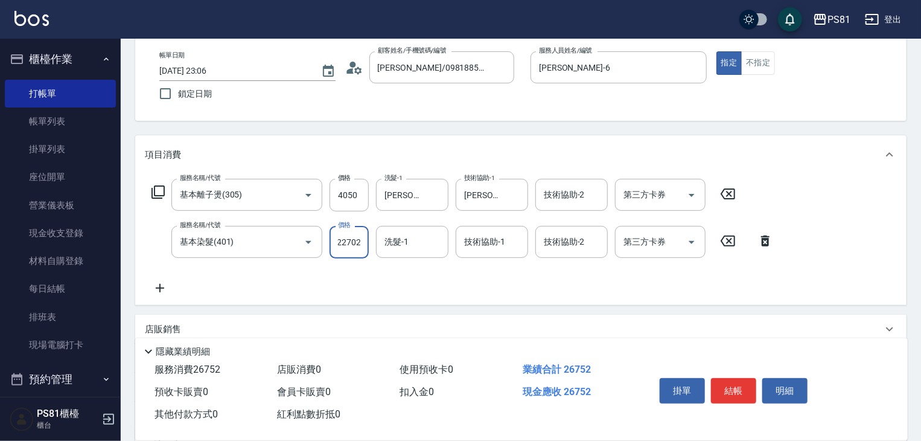
click at [353, 242] on input "22702" at bounding box center [349, 242] width 39 height 33
click at [391, 246] on input "洗髮-1" at bounding box center [413, 241] width 62 height 21
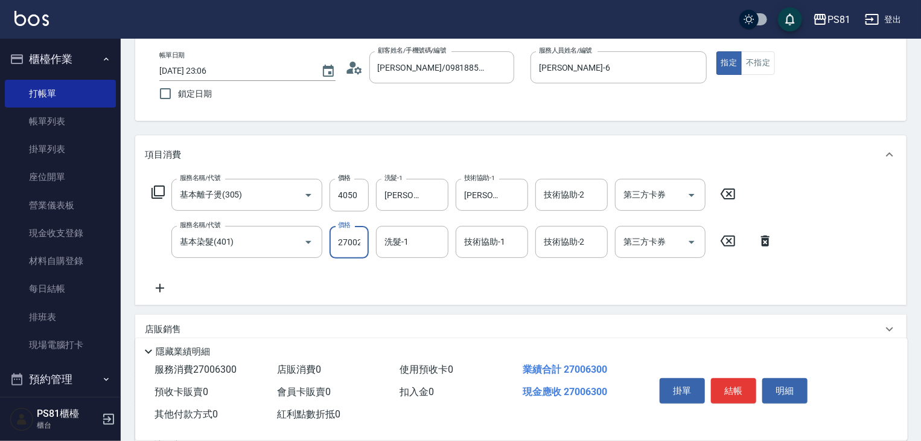
click at [351, 240] on input "27002250" at bounding box center [349, 242] width 39 height 33
type input "2250"
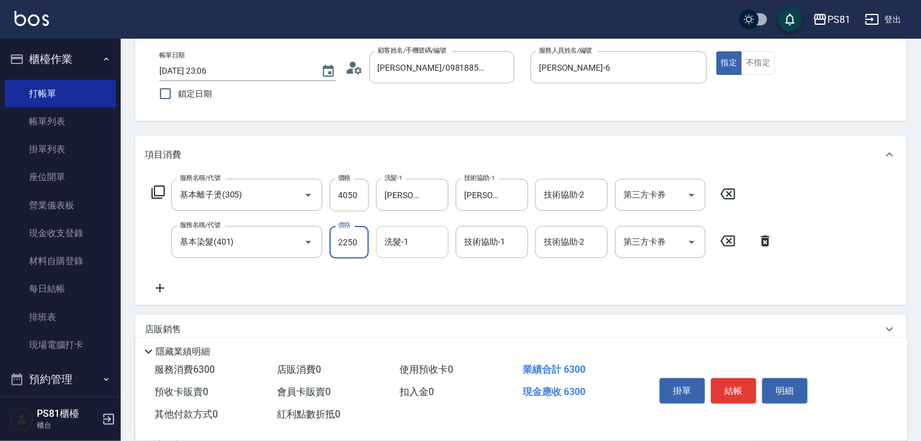
click at [405, 245] on input "洗髮-1" at bounding box center [413, 241] width 62 height 21
type input "[PERSON_NAME]-20"
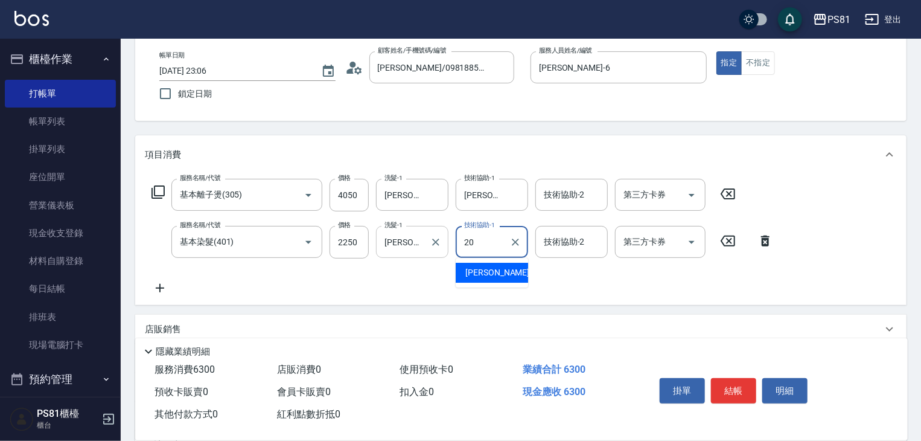
type input "[PERSON_NAME]-20"
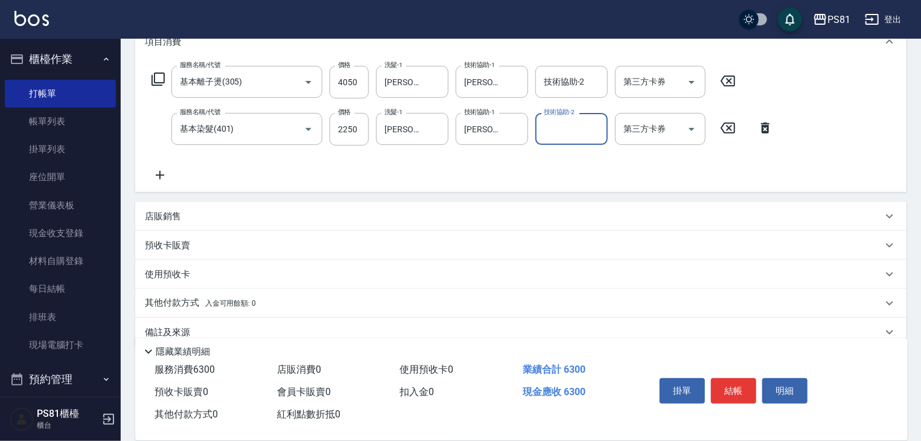
scroll to position [194, 0]
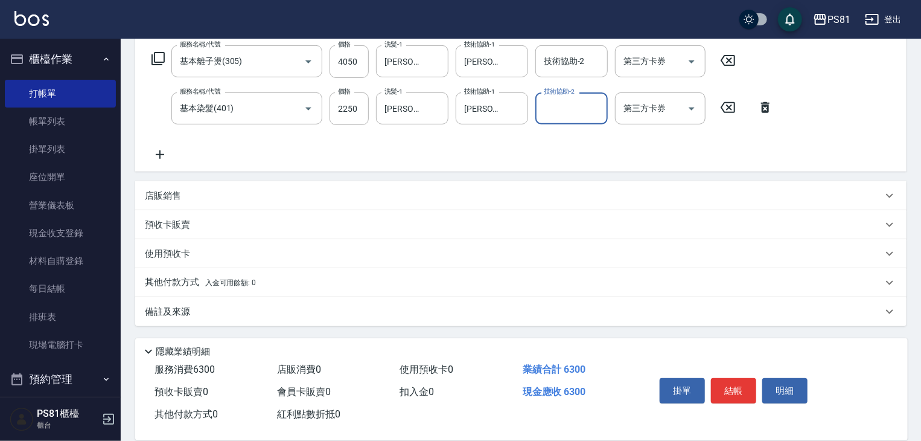
click at [210, 283] on span "入金可用餘額: 0" at bounding box center [230, 282] width 51 height 8
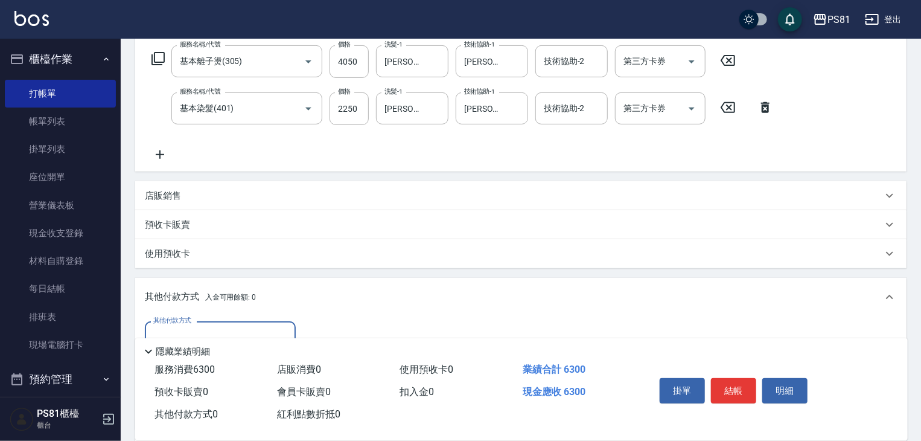
scroll to position [0, 0]
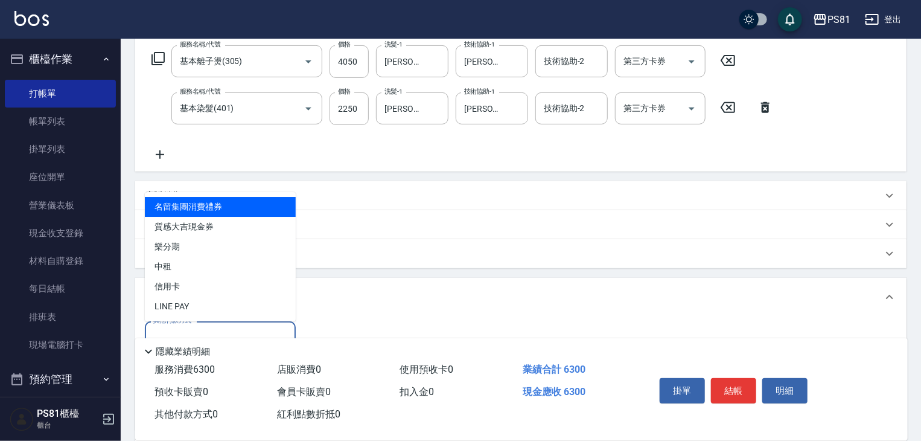
drag, startPoint x: 203, startPoint y: 333, endPoint x: 194, endPoint y: 312, distance: 22.2
click at [202, 333] on input "其他付款方式" at bounding box center [220, 337] width 140 height 21
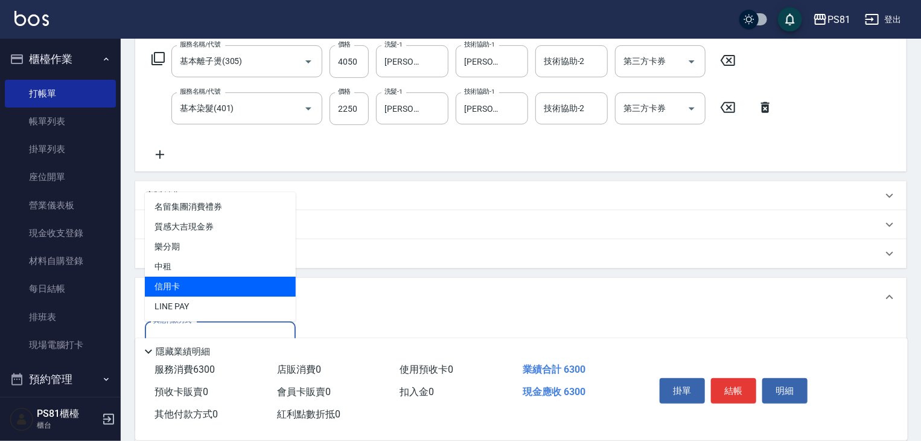
click at [196, 292] on ul "名留集團消費禮券 質感大吉現金券 樂分期 中租 信用卡 LINE PAY" at bounding box center [220, 256] width 151 height 129
click at [196, 292] on span "信用卡" at bounding box center [220, 287] width 151 height 20
type input "信用卡"
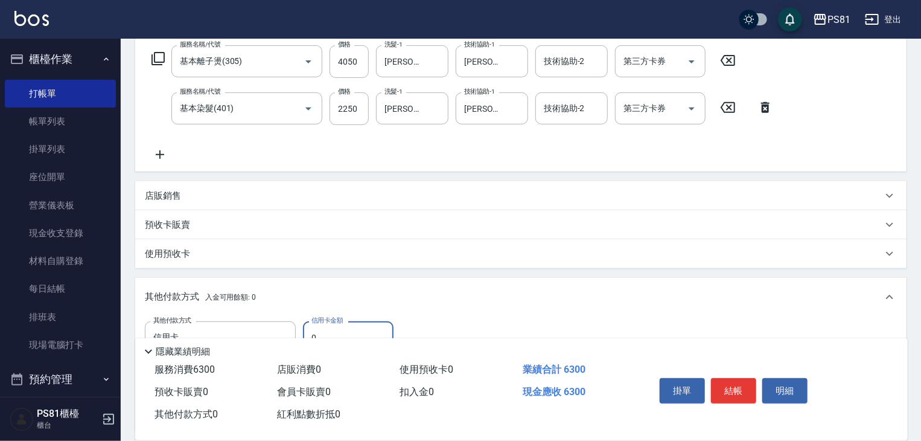
click at [360, 331] on input "0" at bounding box center [348, 337] width 91 height 33
click at [357, 332] on input "0" at bounding box center [348, 337] width 91 height 33
type input "6300"
click at [737, 382] on button "結帳" at bounding box center [733, 390] width 45 height 25
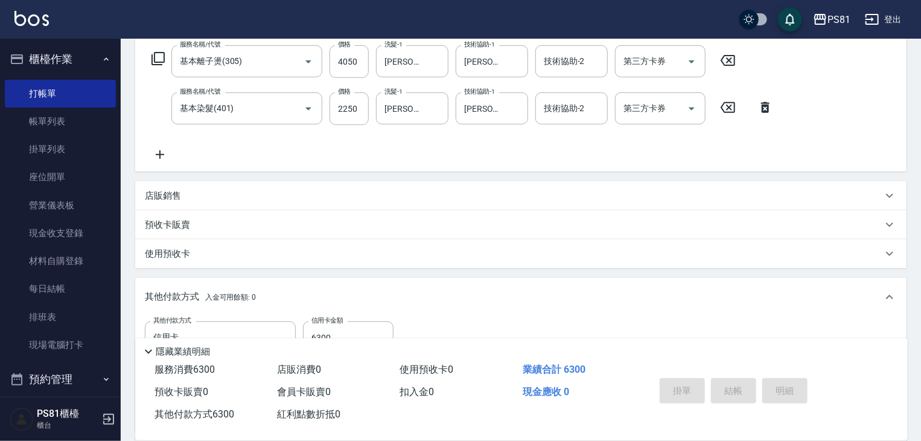
type input "[DATE] 23:07"
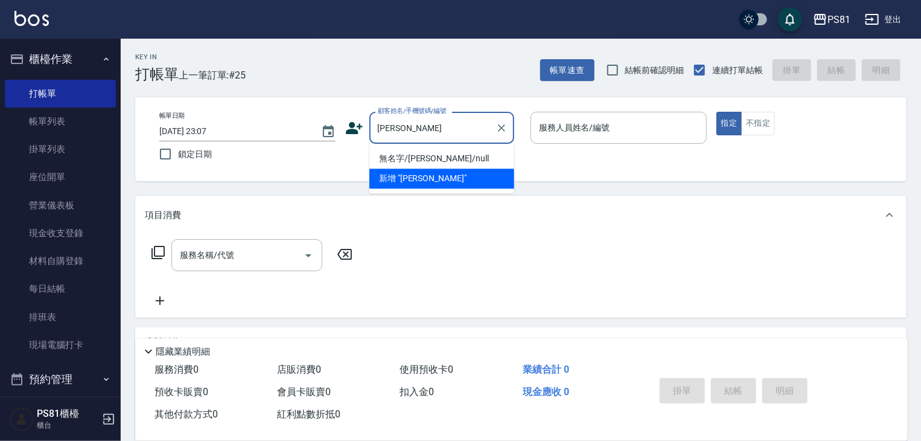
click at [428, 162] on li "無名字/[PERSON_NAME]/null" at bounding box center [442, 159] width 145 height 20
type input "無名字/[PERSON_NAME]/null"
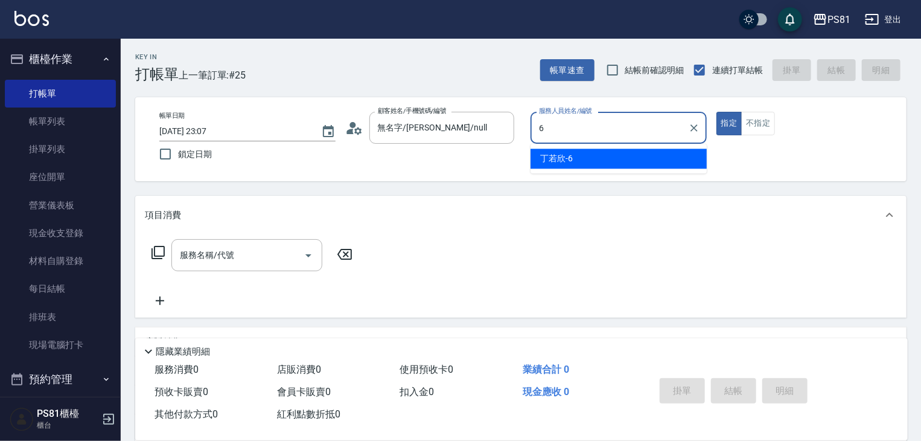
type input "[PERSON_NAME]-6"
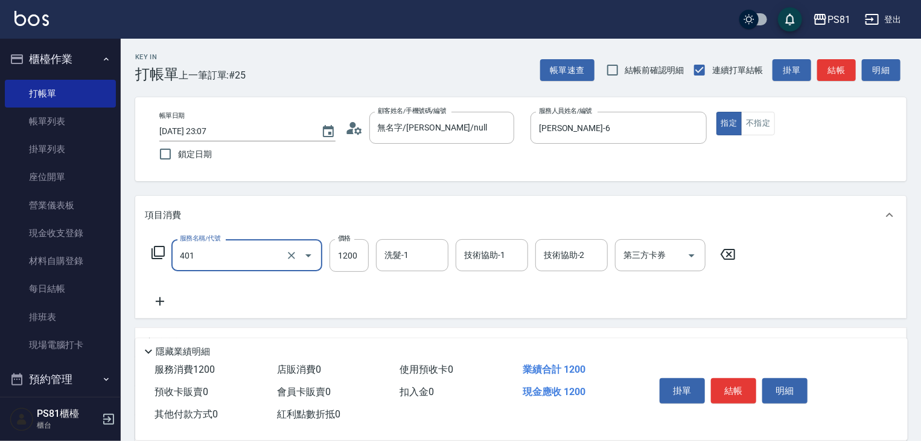
type input "基本染髮(401)"
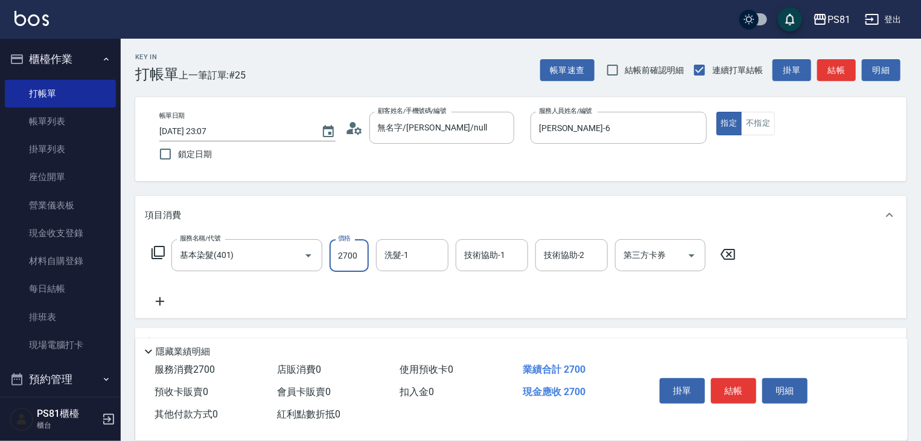
type input "2700"
type input "[PERSON_NAME]-20"
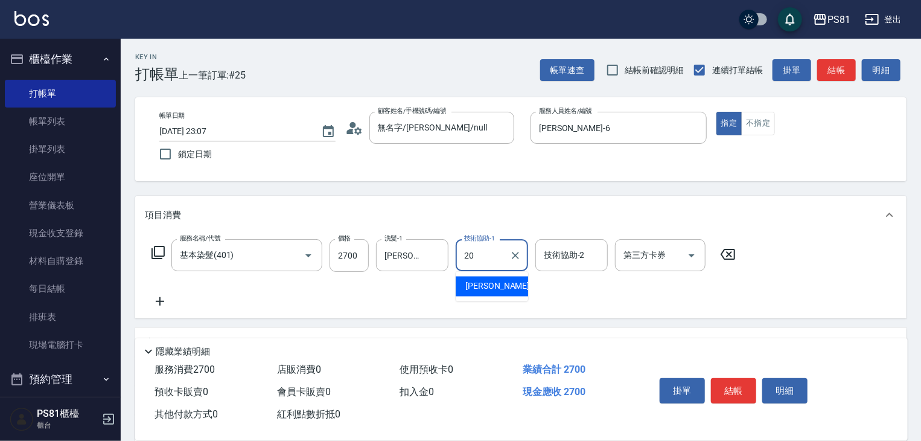
type input "[PERSON_NAME]-20"
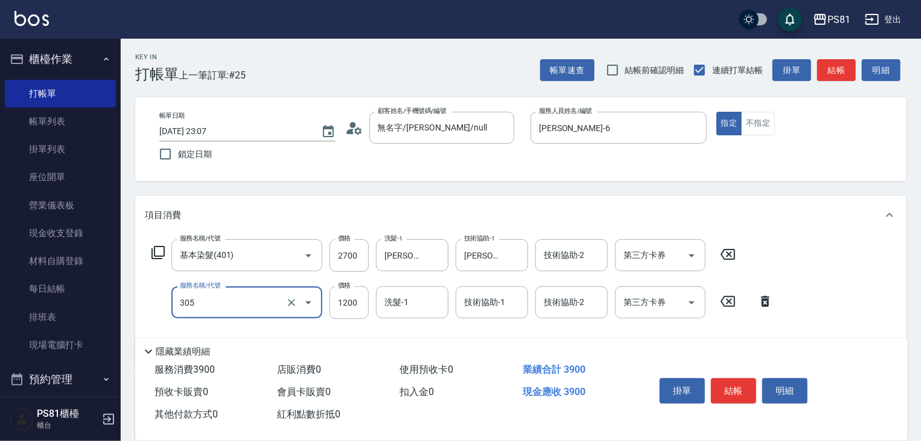
type input "基本離子燙(305)"
type input "4050"
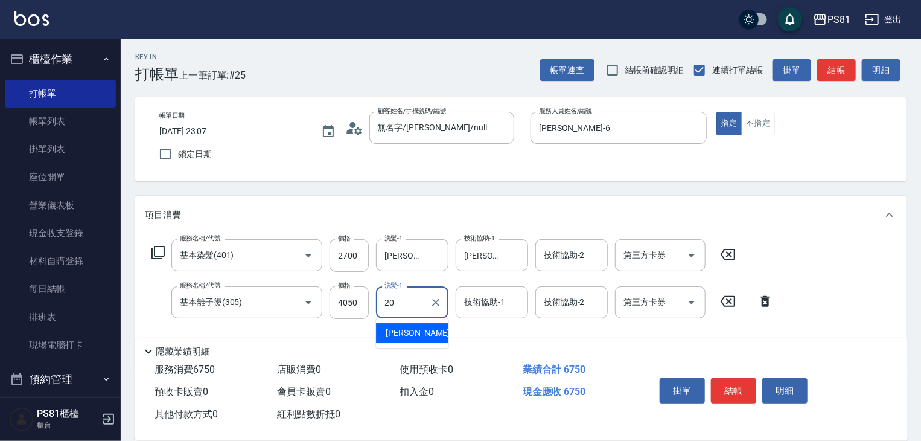
type input "[PERSON_NAME]-20"
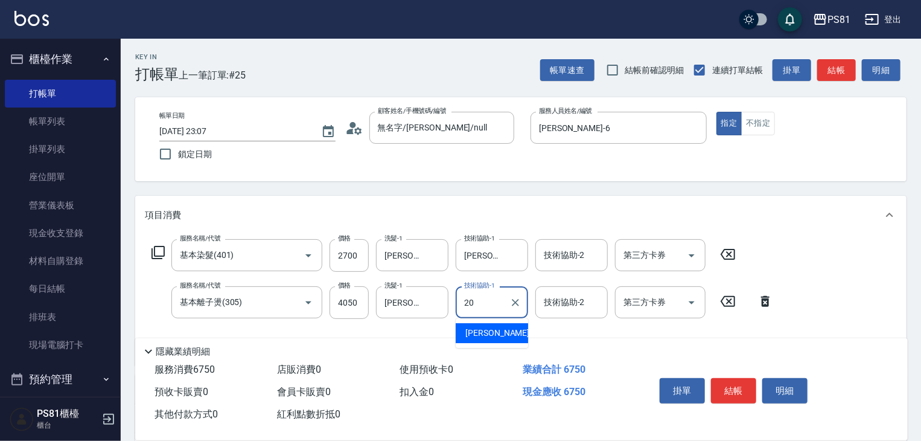
type input "[PERSON_NAME]-20"
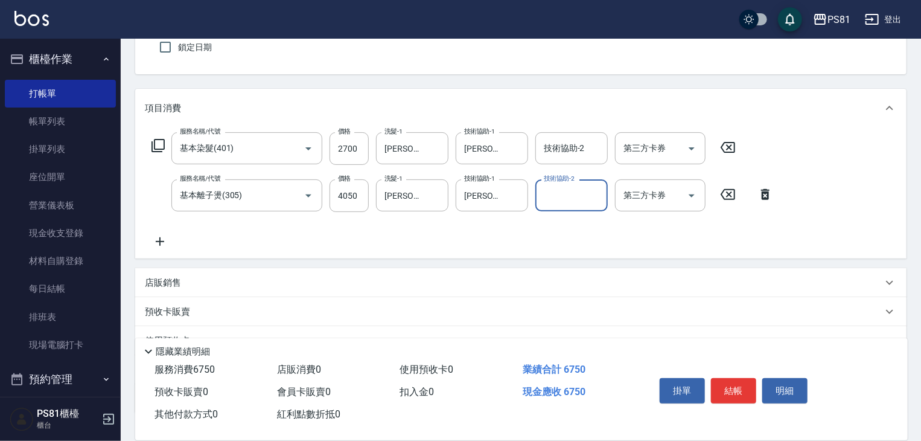
scroll to position [181, 0]
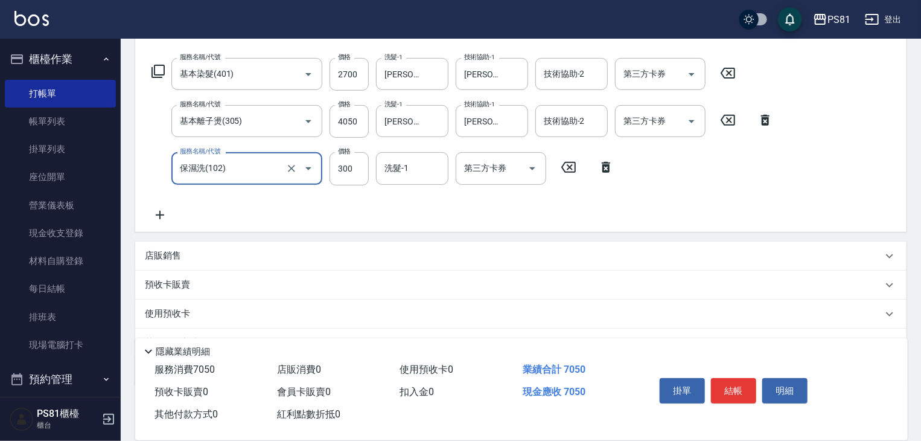
click at [236, 169] on input "保濕洗(102)" at bounding box center [230, 168] width 106 height 21
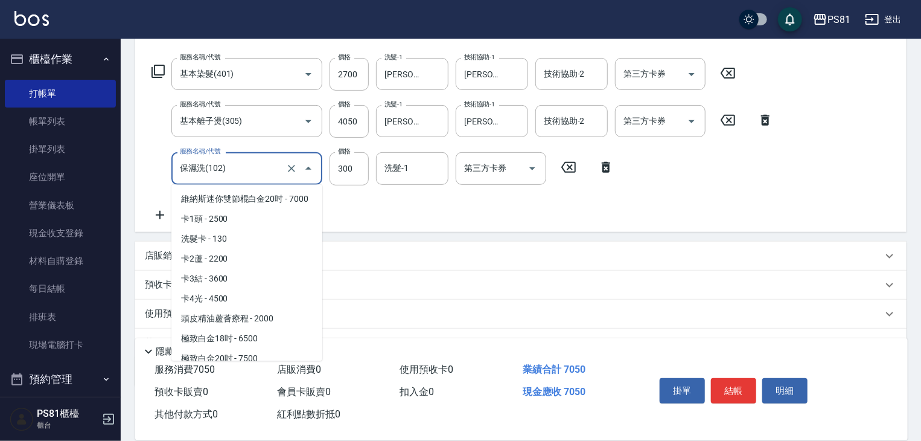
click at [236, 169] on input "保濕洗(102)" at bounding box center [230, 168] width 106 height 21
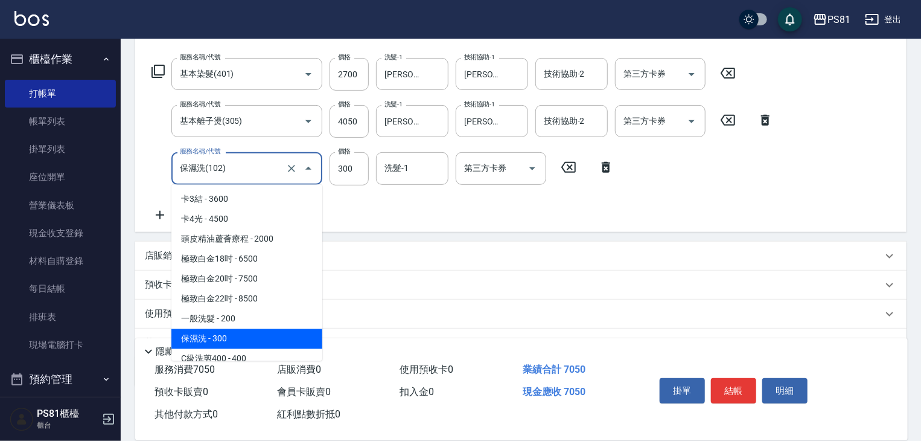
click at [236, 169] on input "保濕洗(102)" at bounding box center [230, 168] width 106 height 21
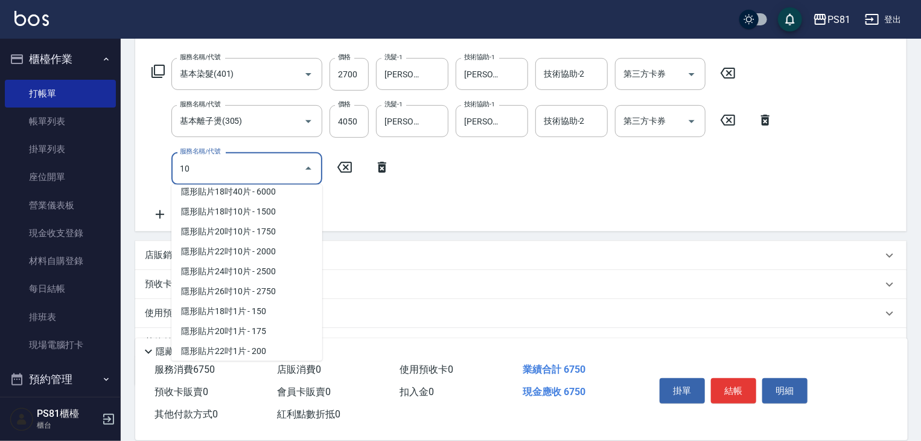
scroll to position [0, 0]
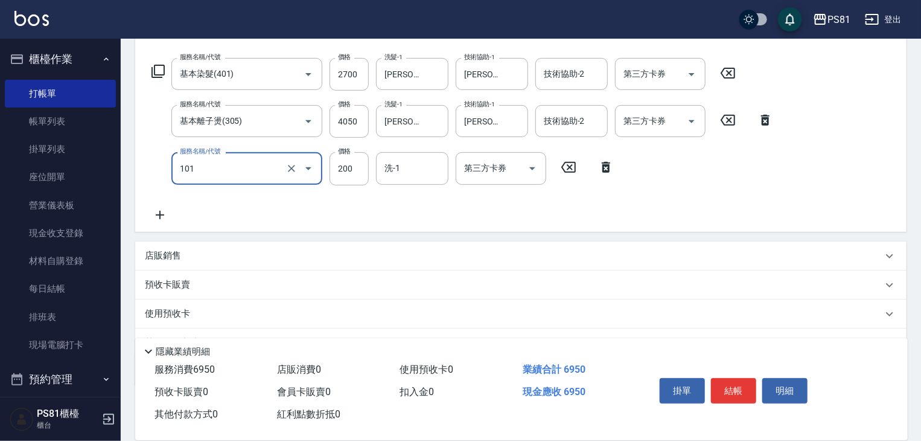
type input "一般洗髮(101)"
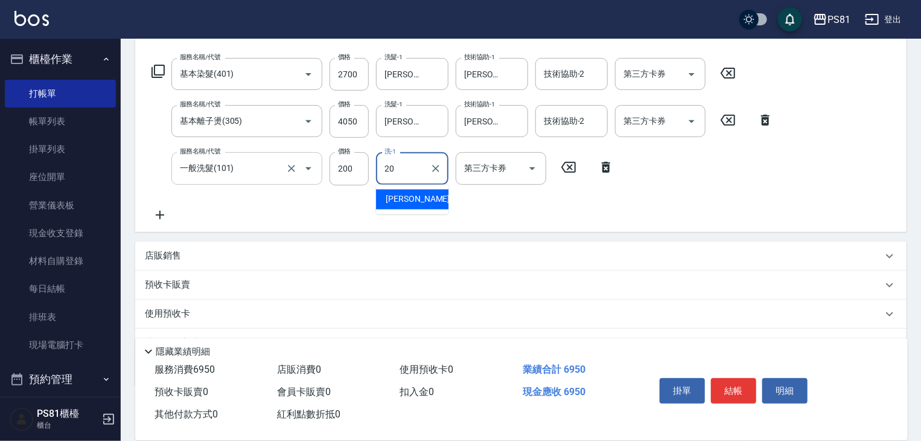
type input "[PERSON_NAME]-20"
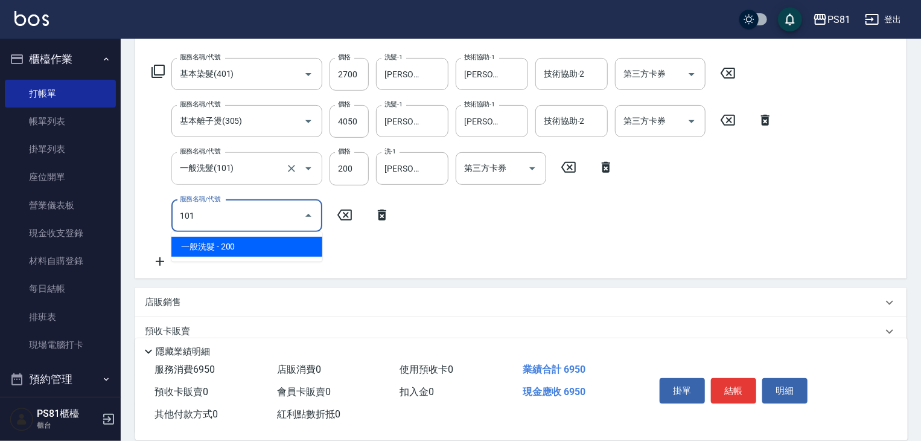
type input "一般洗髮(101)"
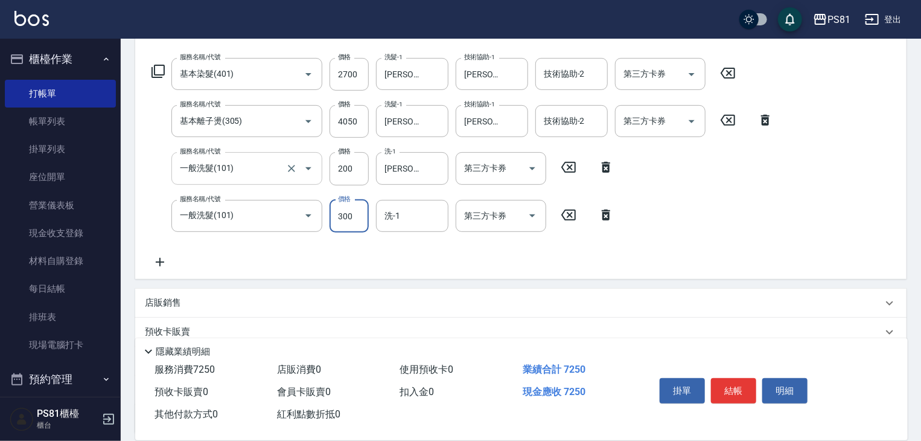
type input "300"
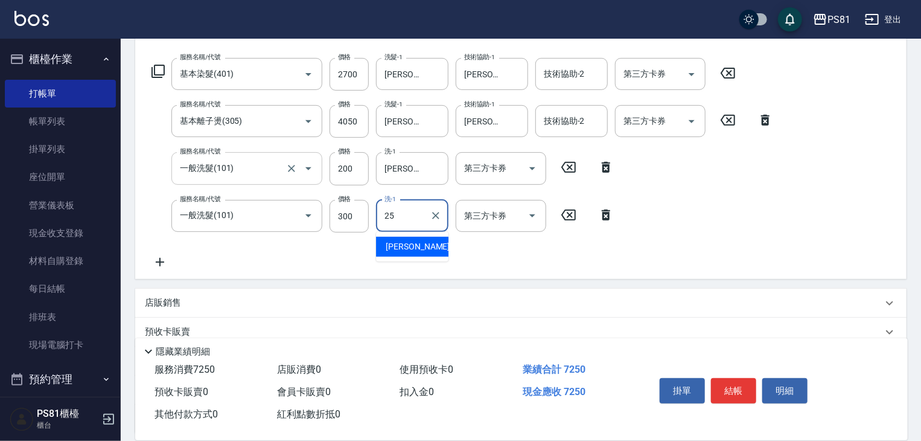
type input "[PERSON_NAME]-25"
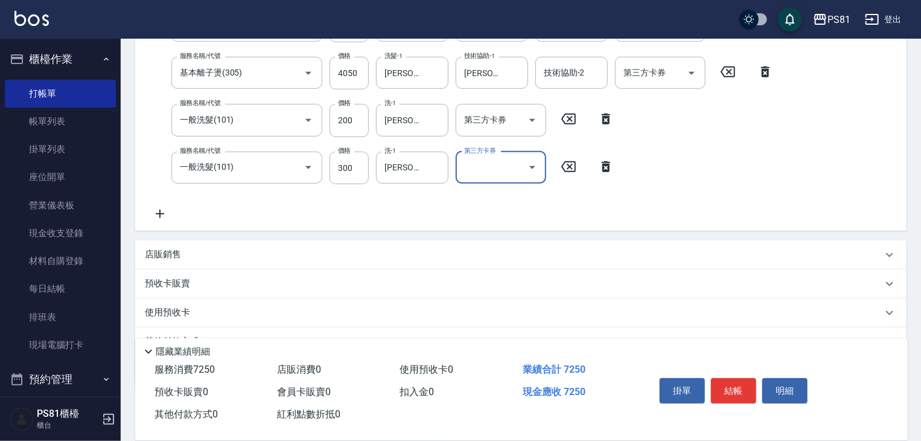
scroll to position [289, 0]
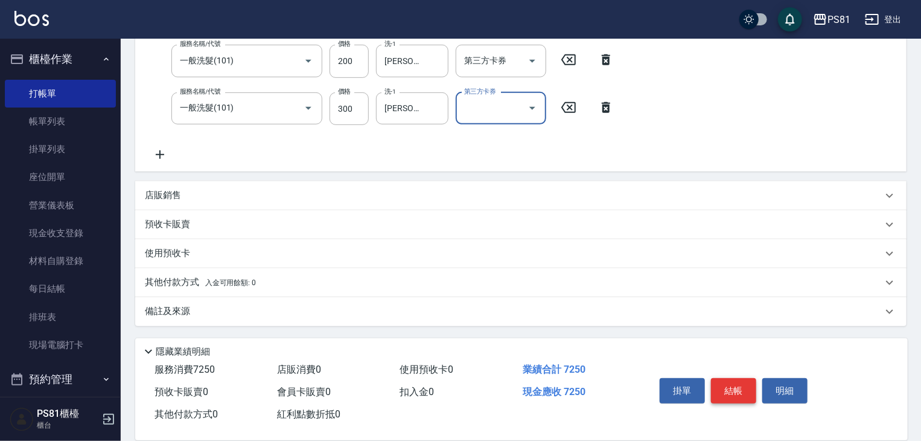
click at [730, 384] on button "結帳" at bounding box center [733, 390] width 45 height 25
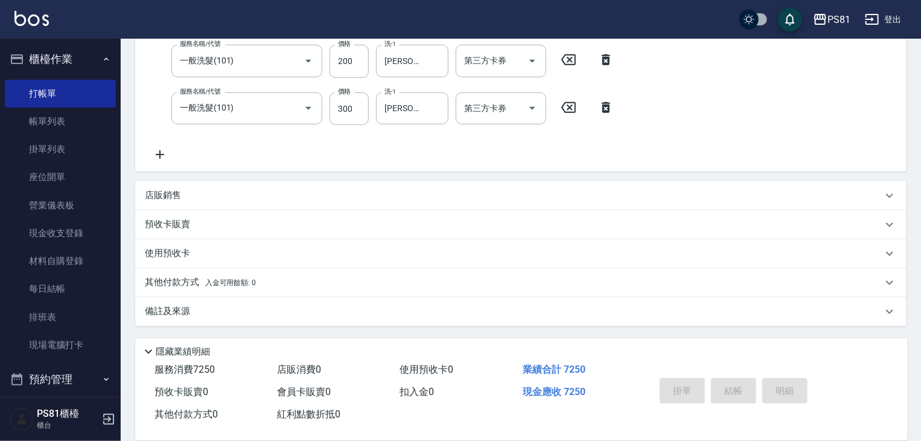
type input "[DATE] 23:08"
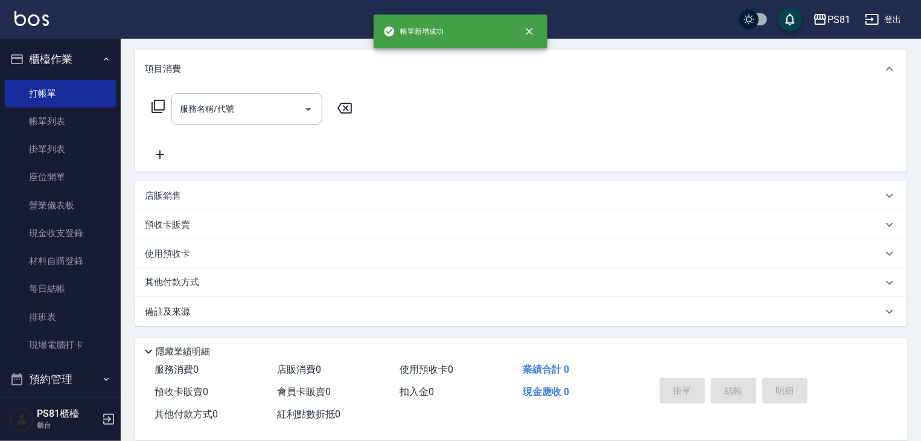
scroll to position [0, 0]
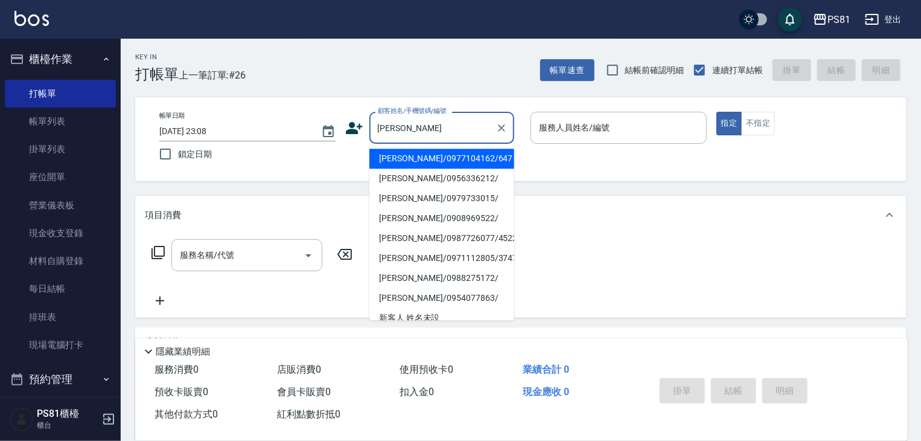
click at [416, 153] on li "[PERSON_NAME]/0977104162/647" at bounding box center [442, 159] width 145 height 20
type input "[PERSON_NAME]/0977104162/647"
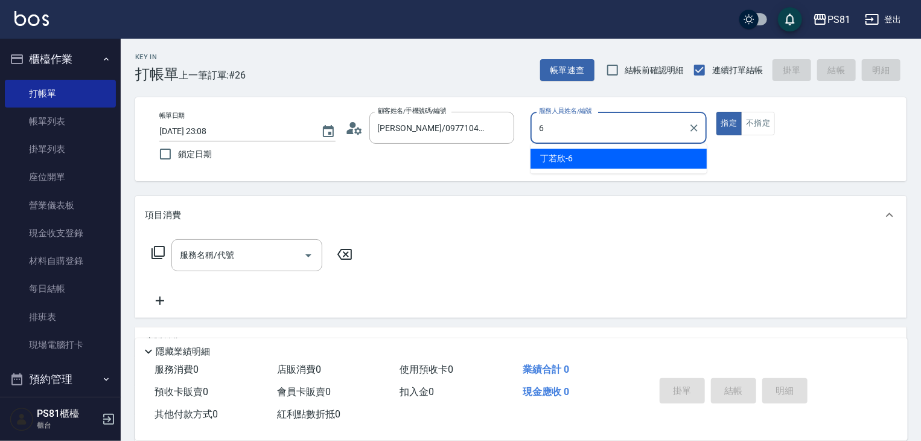
type input "[PERSON_NAME]-6"
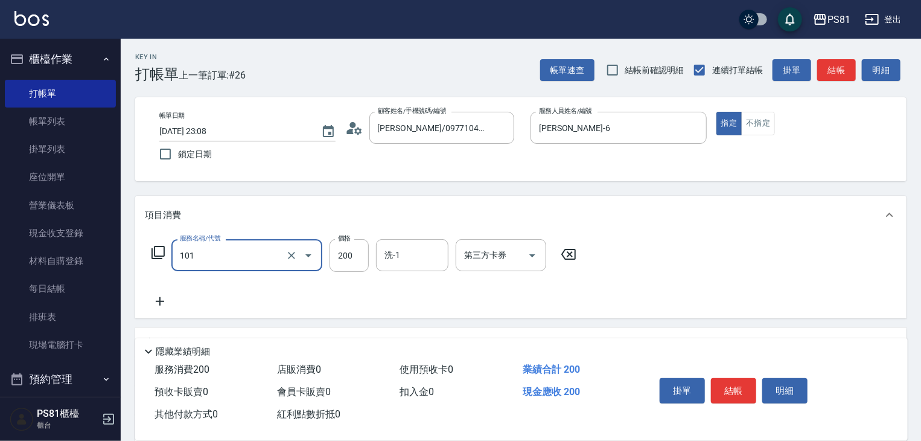
type input "一般洗髮(101)"
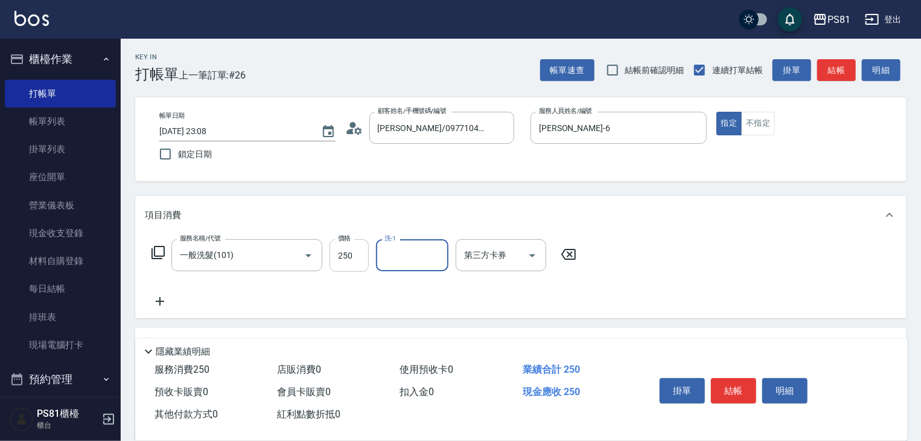
click at [358, 264] on input "250" at bounding box center [349, 255] width 39 height 33
type input "350"
type input "[PERSON_NAME]-25"
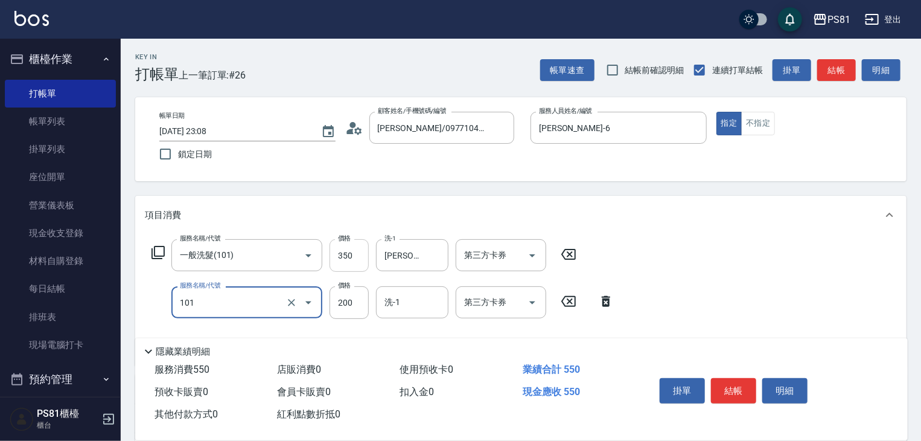
type input "一般洗髮(101)"
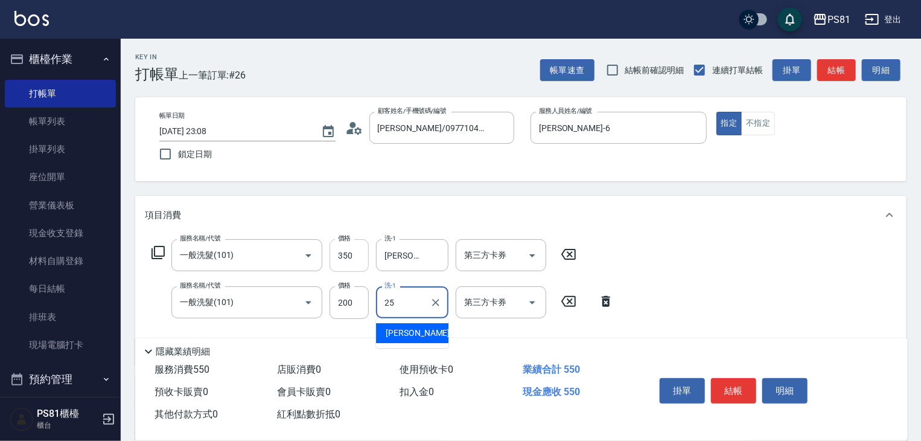
type input "[PERSON_NAME]-25"
click at [729, 385] on button "結帳" at bounding box center [733, 390] width 45 height 25
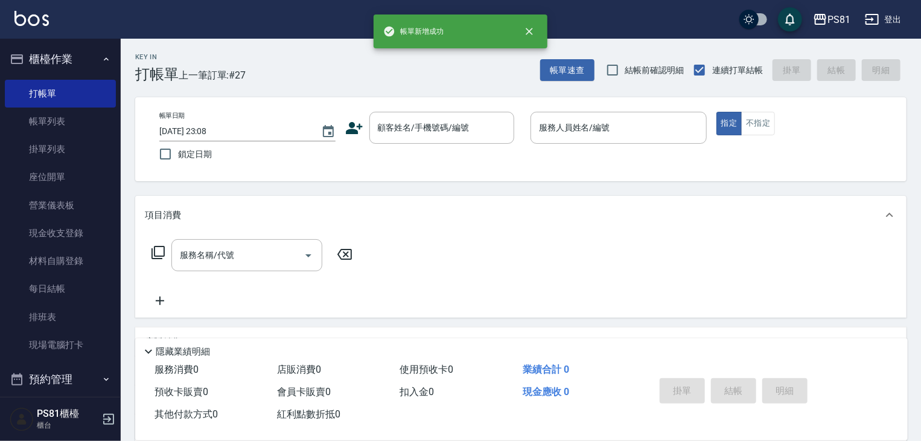
click at [354, 120] on icon at bounding box center [354, 128] width 18 height 18
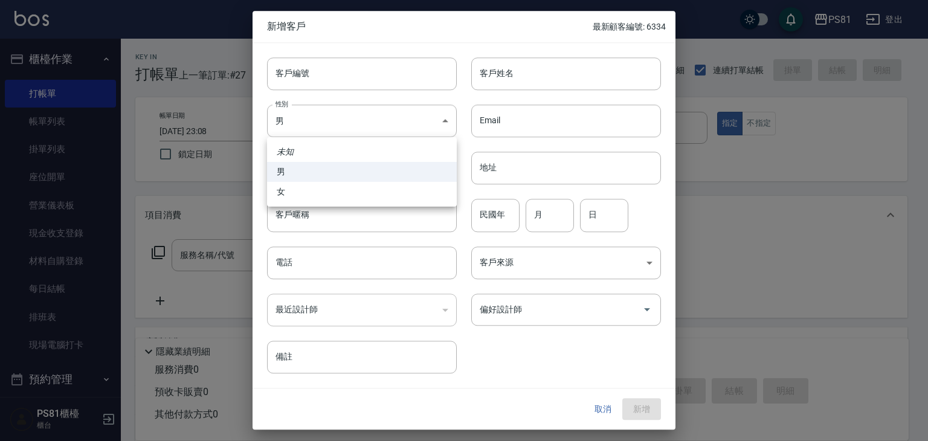
drag, startPoint x: 343, startPoint y: 129, endPoint x: 325, endPoint y: 183, distance: 57.3
click at [342, 129] on body "PS81 登出 櫃檯作業 打帳單 帳單列表 掛單列表 座位開單 營業儀表板 現金收支登錄 材料自購登錄 每日結帳 排班表 現場電腦打卡 預約管理 預約管理 單…" at bounding box center [464, 293] width 928 height 587
click at [321, 190] on li "女" at bounding box center [362, 192] width 190 height 20
type input "[DEMOGRAPHIC_DATA]"
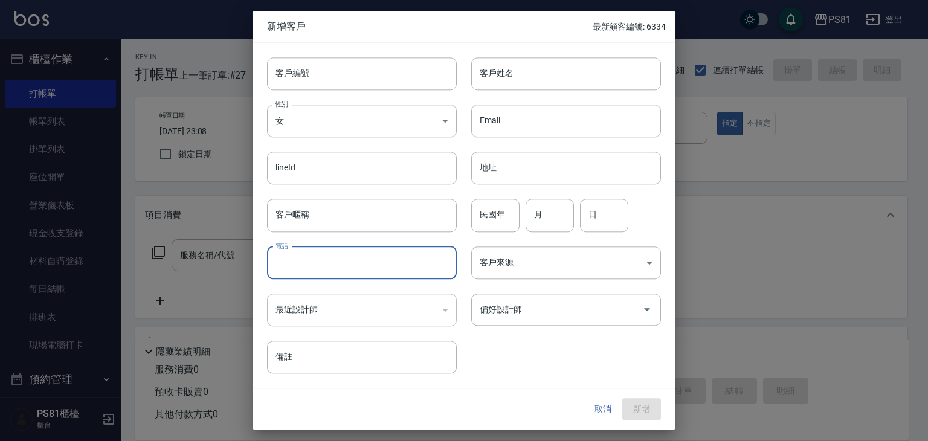
click at [309, 261] on input "電話" at bounding box center [362, 262] width 190 height 33
click at [336, 264] on input "0976438185" at bounding box center [362, 262] width 190 height 33
type input "0976438185"
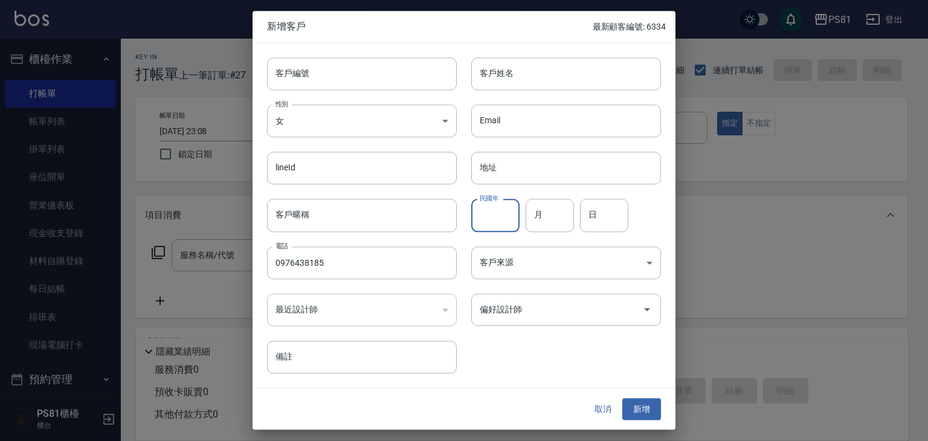
click at [491, 208] on input "民國年" at bounding box center [495, 215] width 48 height 33
type input "97"
type input "03"
type input "12"
drag, startPoint x: 509, startPoint y: 319, endPoint x: 500, endPoint y: 309, distance: 13.2
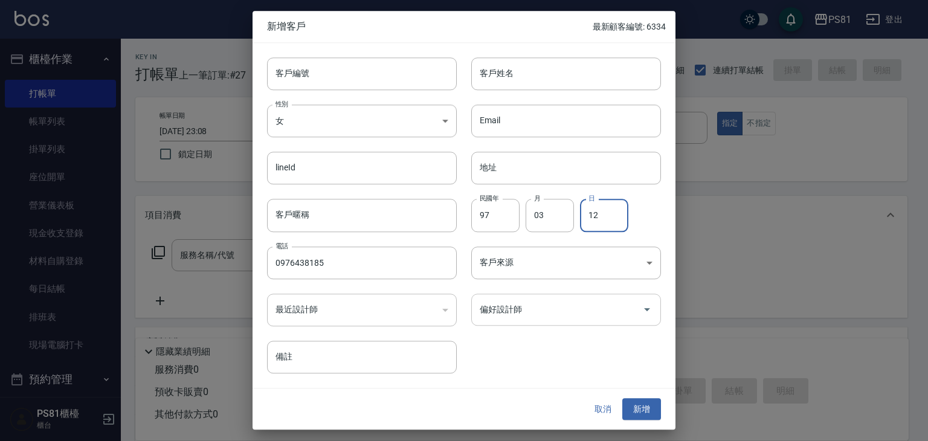
click at [503, 312] on input "偏好設計師" at bounding box center [556, 309] width 161 height 21
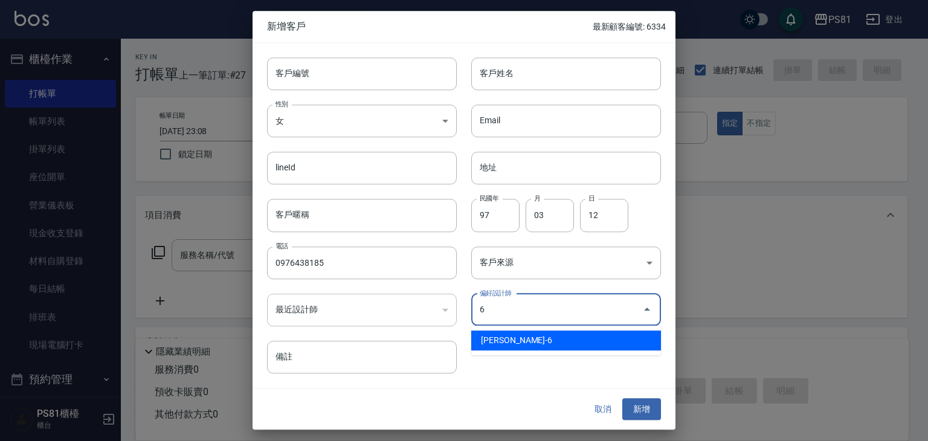
type input "[PERSON_NAME]"
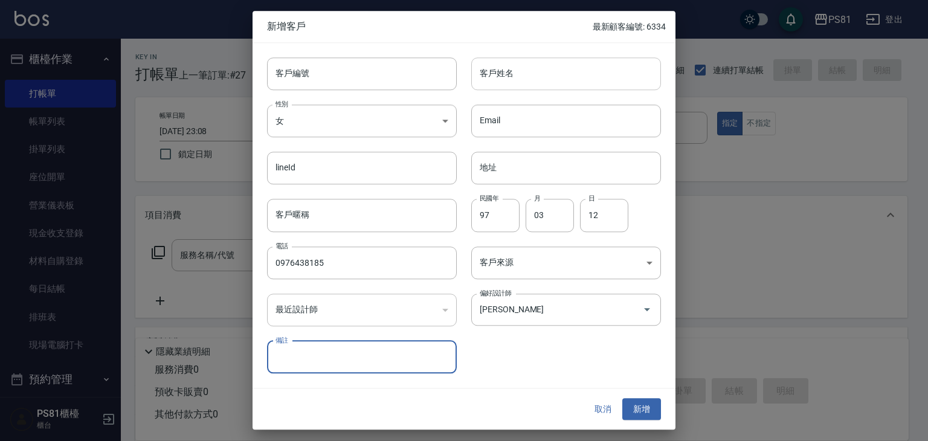
click at [540, 70] on input "客戶姓名" at bounding box center [566, 73] width 190 height 33
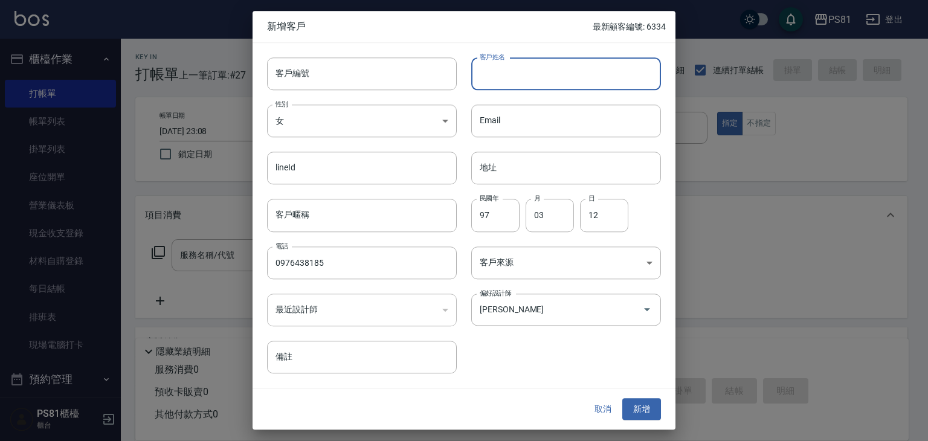
type input "ㄑ"
type input "[PERSON_NAME]"
click at [627, 404] on button "新增" at bounding box center [641, 409] width 39 height 22
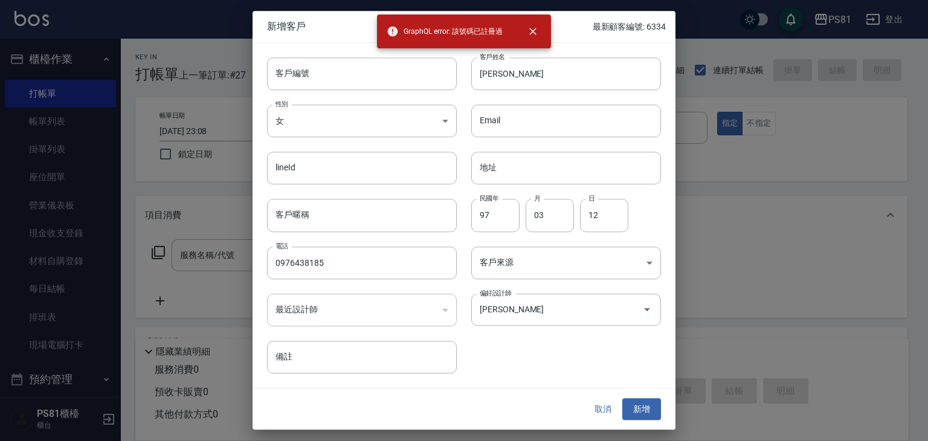
click at [614, 408] on button "取消" at bounding box center [602, 409] width 39 height 22
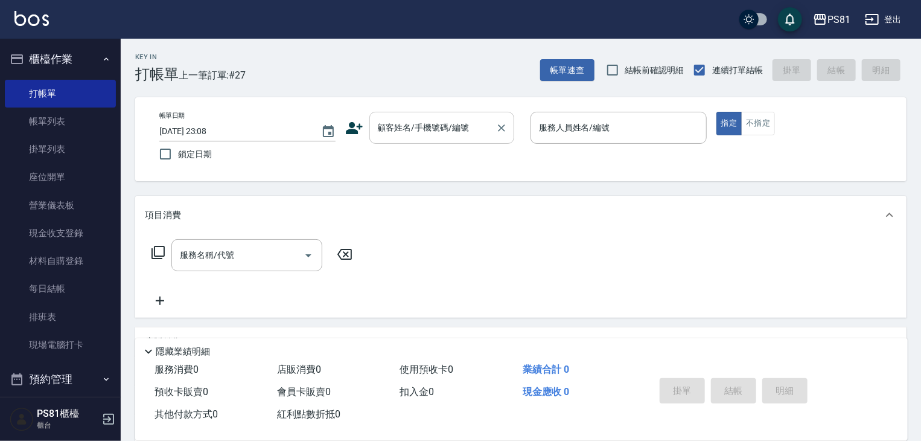
click at [443, 115] on div "顧客姓名/手機號碼/編號" at bounding box center [442, 128] width 145 height 32
paste input "0976438185"
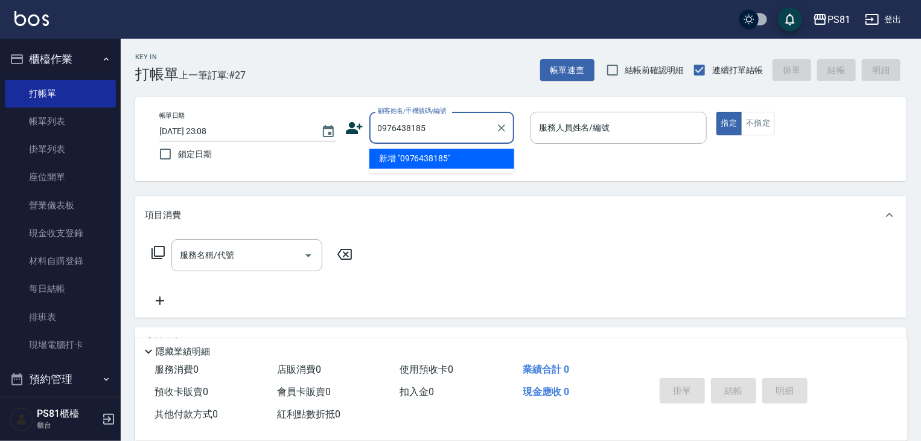
click at [438, 120] on input "0976438185" at bounding box center [433, 127] width 116 height 21
click at [447, 162] on li "[PERSON_NAME]/0976438185/" at bounding box center [442, 159] width 145 height 20
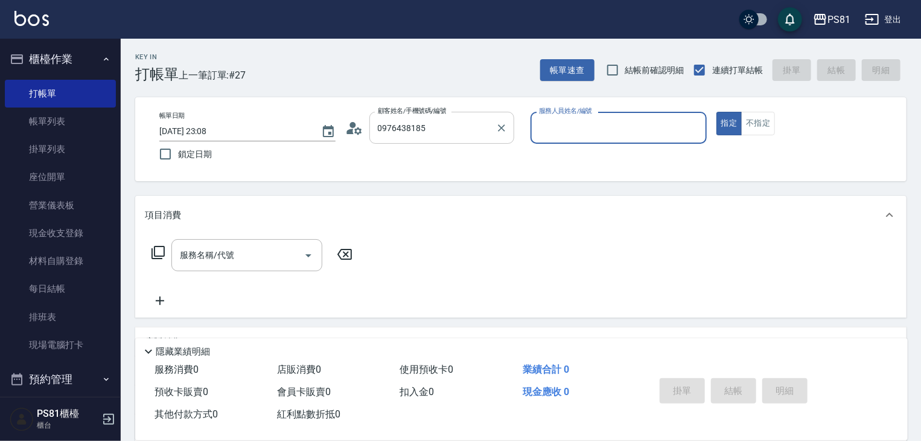
type input "[PERSON_NAME]/0976438185/"
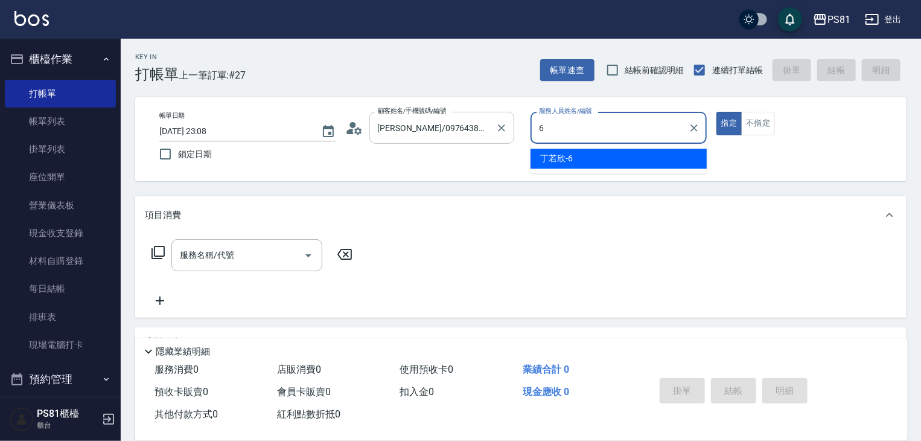
type input "[PERSON_NAME]-6"
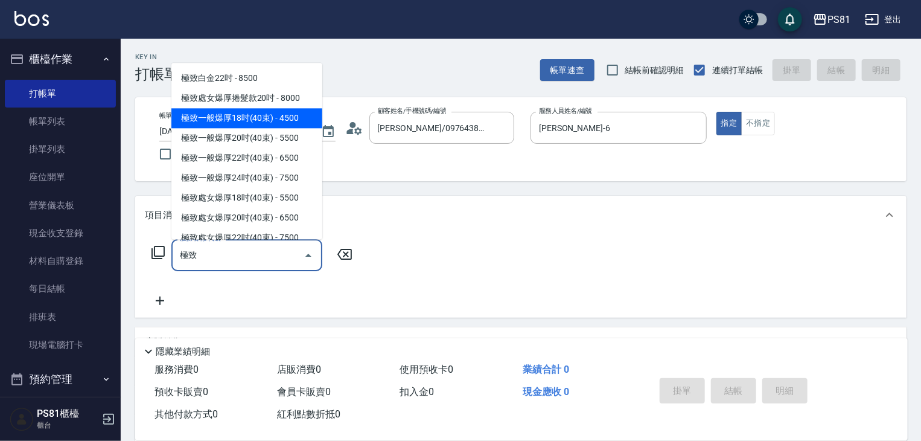
scroll to position [60, 0]
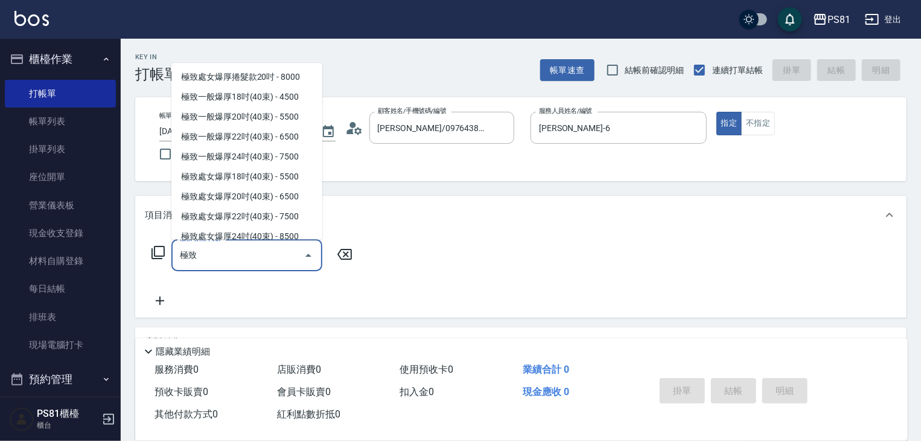
click at [260, 47] on span "極致白金20吋 - 7500" at bounding box center [246, 37] width 151 height 20
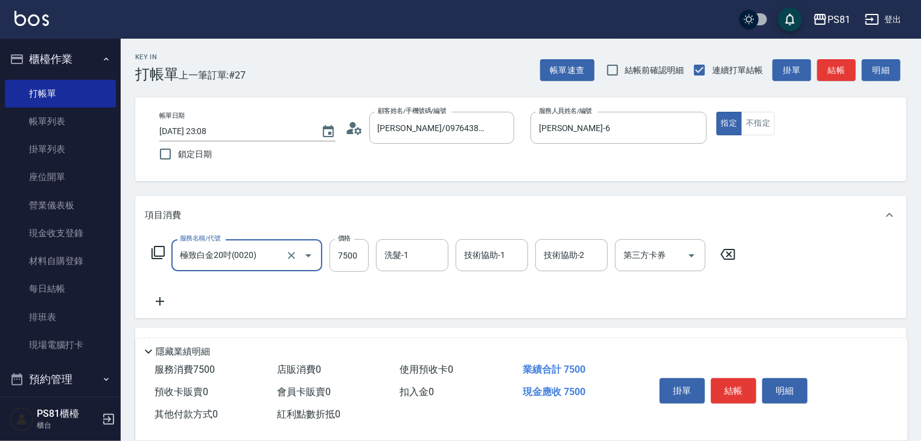
type input "極致白金20吋(0020)"
click at [157, 303] on icon at bounding box center [160, 301] width 30 height 14
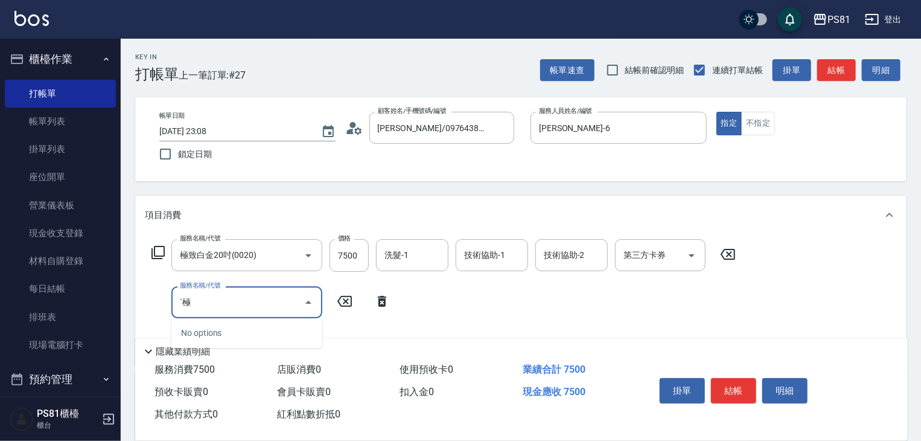
type input "ˋ"
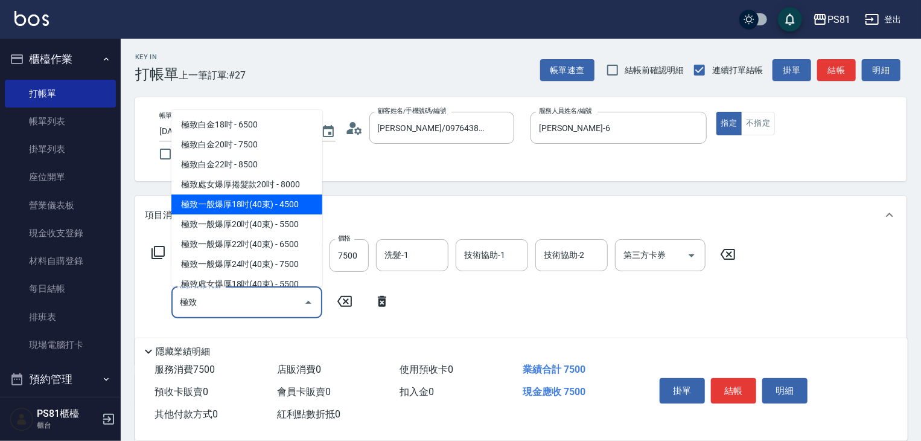
drag, startPoint x: 281, startPoint y: 193, endPoint x: 281, endPoint y: 200, distance: 7.9
click at [281, 200] on ul "極致白金18吋 - 6500 極致白金20吋 - 7500 極致白金22吋 - 8500 極致處女爆厚捲髮款20吋 - 8000 極致一般爆厚18吋(40束)…" at bounding box center [246, 198] width 151 height 176
click at [281, 200] on span "極致一般爆厚18吋(40束) - 4500" at bounding box center [246, 204] width 151 height 20
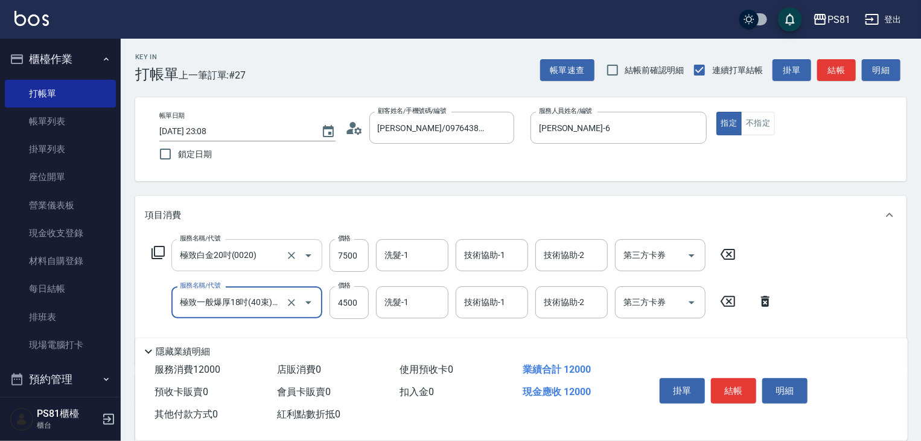
type input "極致一般爆厚18吋(40束)(G70)"
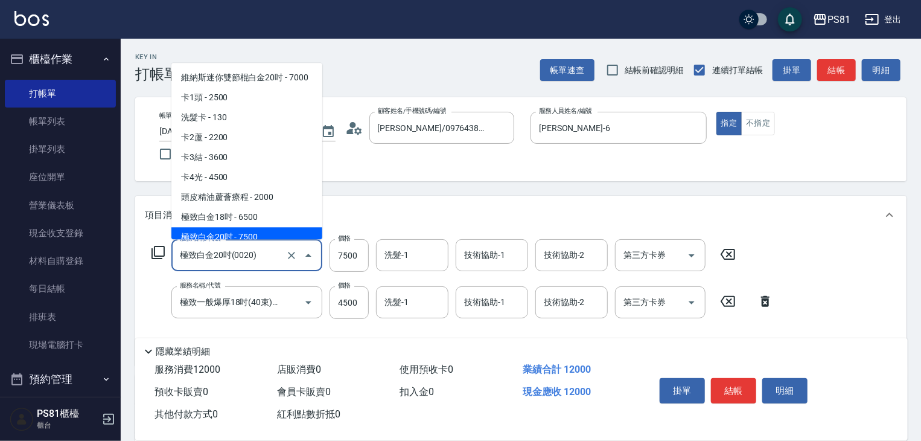
click at [238, 258] on input "極致白金20吋(0020)" at bounding box center [230, 255] width 106 height 21
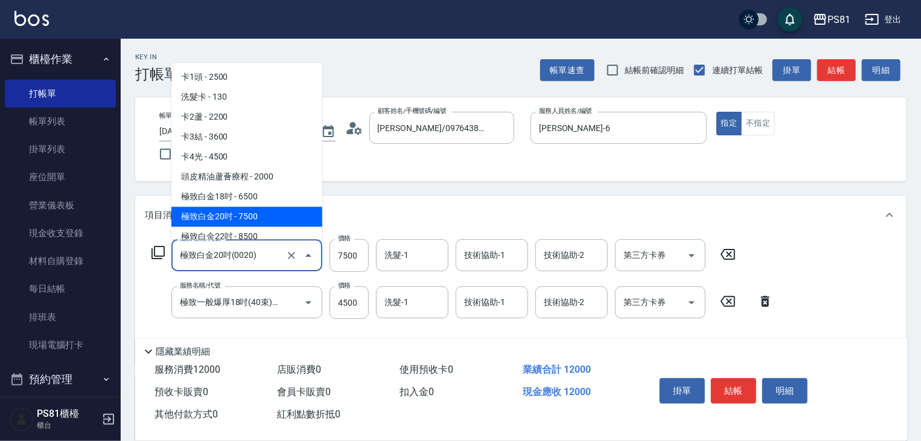
click at [238, 258] on input "極致白金20吋(0020)" at bounding box center [230, 255] width 106 height 21
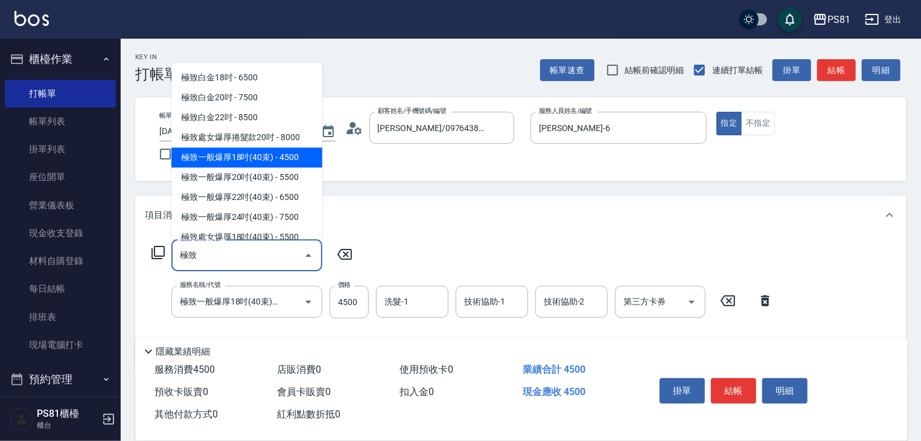
type input "極致極致"
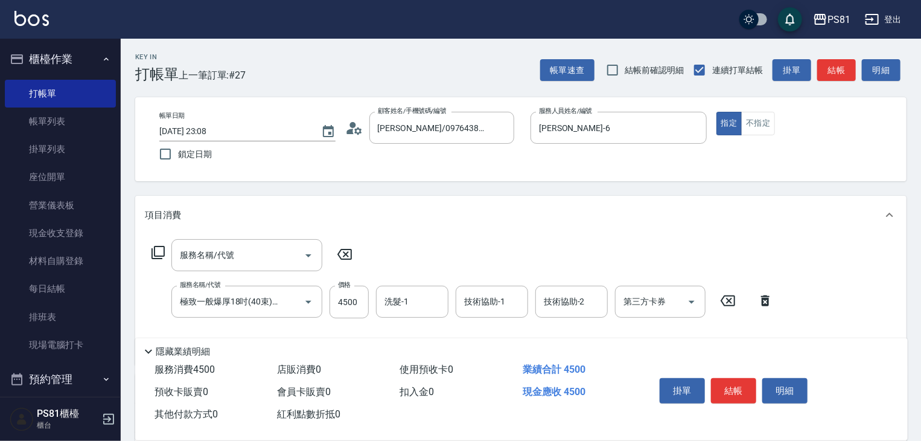
click at [257, 156] on label "鎖定日期" at bounding box center [239, 153] width 173 height 25
click at [178, 156] on input "鎖定日期" at bounding box center [165, 153] width 25 height 25
checkbox input "true"
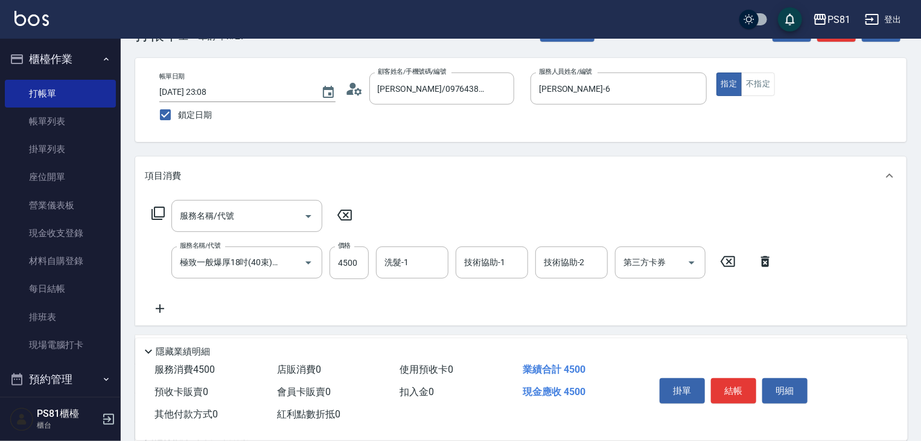
scroll to position [60, 0]
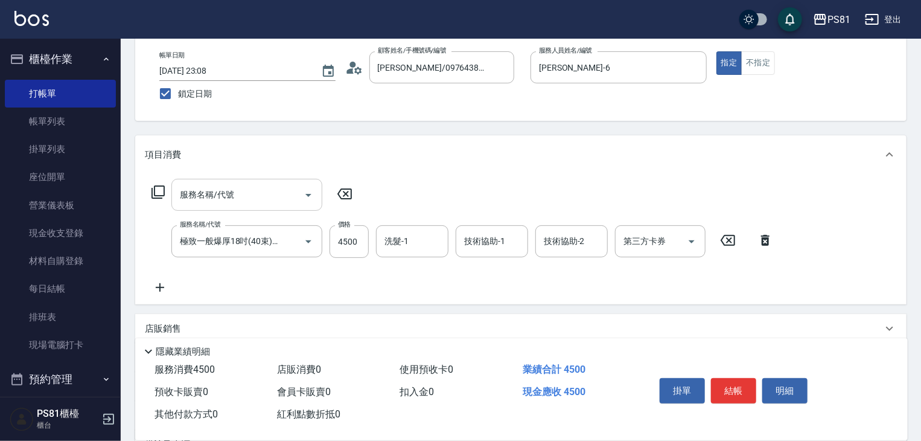
click at [239, 194] on input "服務名稱/代號" at bounding box center [238, 194] width 122 height 21
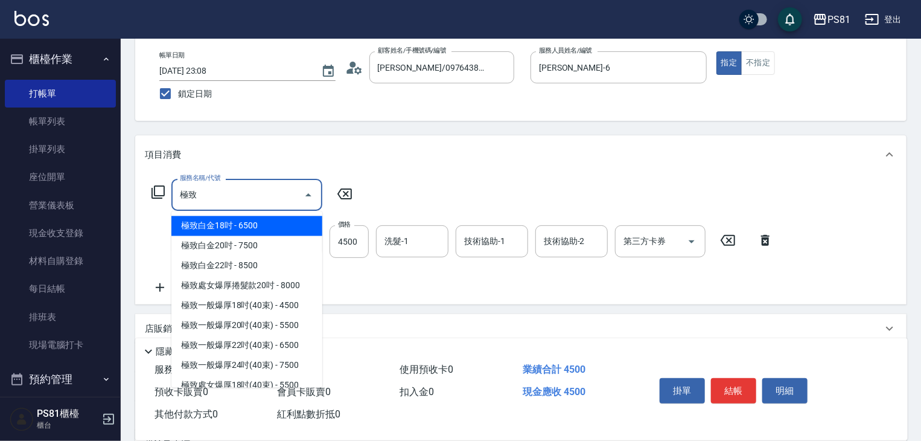
click at [282, 305] on span "極致一般爆厚18吋(40束) - 4500" at bounding box center [246, 306] width 151 height 20
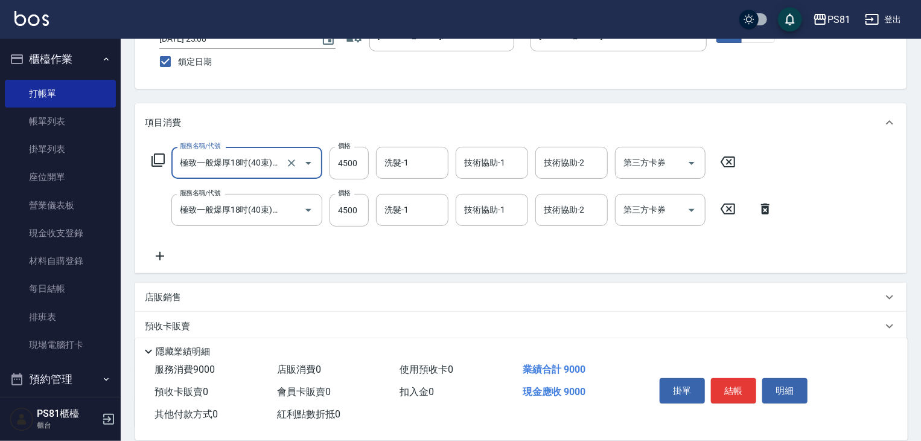
scroll to position [121, 0]
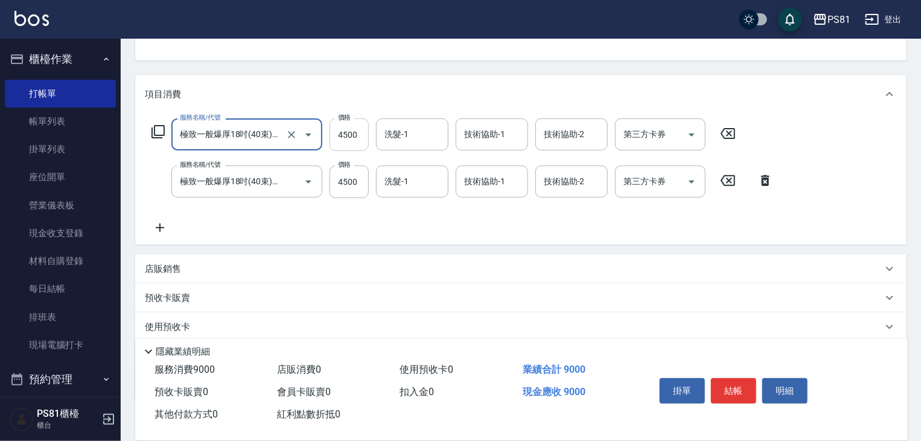
type input "極致一般爆厚18吋(40束)(G70)"
click at [358, 139] on input "4500" at bounding box center [349, 134] width 39 height 33
type input "8000"
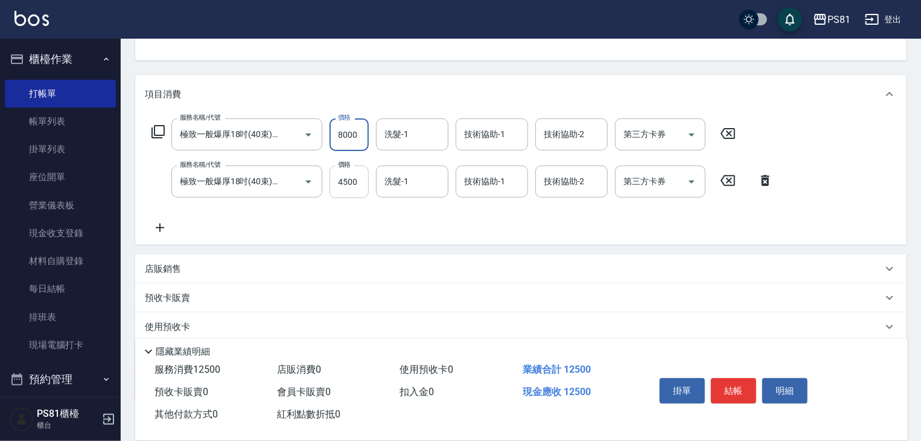
click at [350, 186] on input "4500" at bounding box center [349, 181] width 39 height 33
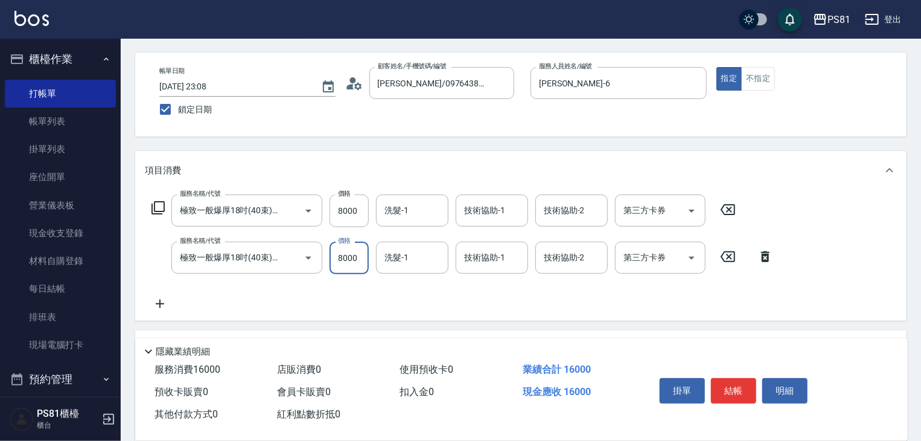
scroll to position [13, 0]
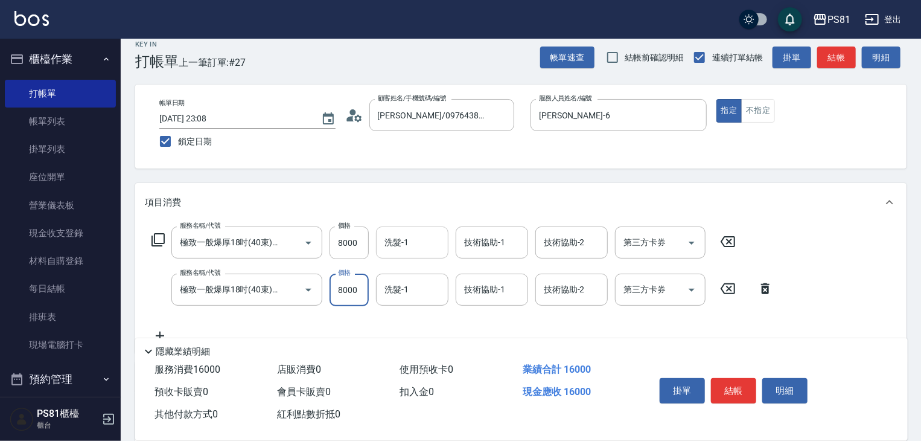
type input "8000"
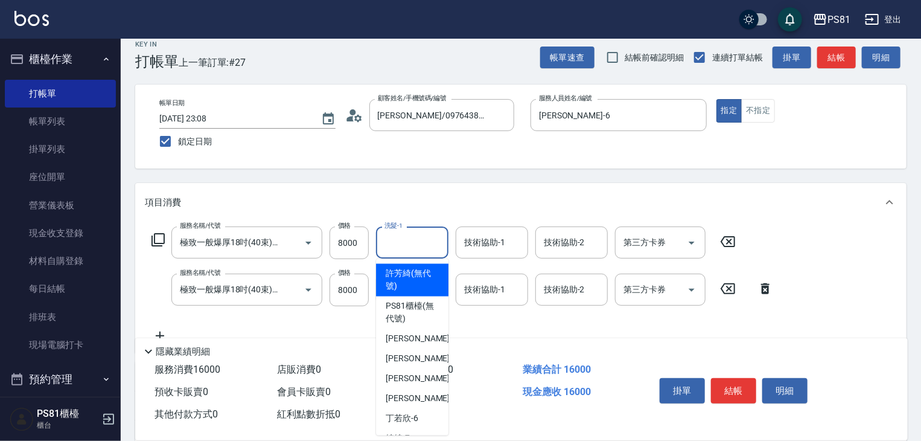
click at [412, 241] on input "洗髮-1" at bounding box center [413, 242] width 62 height 21
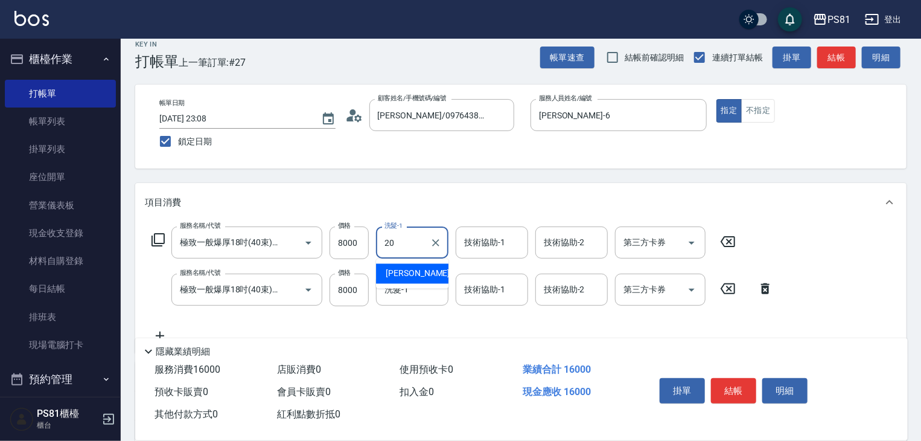
type input "[PERSON_NAME]-20"
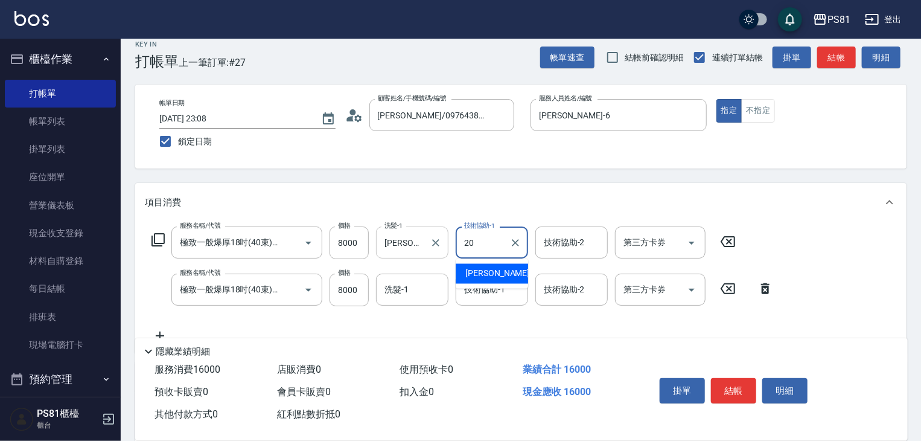
type input "[PERSON_NAME]-20"
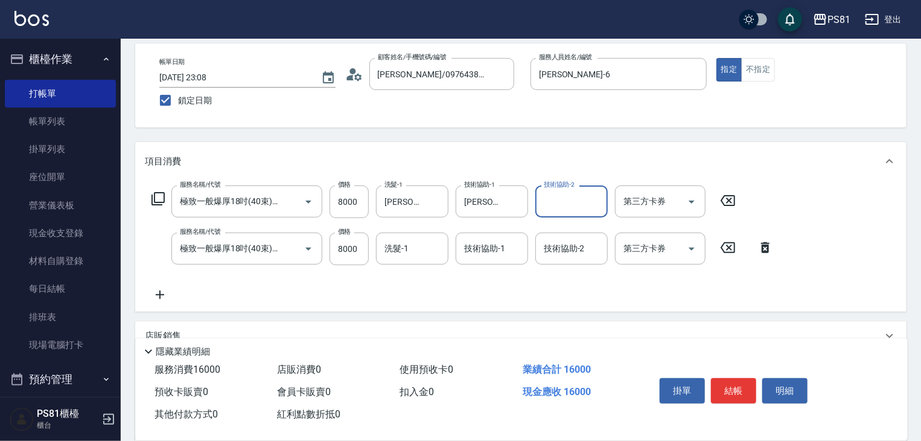
scroll to position [133, 0]
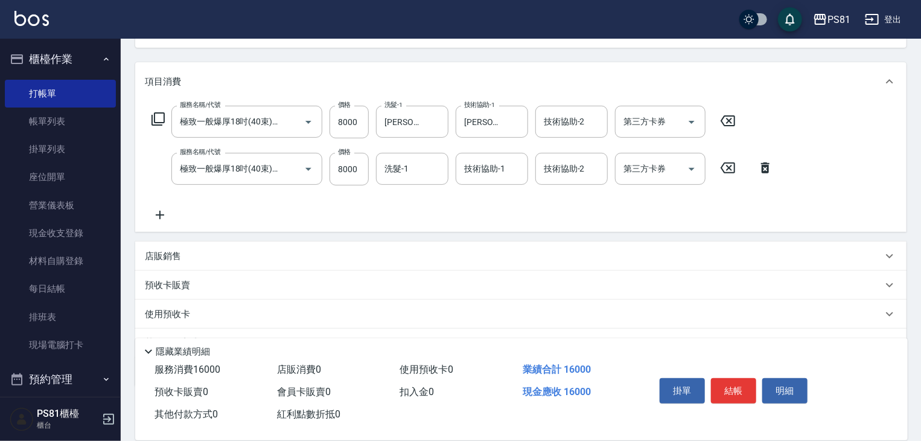
click at [163, 216] on icon at bounding box center [160, 215] width 30 height 14
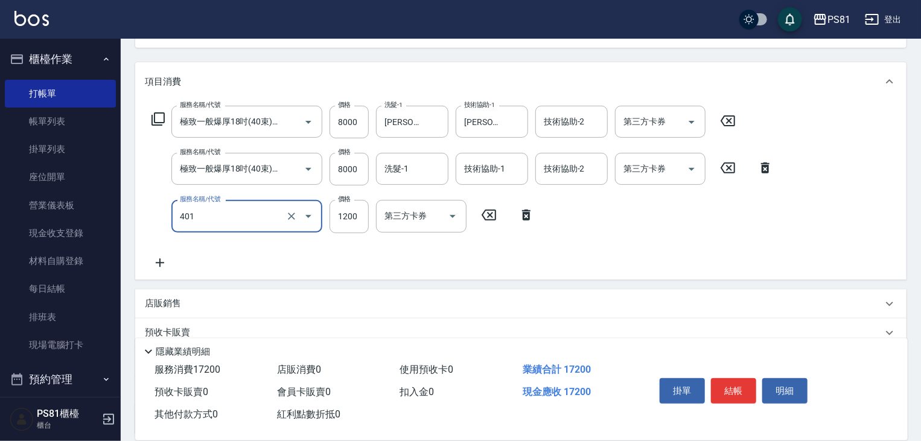
type input "基本染髮(401)"
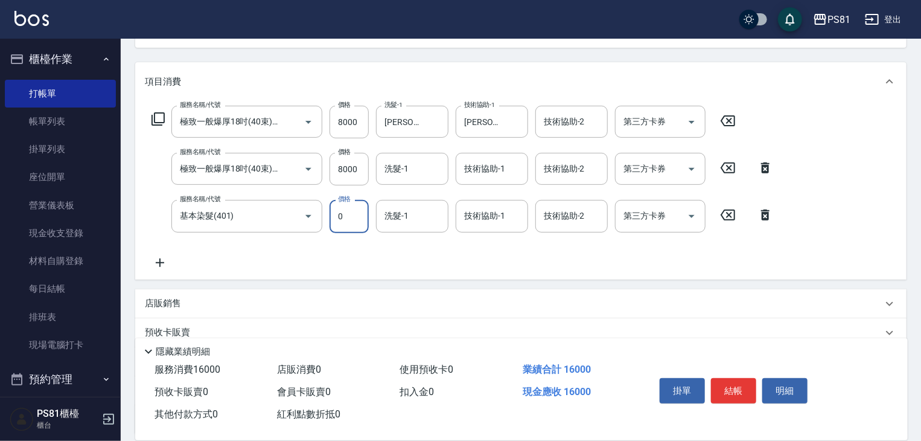
type input "0"
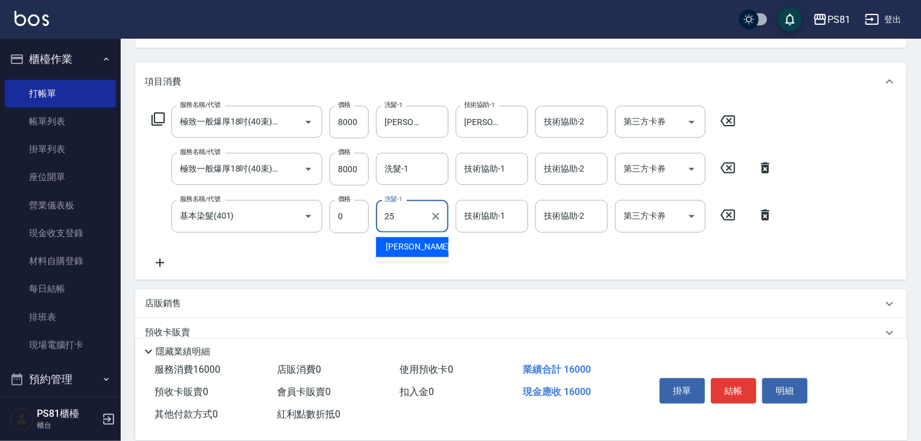
type input "[PERSON_NAME]-25"
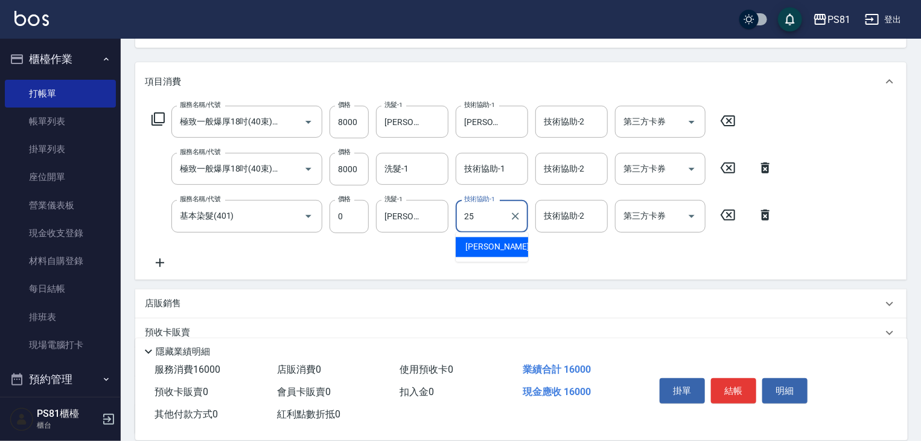
type input "[PERSON_NAME]-25"
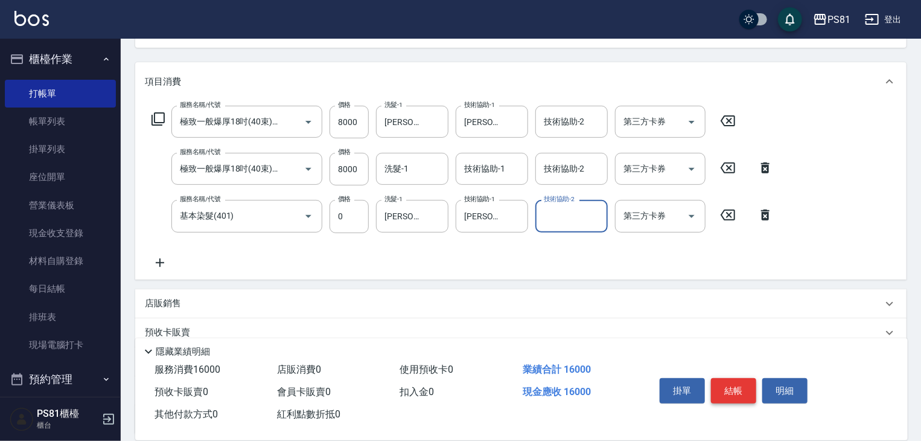
click at [742, 385] on button "結帳" at bounding box center [733, 390] width 45 height 25
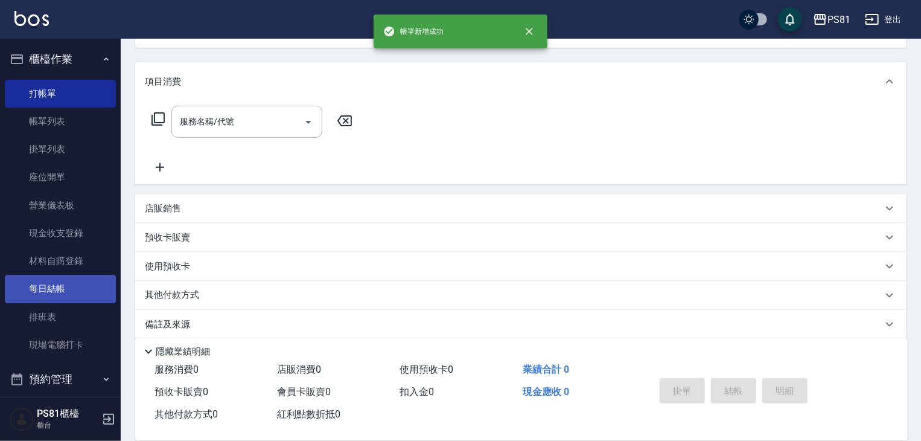
scroll to position [117, 0]
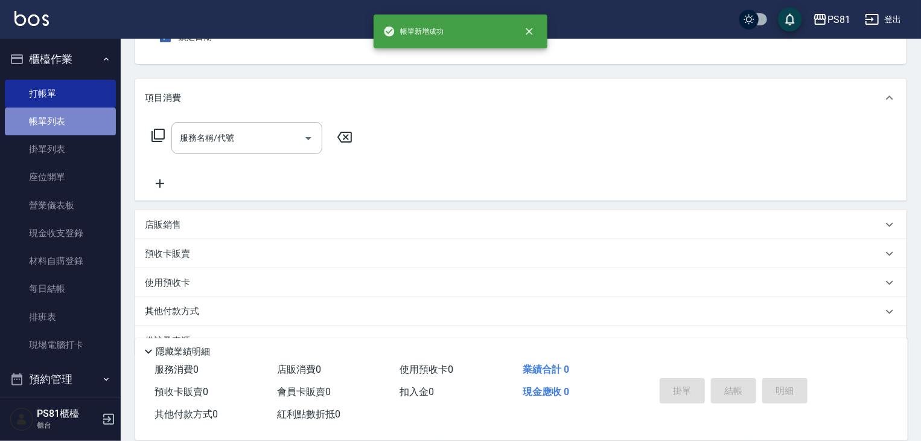
click at [80, 109] on link "帳單列表" at bounding box center [60, 121] width 111 height 28
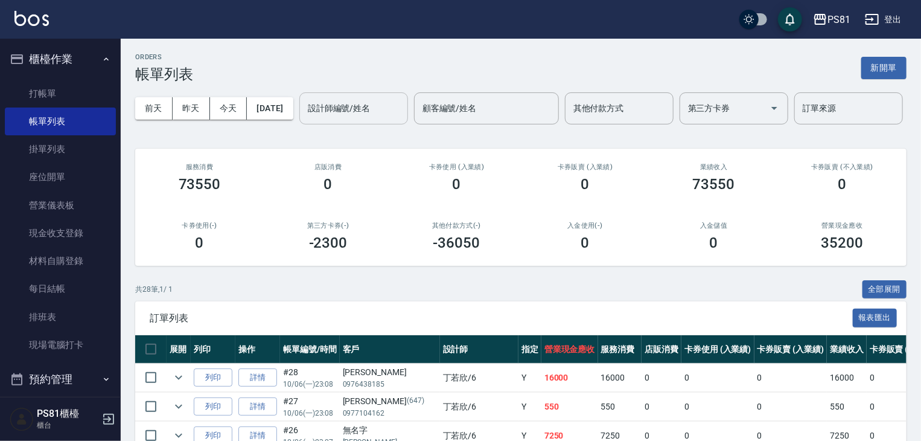
click at [300, 124] on div "設計師編號/姓名" at bounding box center [354, 108] width 109 height 32
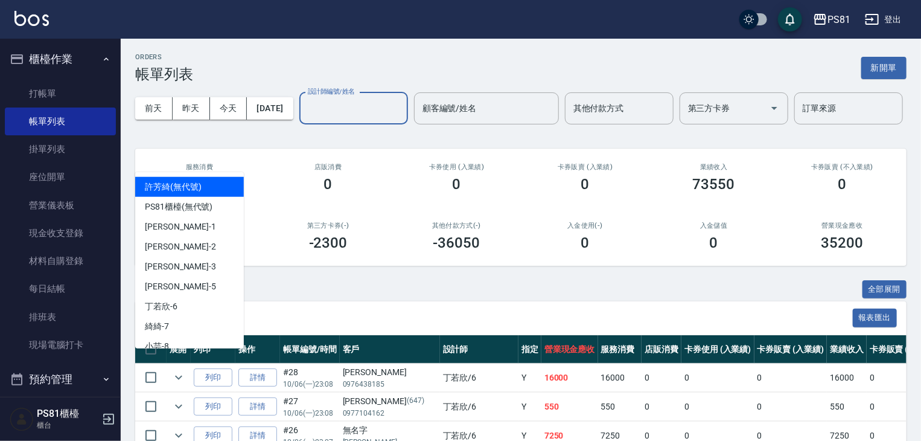
click at [305, 119] on input "設計師編號/姓名" at bounding box center [354, 108] width 98 height 21
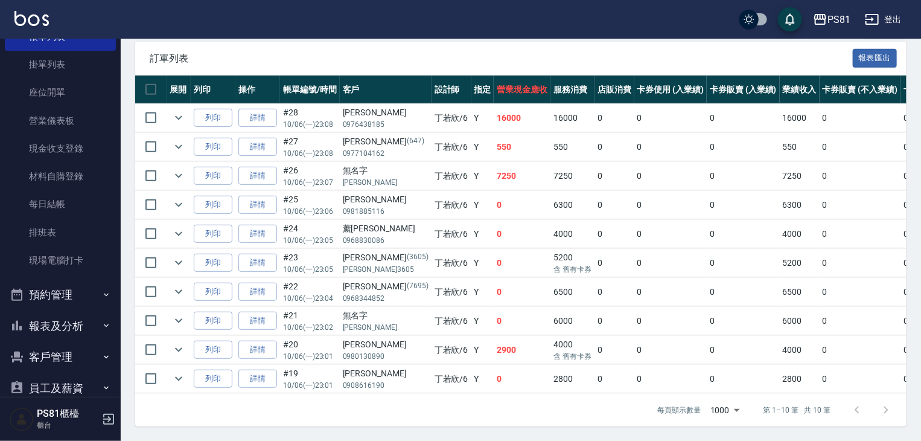
scroll to position [168, 0]
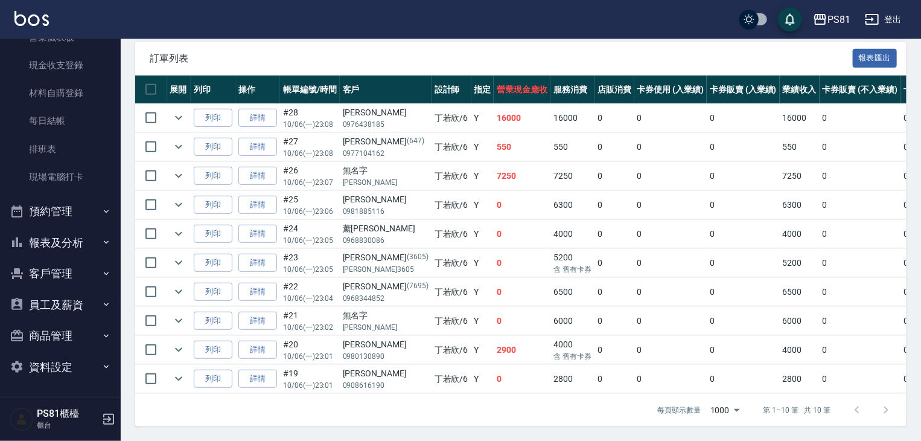
type input "[PERSON_NAME]-6"
click at [79, 240] on button "報表及分析" at bounding box center [60, 242] width 111 height 31
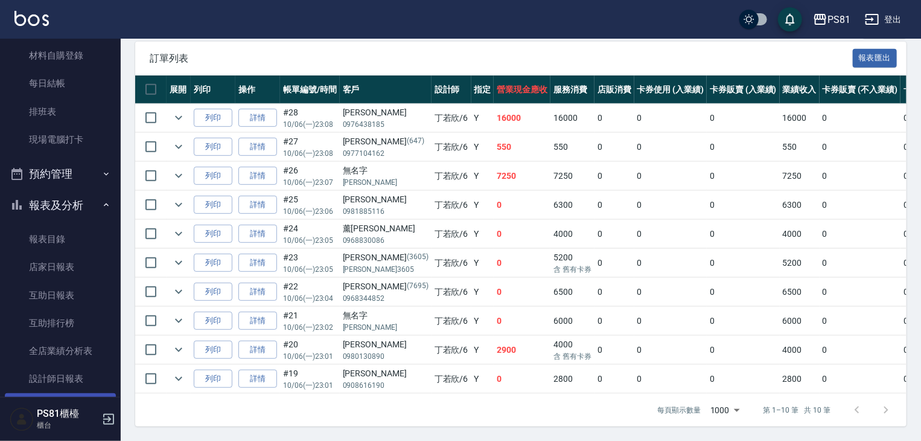
scroll to position [349, 0]
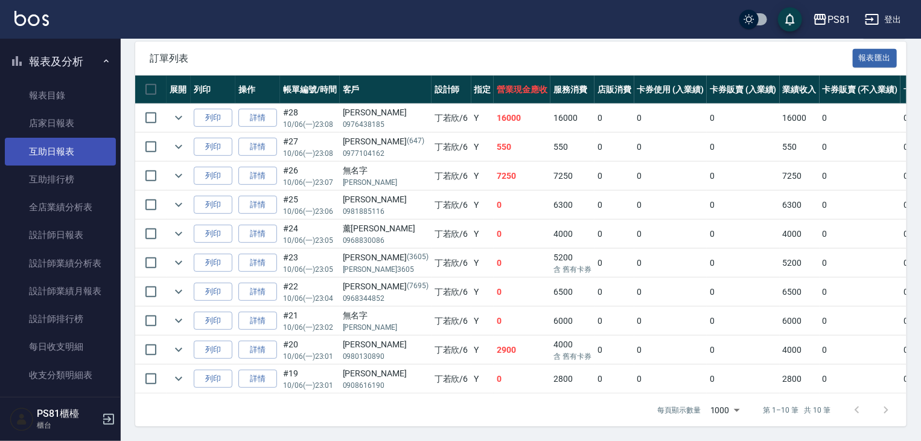
click at [80, 150] on link "互助日報表" at bounding box center [60, 152] width 111 height 28
